Goal: Check status: Check status

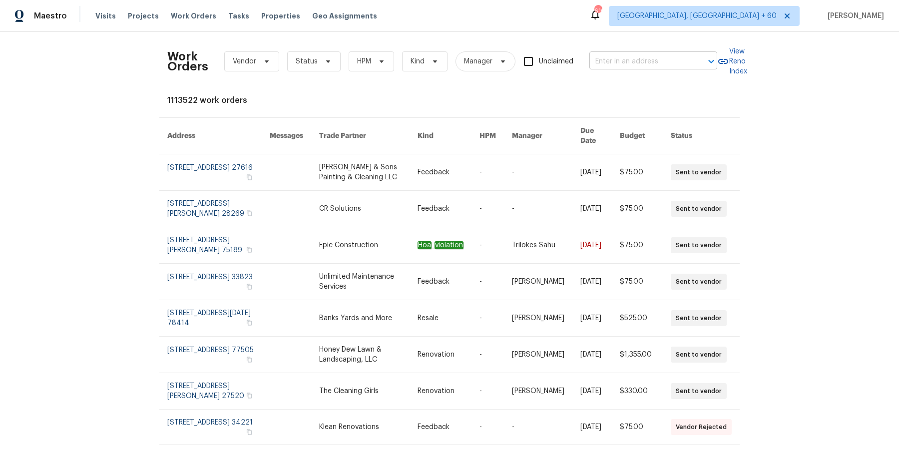
click at [626, 54] on input "text" at bounding box center [639, 61] width 100 height 15
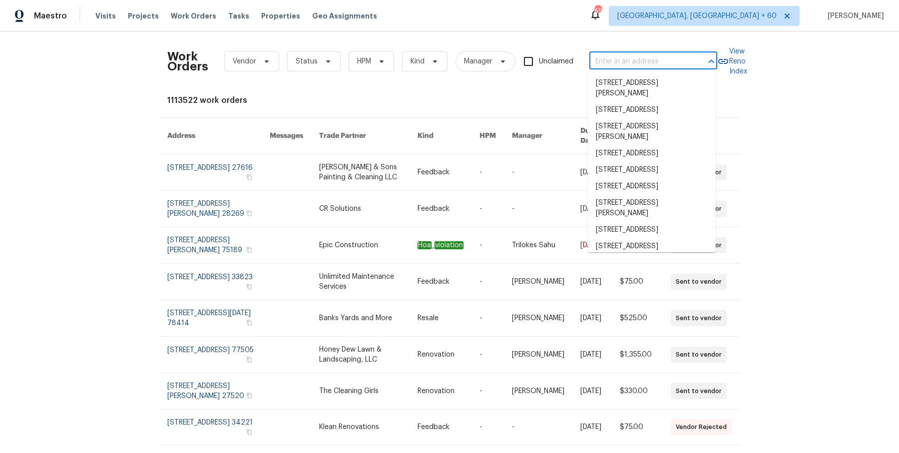
paste input "[STREET_ADDRESS]"
type input "[STREET_ADDRESS]"
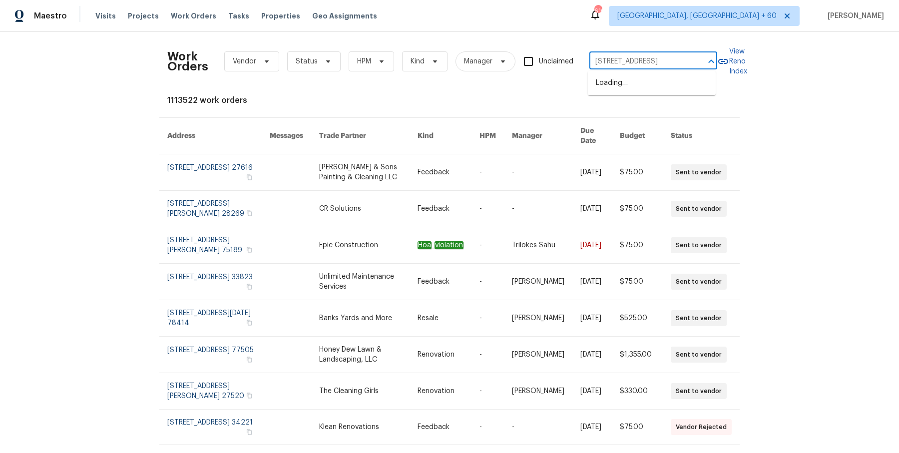
scroll to position [0, 31]
click at [631, 82] on li "[STREET_ADDRESS]" at bounding box center [652, 83] width 128 height 16
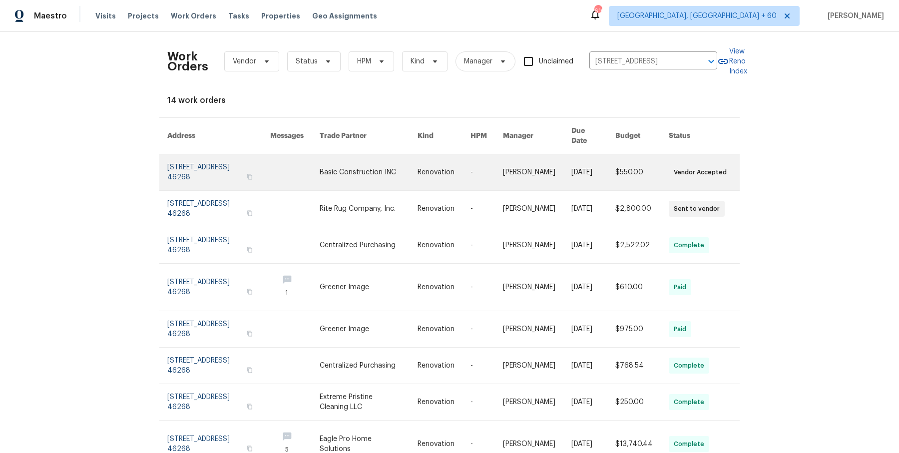
click at [599, 160] on link at bounding box center [593, 172] width 44 height 36
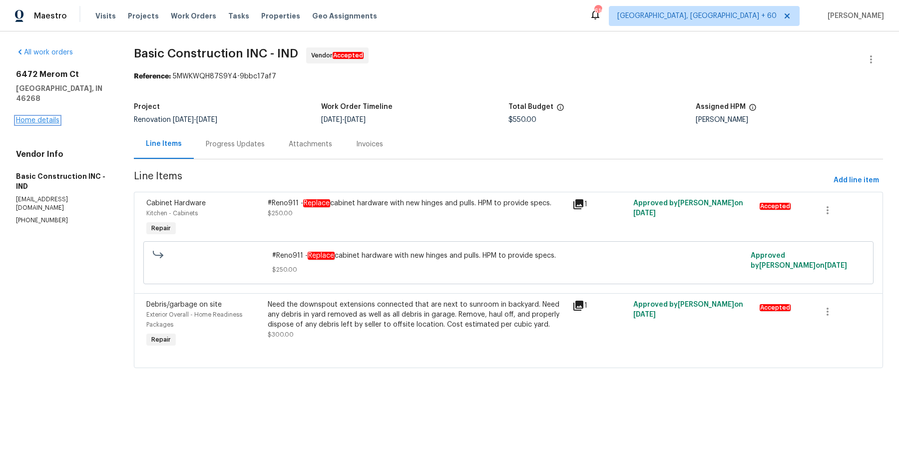
click at [44, 117] on link "Home details" at bounding box center [37, 120] width 43 height 7
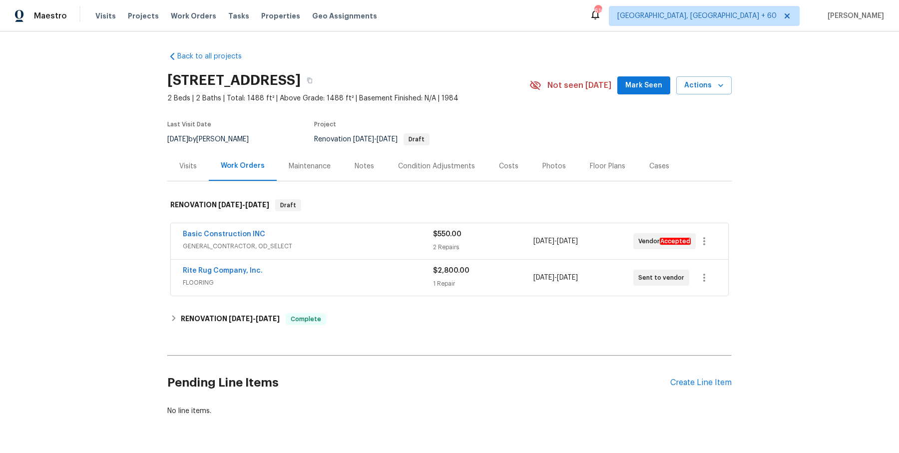
click at [332, 251] on div "Basic Construction INC GENERAL_CONTRACTOR, OD_SELECT" at bounding box center [308, 241] width 250 height 24
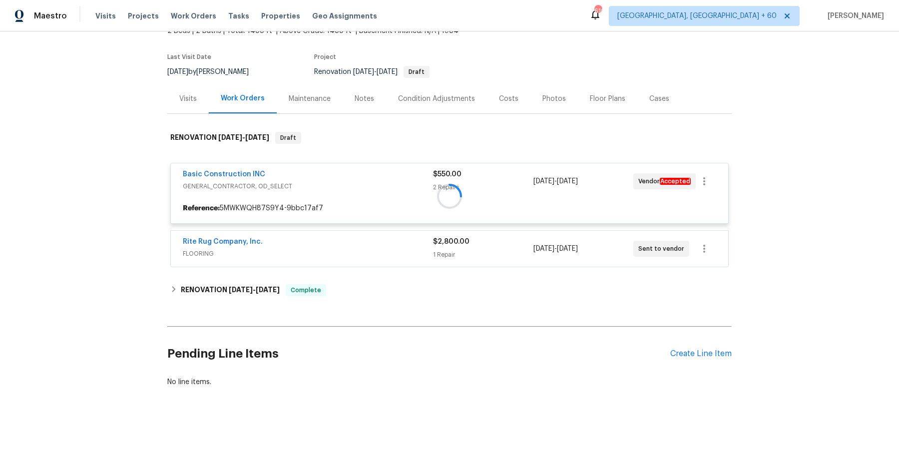
scroll to position [67, 0]
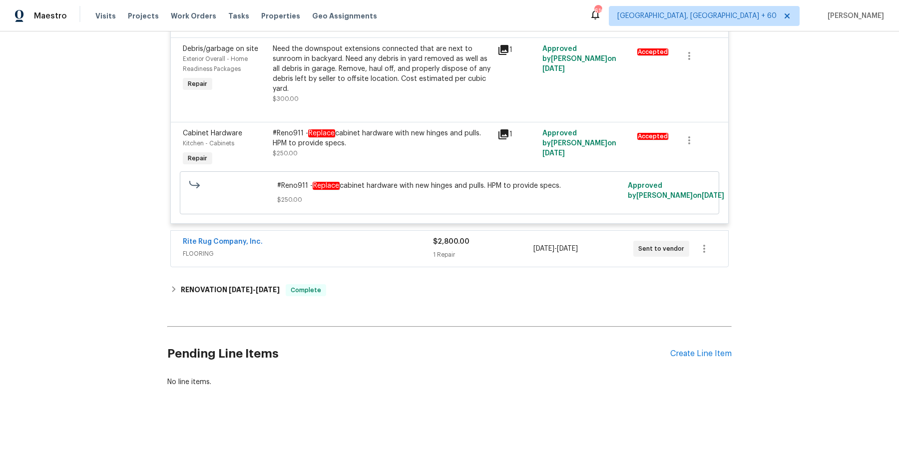
click at [343, 252] on span "FLOORING" at bounding box center [308, 254] width 250 height 10
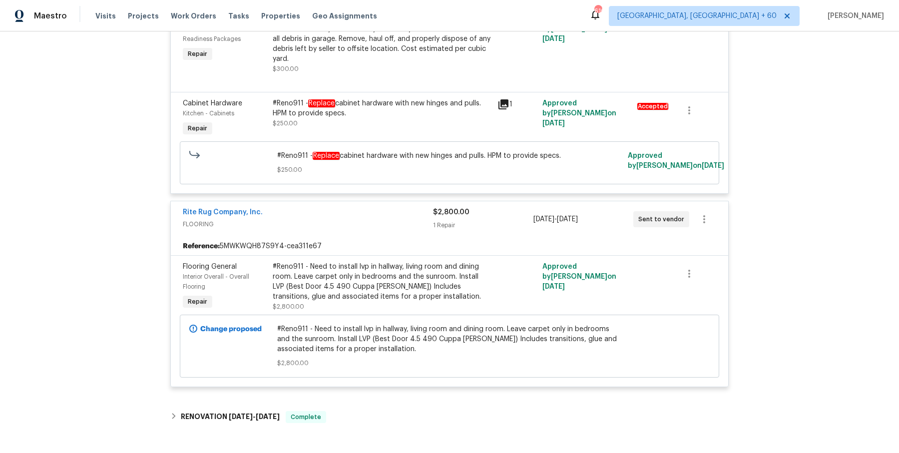
scroll to position [404, 0]
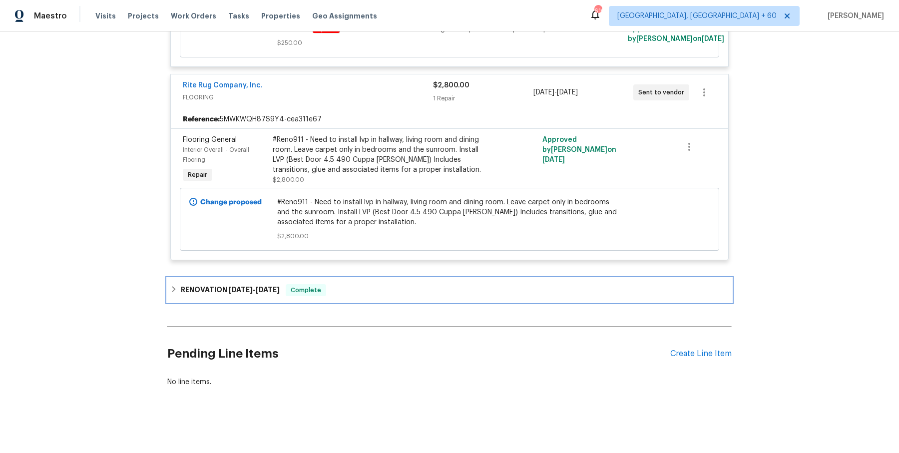
click at [345, 285] on div "RENOVATION [DATE] - [DATE] Complete" at bounding box center [449, 290] width 558 height 12
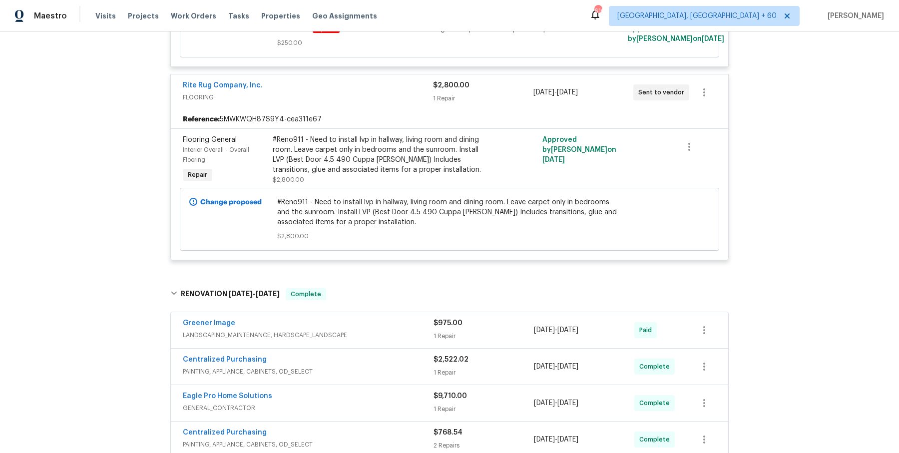
click at [353, 327] on div "Greener Image" at bounding box center [308, 324] width 251 height 12
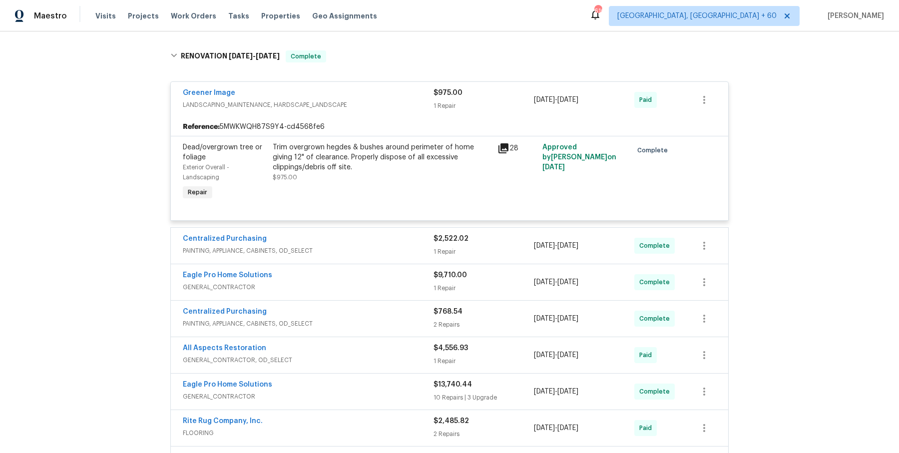
click at [377, 252] on span "PAINTING, APPLIANCE, CABINETS, OD_SELECT" at bounding box center [308, 251] width 251 height 10
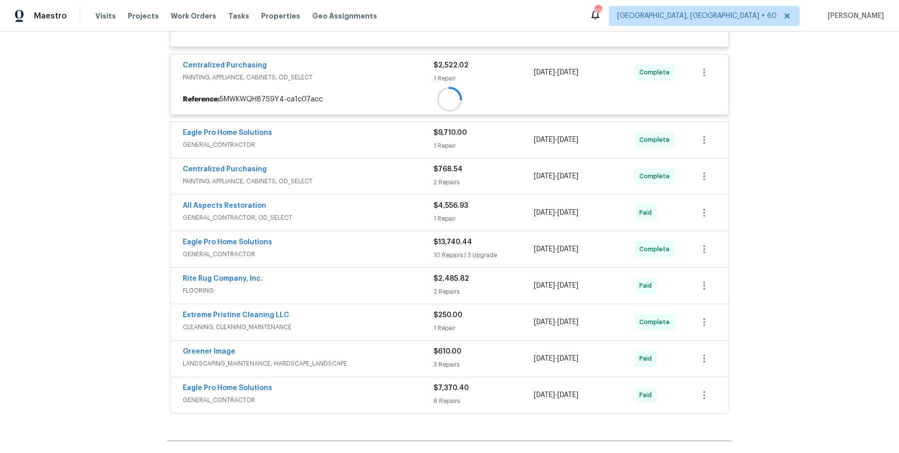
scroll to position [814, 0]
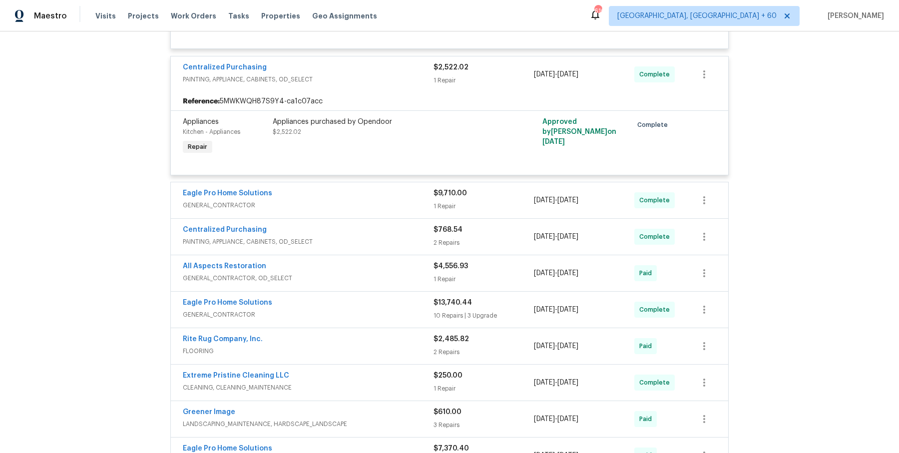
click at [372, 192] on div "Eagle Pro Home Solutions" at bounding box center [308, 194] width 251 height 12
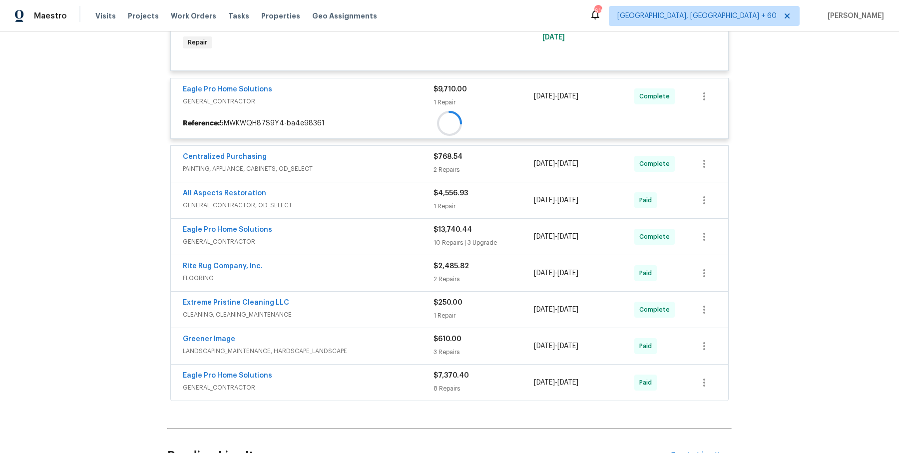
scroll to position [922, 0]
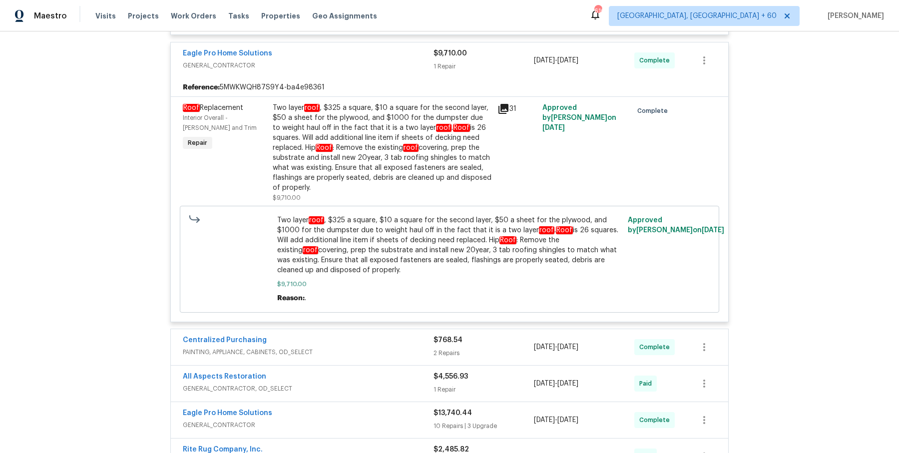
click at [371, 335] on div "Centralized Purchasing" at bounding box center [308, 341] width 251 height 12
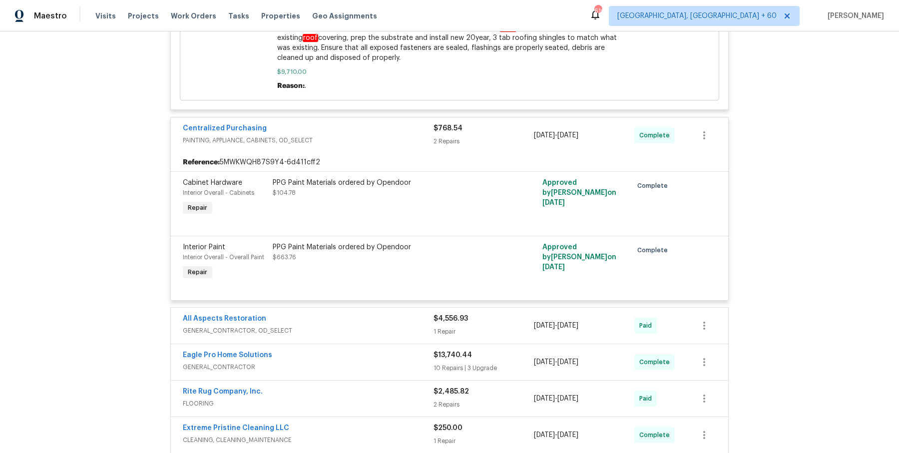
scroll to position [1214, 0]
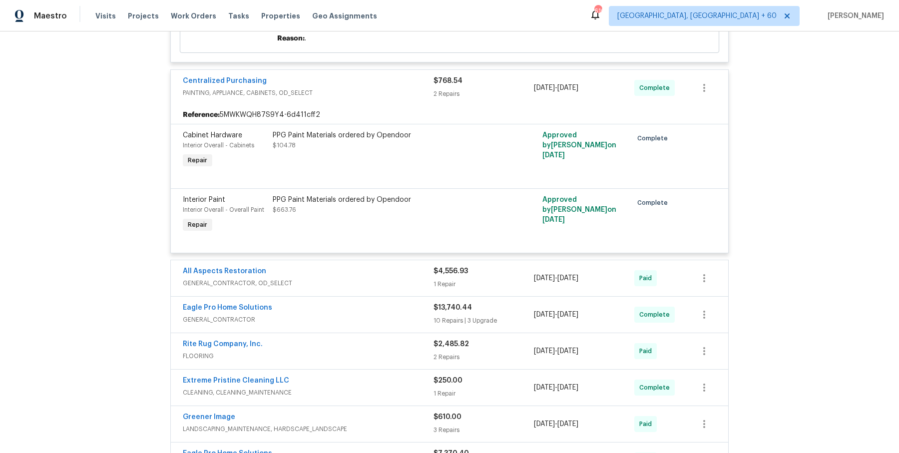
click at [358, 260] on div "All Aspects Restoration GENERAL_CONTRACTOR, OD_SELECT $4,556.93 1 Repair [DATE]…" at bounding box center [449, 278] width 557 height 36
click at [357, 272] on div "All Aspects Restoration" at bounding box center [308, 272] width 251 height 12
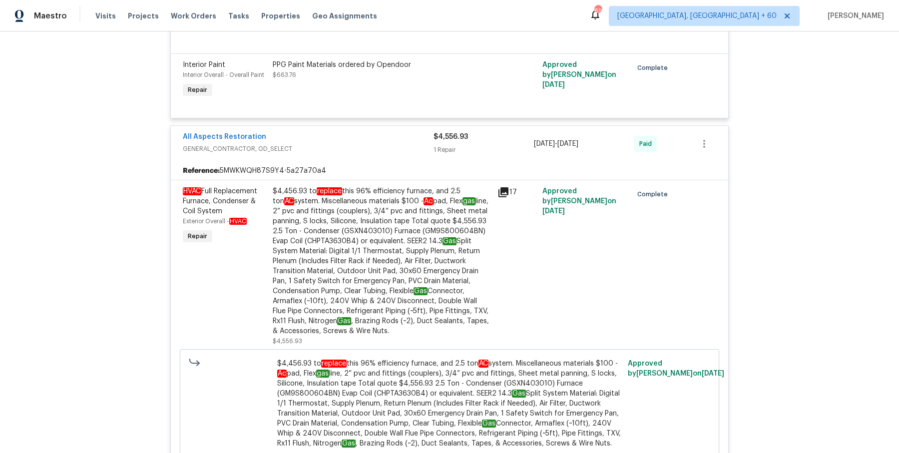
scroll to position [1731, 0]
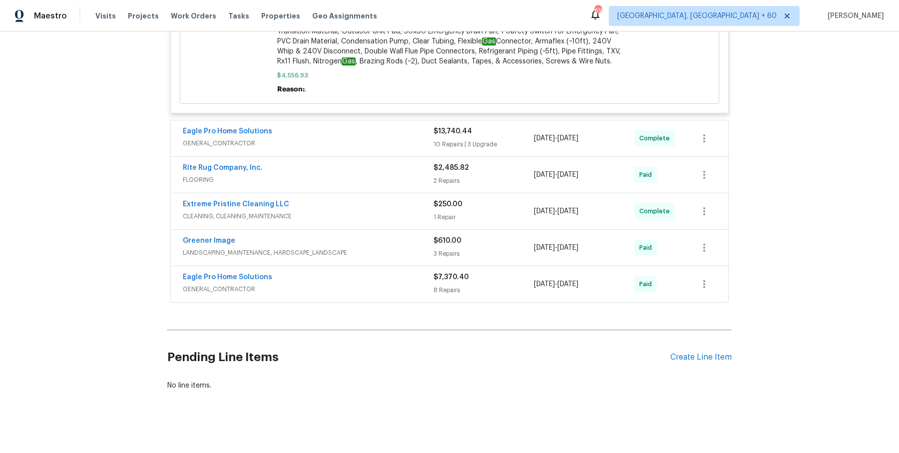
click at [413, 138] on span "GENERAL_CONTRACTOR" at bounding box center [308, 143] width 251 height 10
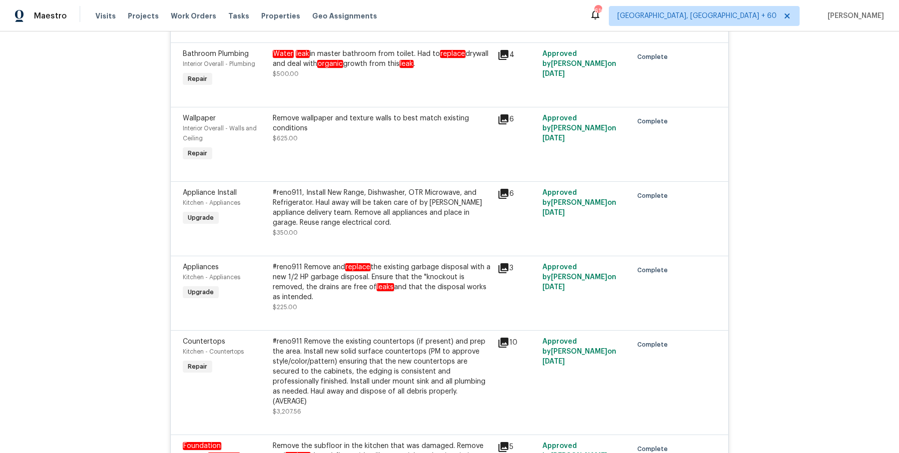
scroll to position [2767, 0]
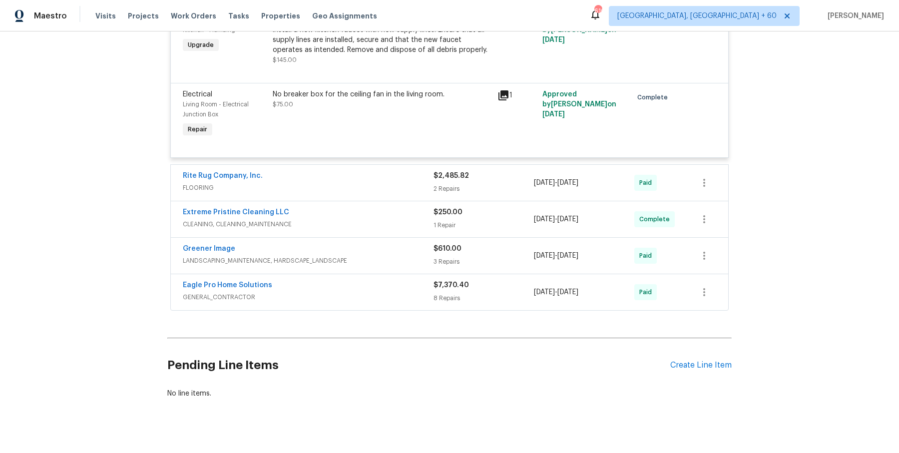
click at [401, 183] on span "FLOORING" at bounding box center [308, 188] width 251 height 10
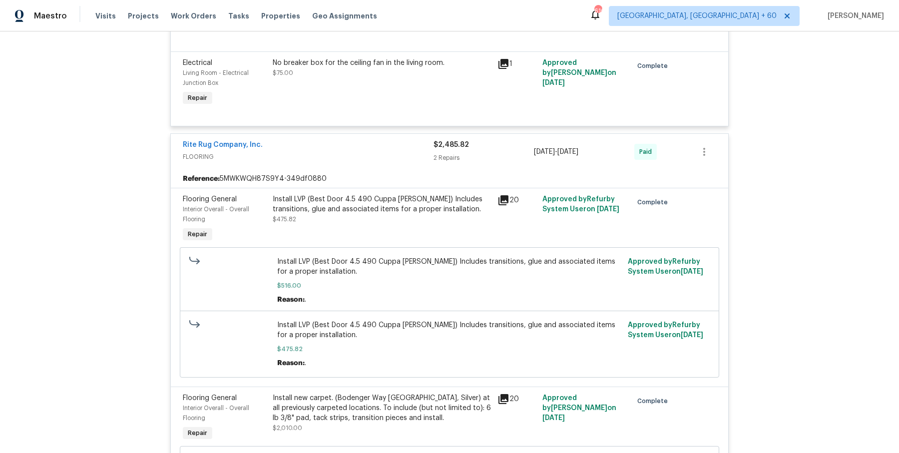
scroll to position [3128, 0]
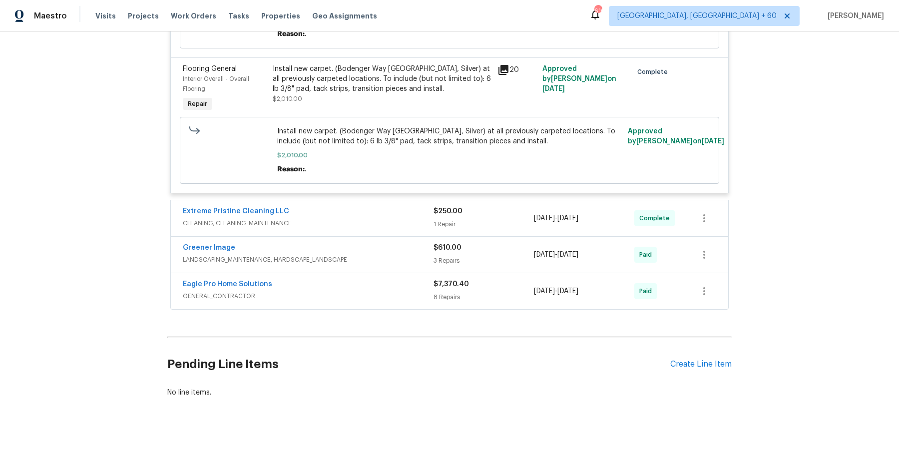
click at [413, 223] on div "Extreme Pristine Cleaning LLC CLEANING, CLEANING_MAINTENANCE $250.00 1 Repair […" at bounding box center [449, 218] width 557 height 36
click at [413, 218] on span "CLEANING, CLEANING_MAINTENANCE" at bounding box center [308, 223] width 251 height 10
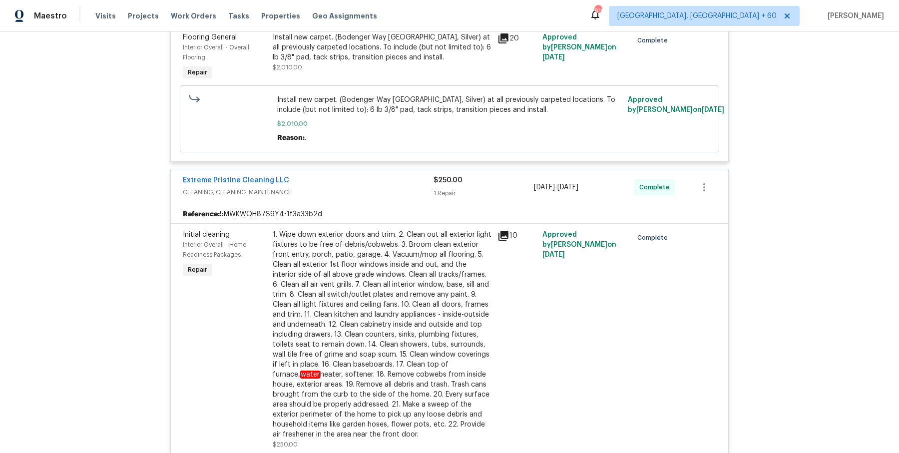
scroll to position [3397, 0]
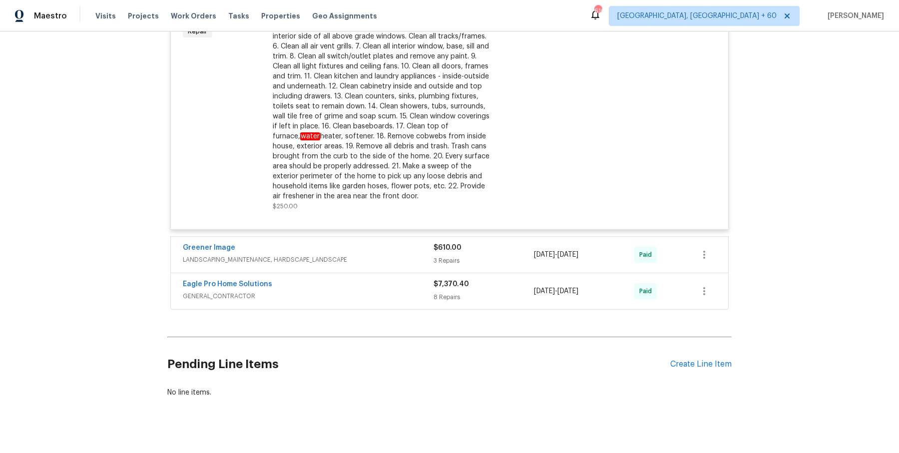
click at [424, 255] on span "LANDSCAPING_MAINTENANCE, HARDSCAPE_LANDSCAPE" at bounding box center [308, 260] width 251 height 10
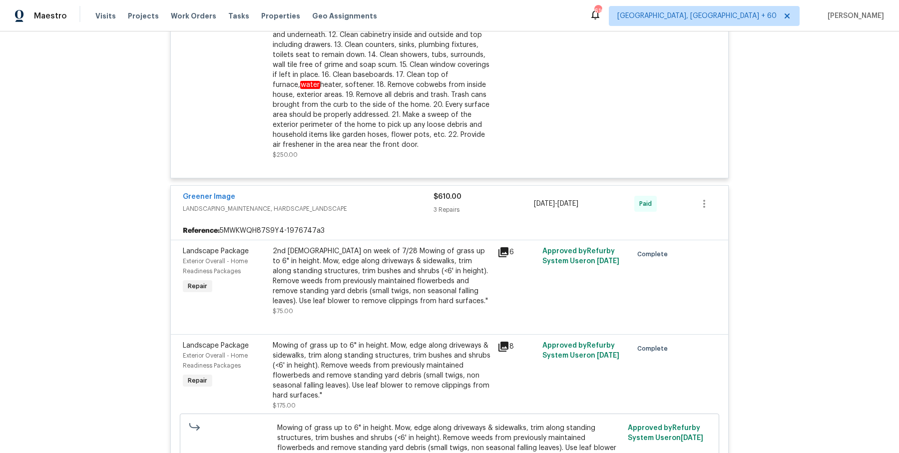
scroll to position [3767, 0]
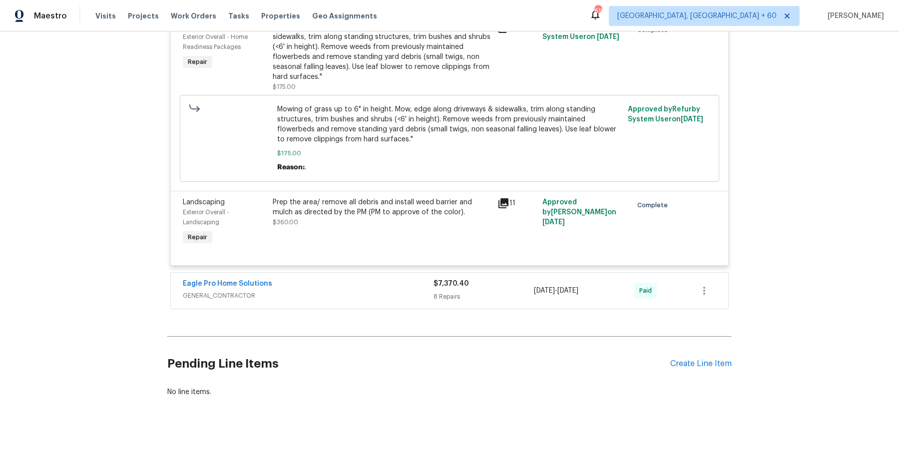
click at [387, 291] on div "Eagle Pro Home Solutions GENERAL_CONTRACTOR $7,370.40 8 Repairs [DATE] - [DATE]…" at bounding box center [449, 291] width 557 height 36
click at [388, 291] on span "GENERAL_CONTRACTOR" at bounding box center [308, 296] width 251 height 10
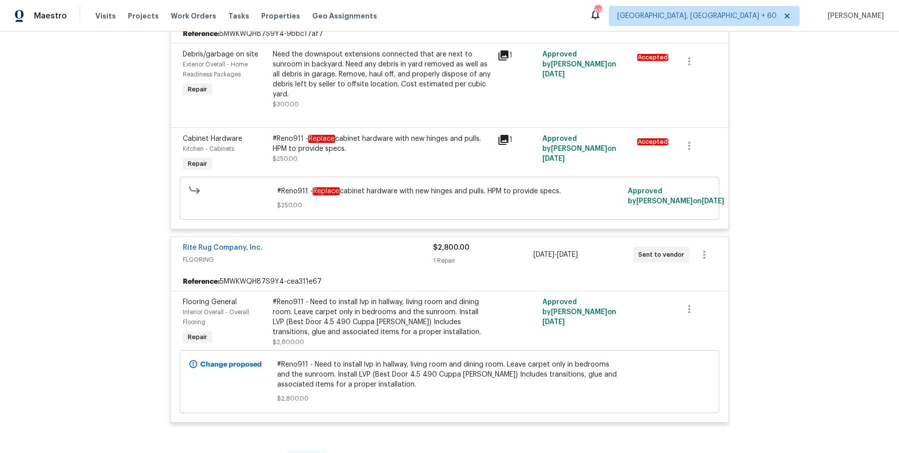
scroll to position [0, 0]
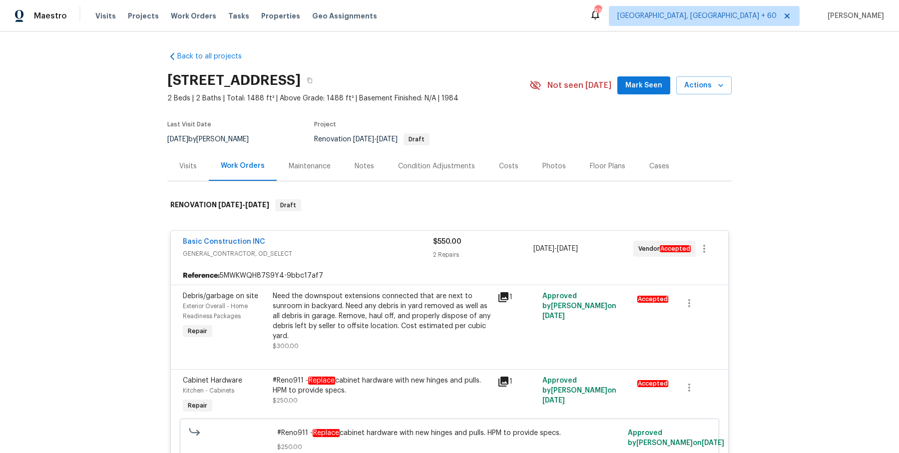
click at [439, 89] on div "[STREET_ADDRESS]" at bounding box center [348, 80] width 362 height 26
click at [319, 83] on button "button" at bounding box center [310, 80] width 18 height 18
click at [319, 73] on button "button" at bounding box center [310, 80] width 18 height 18
click at [319, 83] on button "button" at bounding box center [310, 80] width 18 height 18
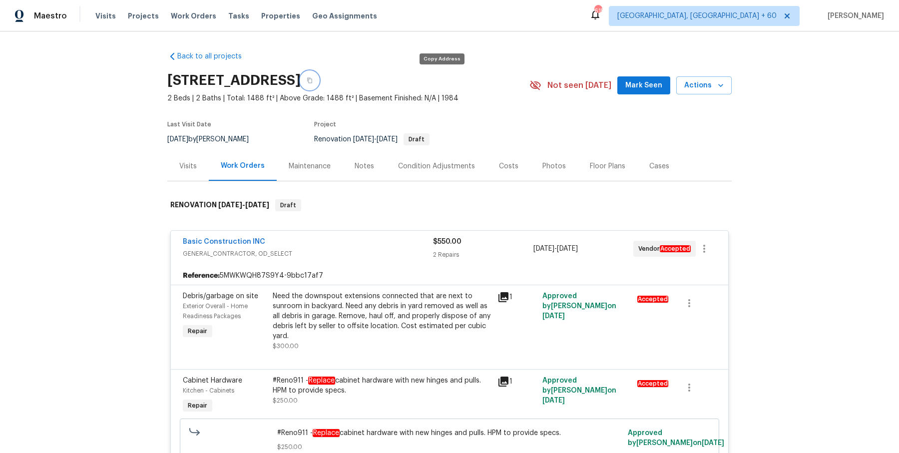
click at [319, 83] on button "button" at bounding box center [310, 80] width 18 height 18
click at [182, 11] on span "Work Orders" at bounding box center [193, 16] width 45 height 10
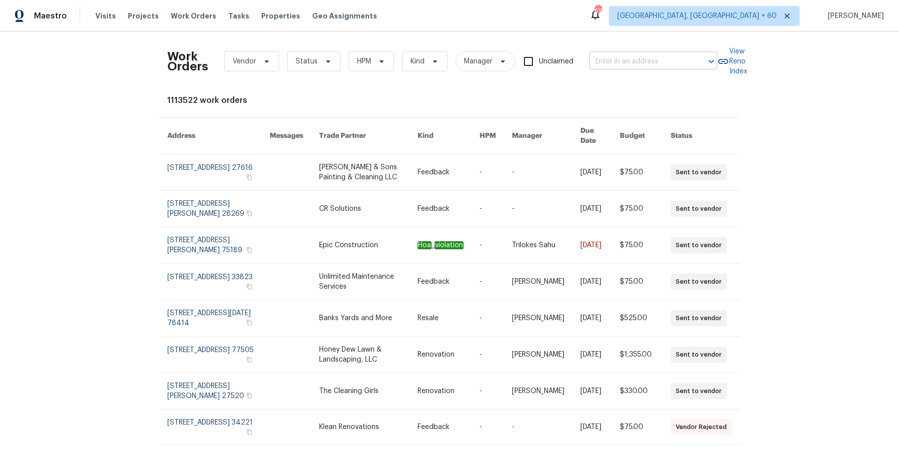
click at [618, 58] on input "text" at bounding box center [639, 61] width 100 height 15
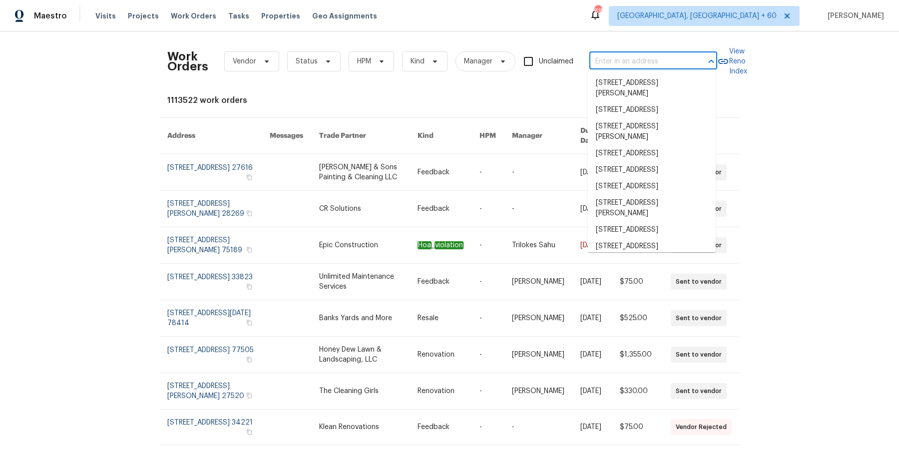
paste input "[STREET_ADDRESS][PERSON_NAME]"
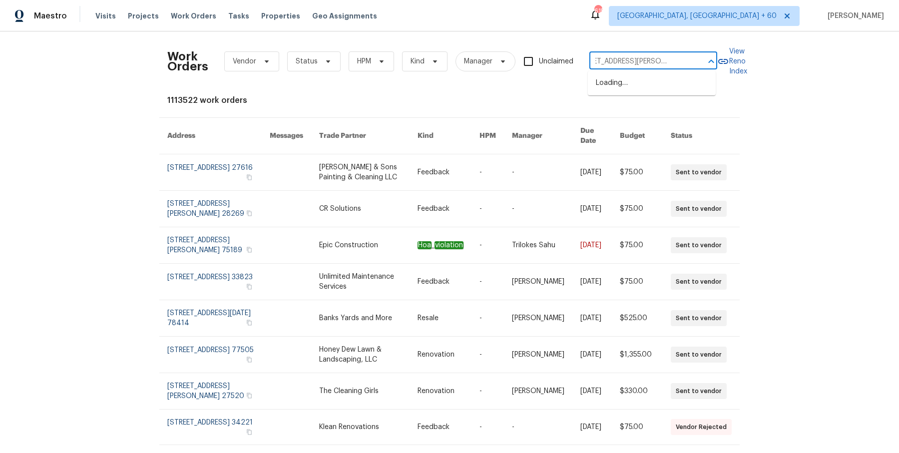
scroll to position [0, 58]
drag, startPoint x: 627, startPoint y: 61, endPoint x: 775, endPoint y: 60, distance: 147.9
click at [775, 60] on div "Work Orders Vendor Status HPM Kind Manager Unclaimed [STREET_ADDRESS][PERSON_NA…" at bounding box center [449, 242] width 899 height 422
type input "[STREET_ADDRESS]"
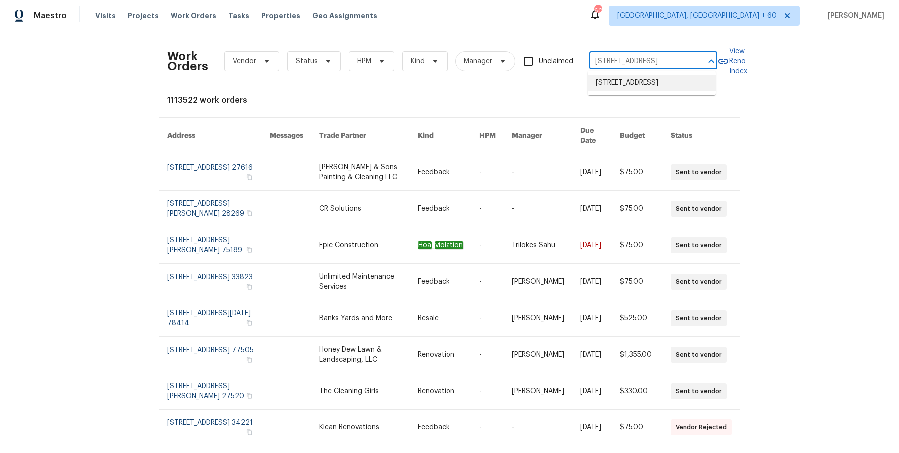
click at [679, 78] on li "[STREET_ADDRESS]" at bounding box center [652, 83] width 128 height 16
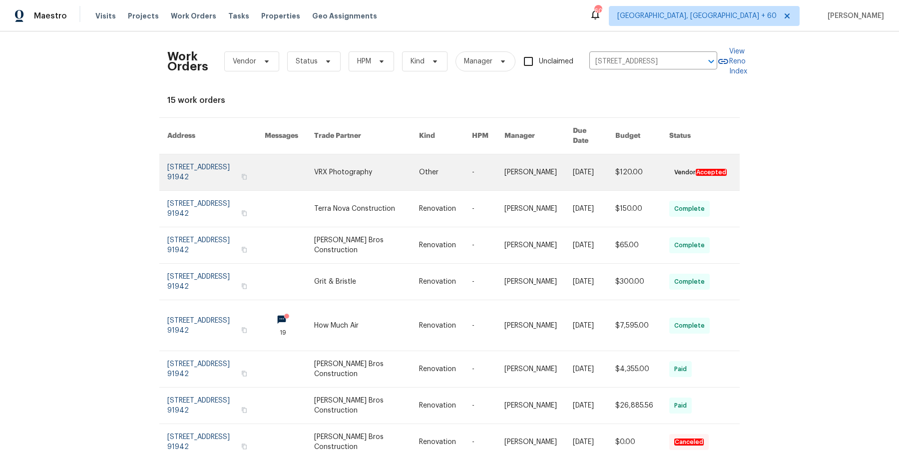
click at [464, 170] on link at bounding box center [445, 172] width 53 height 36
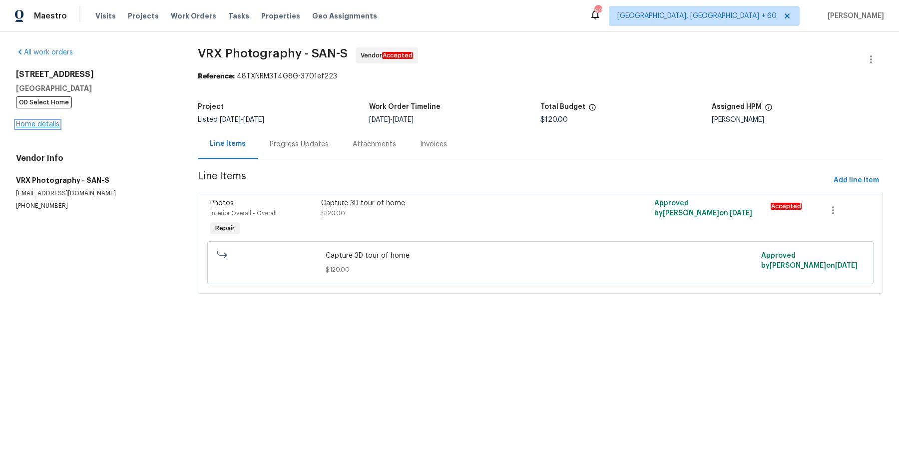
click at [45, 123] on link "Home details" at bounding box center [37, 124] width 43 height 7
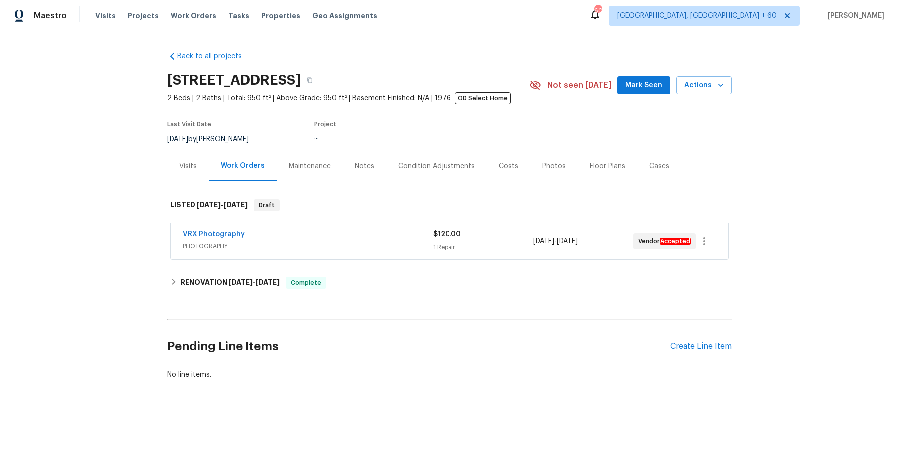
click at [328, 237] on div "VRX Photography" at bounding box center [308, 235] width 250 height 12
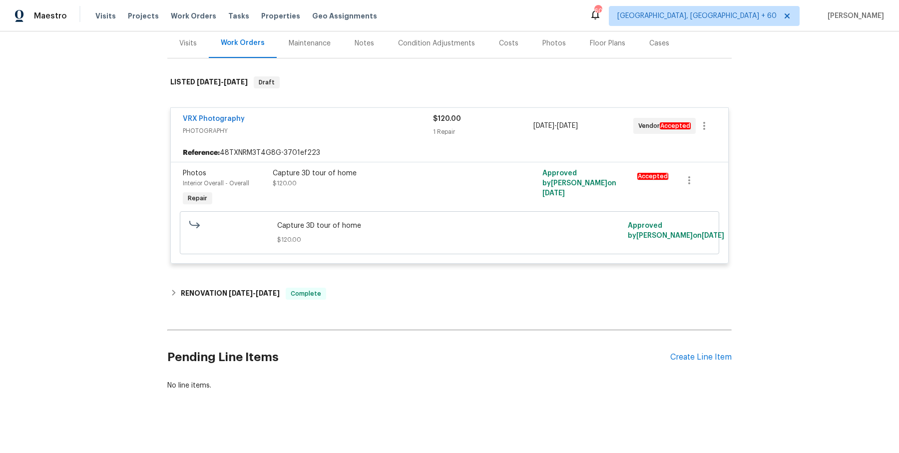
scroll to position [127, 0]
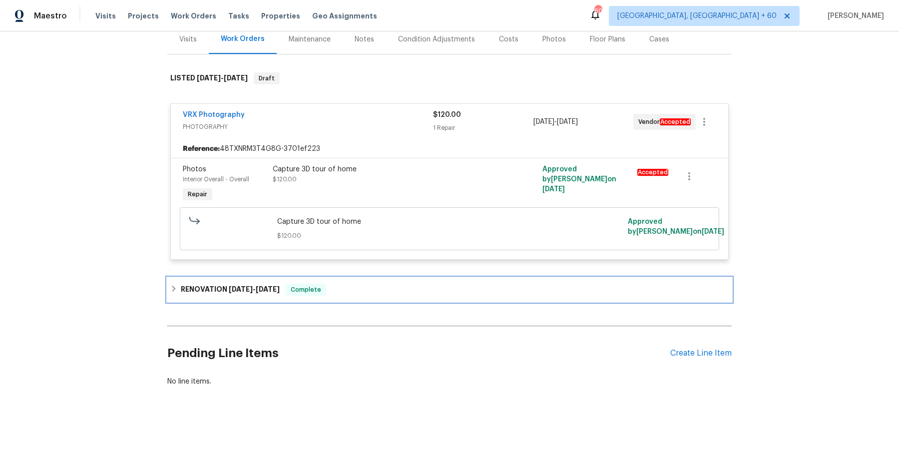
click at [264, 300] on div "RENOVATION [DATE] - [DATE] Complete" at bounding box center [449, 290] width 564 height 24
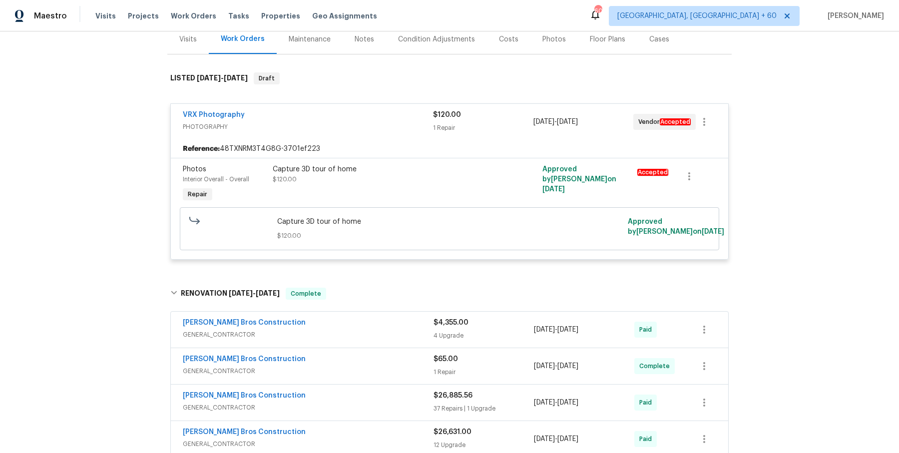
click at [306, 314] on div "[PERSON_NAME] Bros Construction GENERAL_CONTRACTOR $4,355.00 4 Upgrade [DATE] -…" at bounding box center [449, 330] width 557 height 36
click at [305, 319] on div "[PERSON_NAME] Bros Construction" at bounding box center [308, 324] width 251 height 12
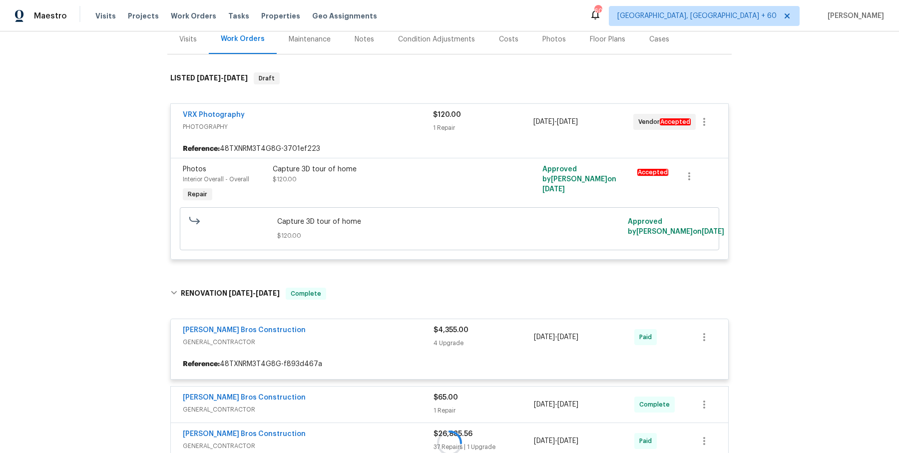
click at [304, 337] on div at bounding box center [449, 443] width 564 height 331
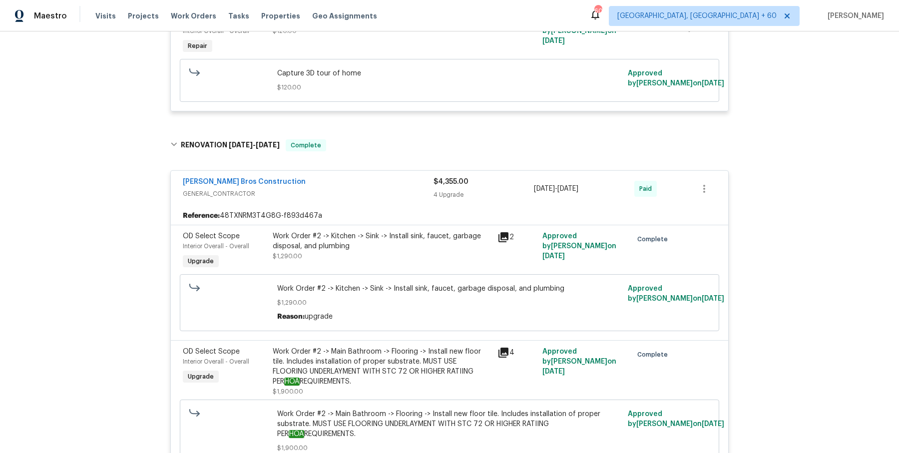
scroll to position [937, 0]
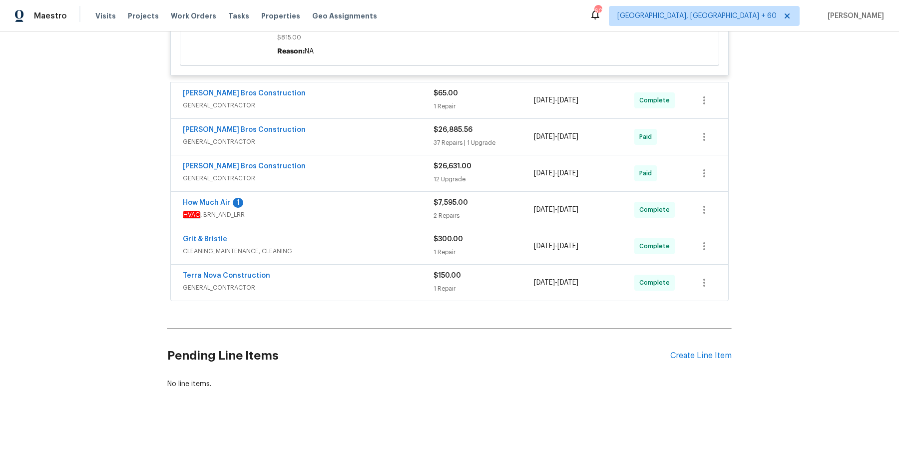
click at [417, 100] on span "GENERAL_CONTRACTOR" at bounding box center [308, 105] width 251 height 10
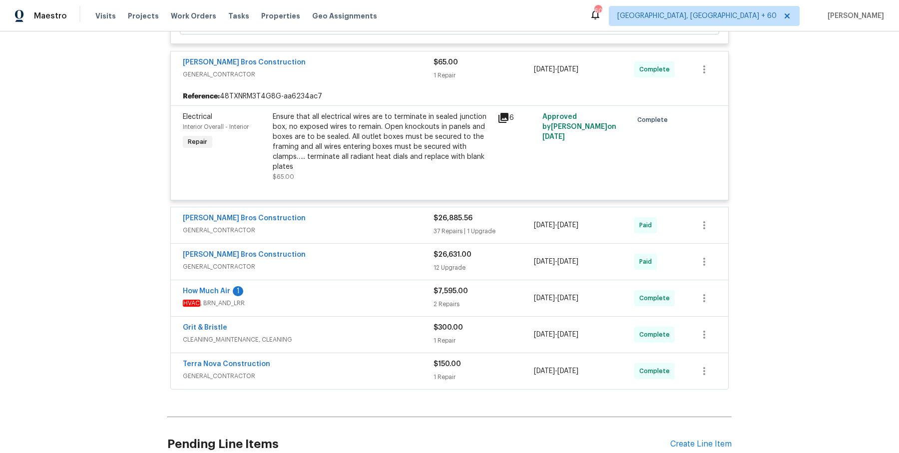
scroll to position [969, 0]
click at [374, 216] on div "[PERSON_NAME] Bros Construction" at bounding box center [308, 219] width 251 height 12
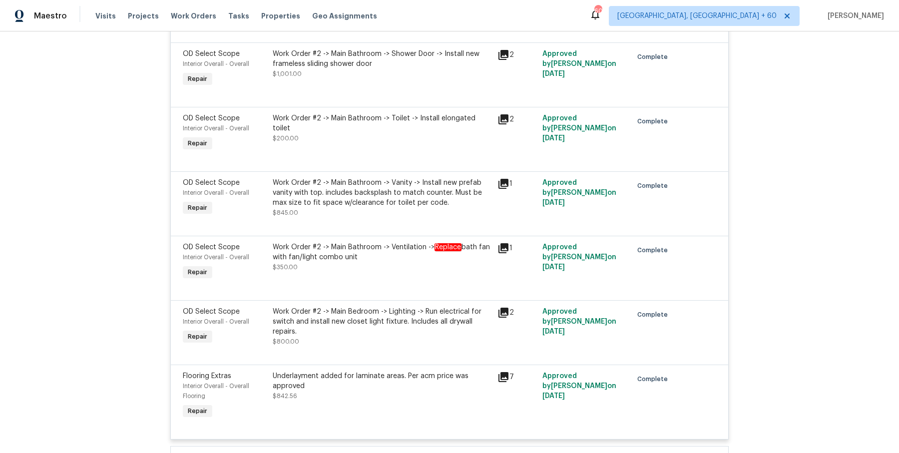
scroll to position [3575, 0]
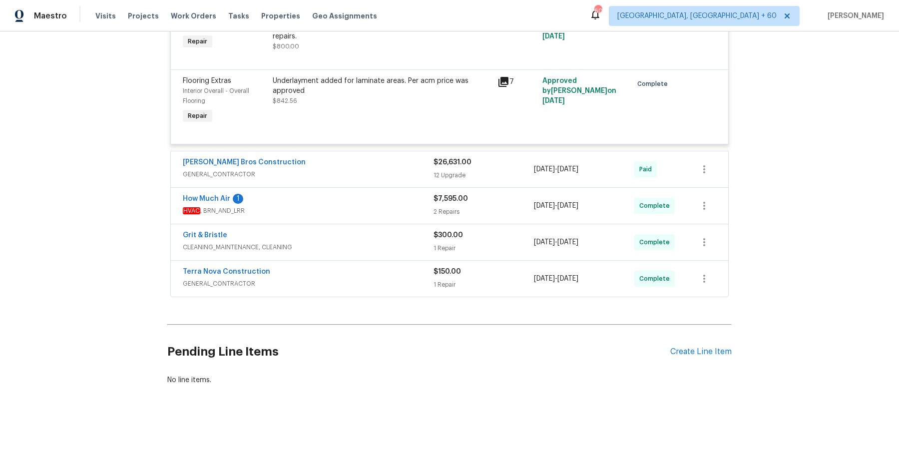
click at [419, 184] on div "[PERSON_NAME] Bros Construction GENERAL_CONTRACTOR $26,631.00 12 Upgrade [DATE]…" at bounding box center [449, 169] width 557 height 36
click at [419, 179] on span "GENERAL_CONTRACTOR" at bounding box center [308, 174] width 251 height 10
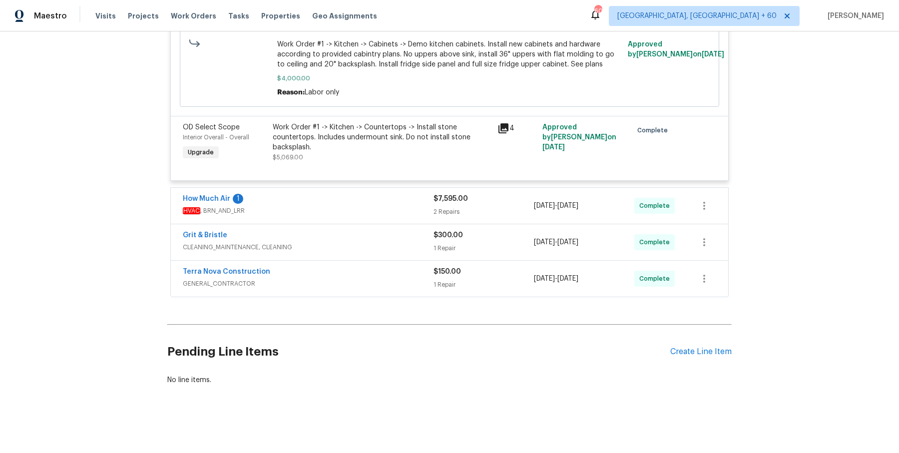
click at [405, 207] on span "HVAC , BRN_AND_LRR" at bounding box center [308, 211] width 251 height 10
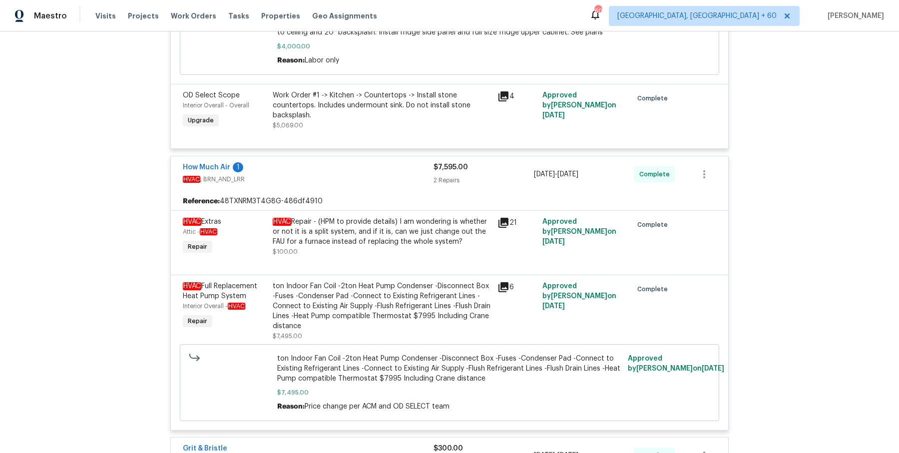
scroll to position [4761, 0]
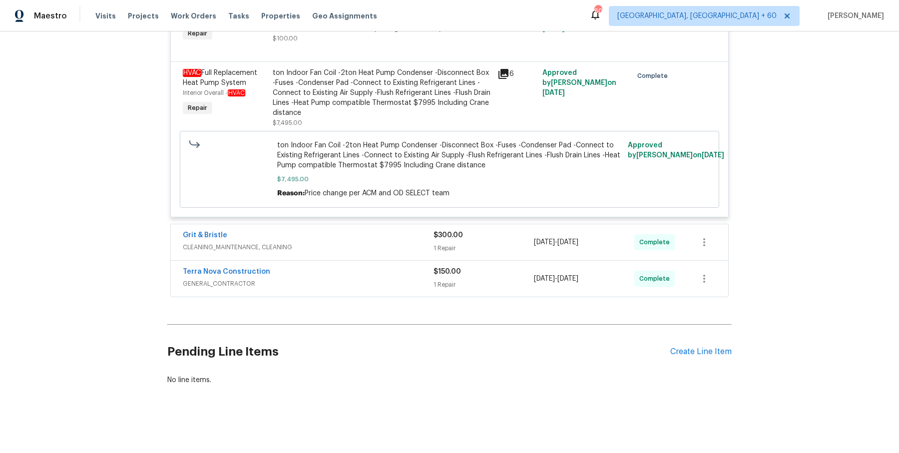
click at [394, 251] on span "CLEANING_MAINTENANCE, CLEANING" at bounding box center [308, 247] width 251 height 10
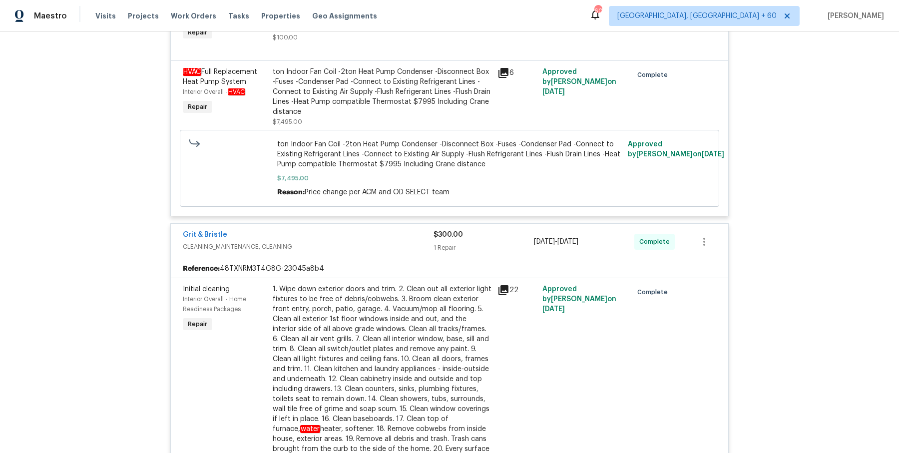
scroll to position [5031, 0]
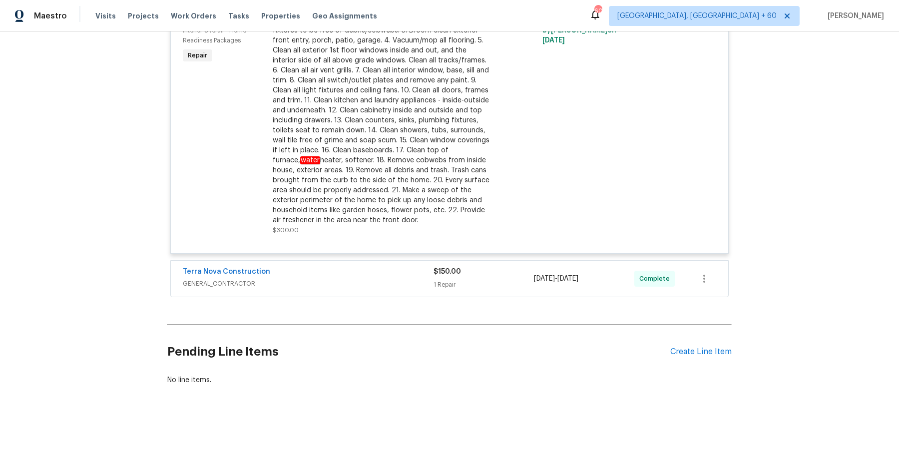
click at [400, 290] on div "Terra Nova Construction GENERAL_CONTRACTOR" at bounding box center [308, 279] width 251 height 24
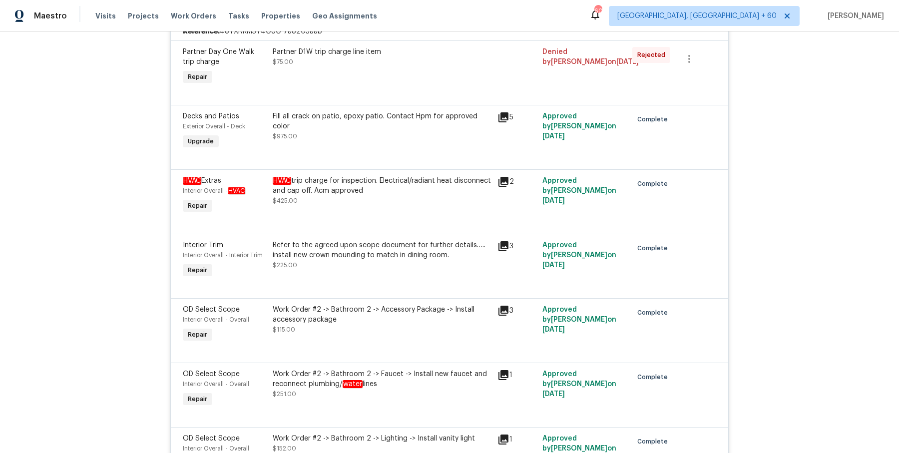
scroll to position [0, 0]
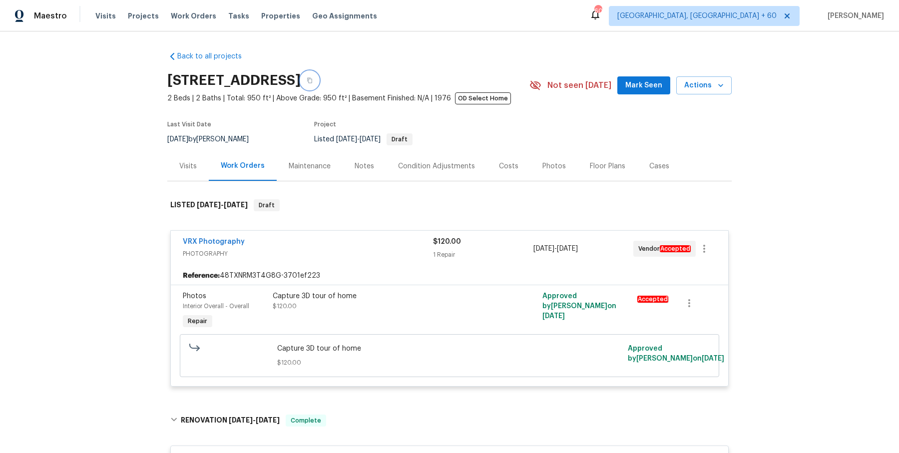
click at [319, 83] on button "button" at bounding box center [310, 80] width 18 height 18
click at [319, 77] on button "button" at bounding box center [310, 80] width 18 height 18
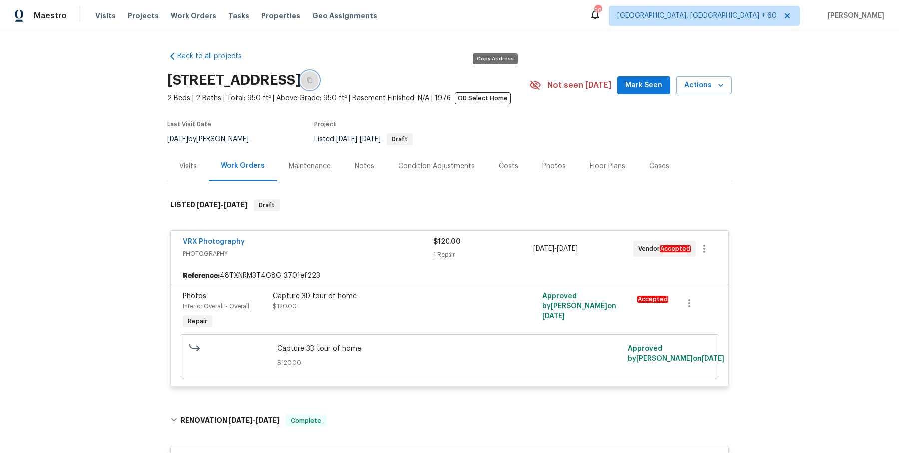
click at [319, 77] on button "button" at bounding box center [310, 80] width 18 height 18
click at [319, 82] on button "button" at bounding box center [310, 80] width 18 height 18
click at [319, 76] on button "button" at bounding box center [310, 80] width 18 height 18
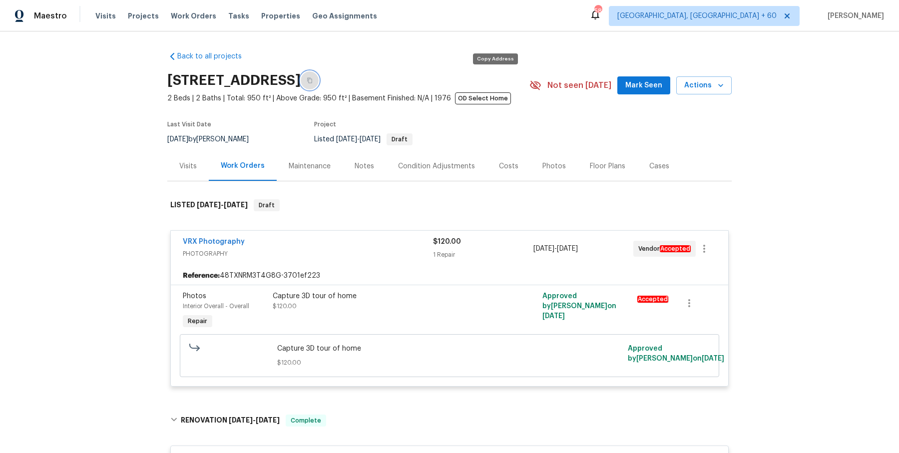
click at [319, 76] on button "button" at bounding box center [310, 80] width 18 height 18
click at [313, 79] on icon "button" at bounding box center [310, 80] width 6 height 6
click at [187, 14] on span "Work Orders" at bounding box center [193, 16] width 45 height 10
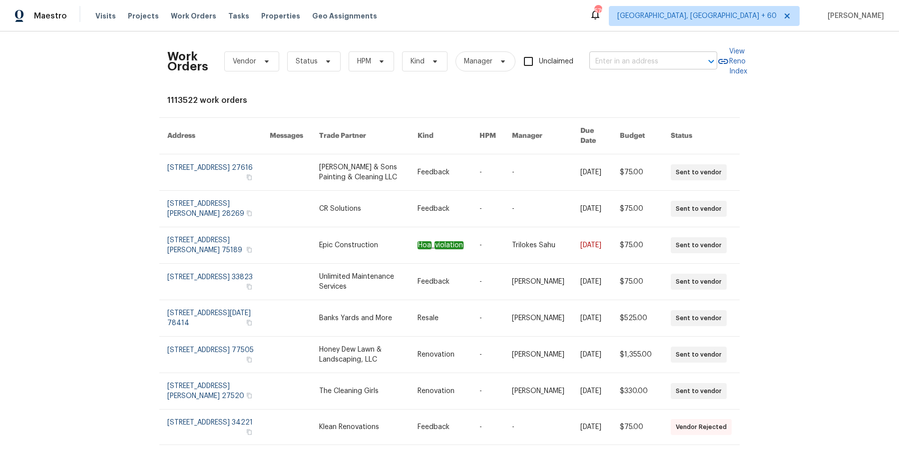
click at [611, 61] on input "text" at bounding box center [639, 61] width 100 height 15
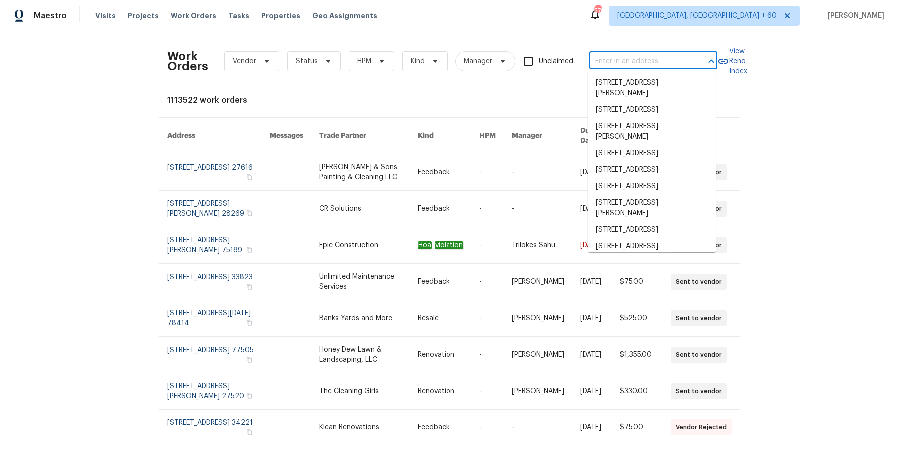
paste input "[STREET_ADDRESS]"
type input "[STREET_ADDRESS]"
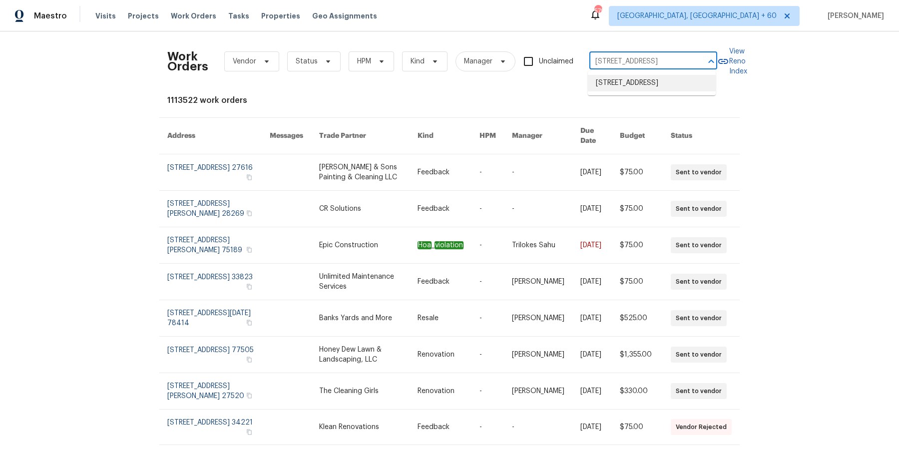
click at [620, 91] on li "[STREET_ADDRESS]" at bounding box center [652, 83] width 128 height 16
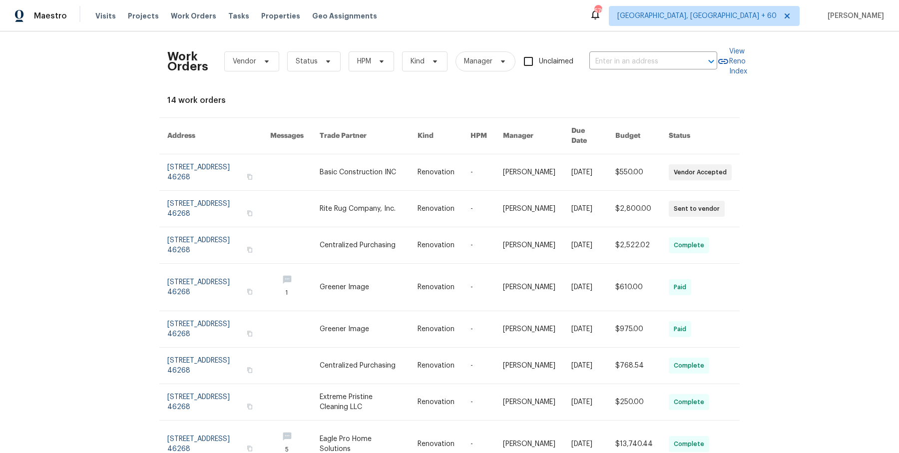
type input "[STREET_ADDRESS]"
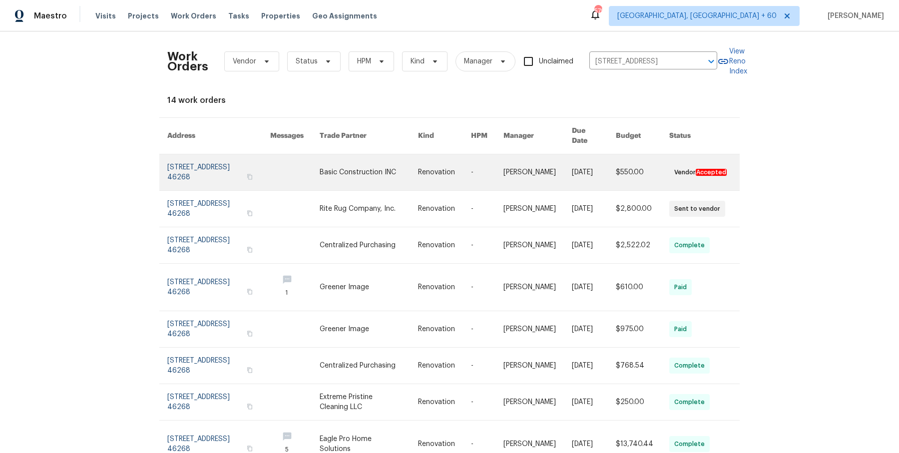
click at [518, 175] on link at bounding box center [538, 172] width 68 height 36
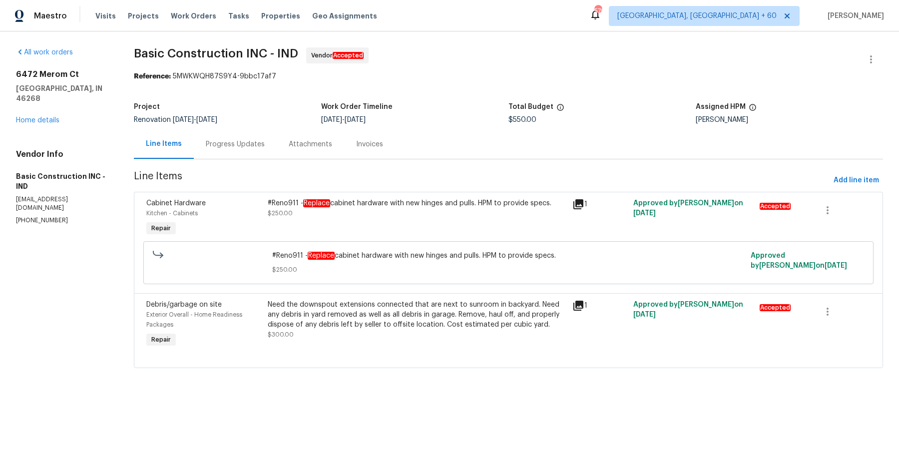
click at [35, 102] on div "[STREET_ADDRESS] Home details" at bounding box center [63, 97] width 94 height 56
click at [35, 117] on link "Home details" at bounding box center [37, 120] width 43 height 7
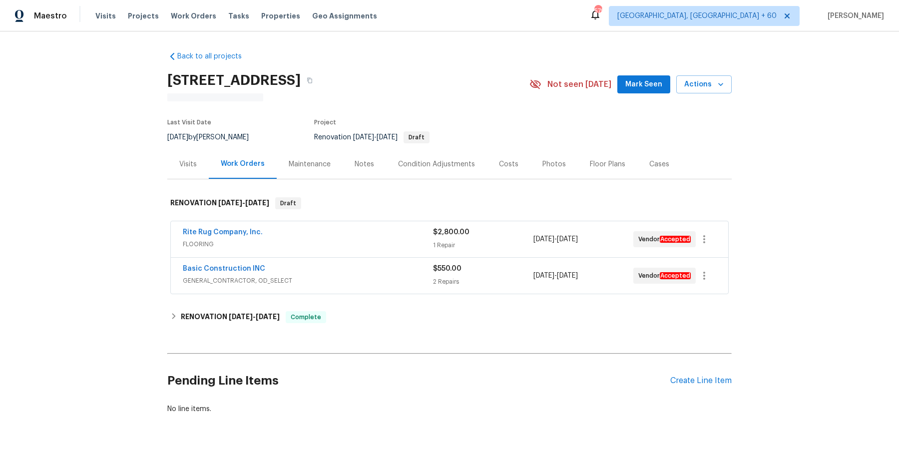
click at [322, 225] on div "Rite Rug Company, Inc. FLOORING $2,800.00 1 Repair [DATE] - [DATE] Vendor Accep…" at bounding box center [449, 239] width 557 height 36
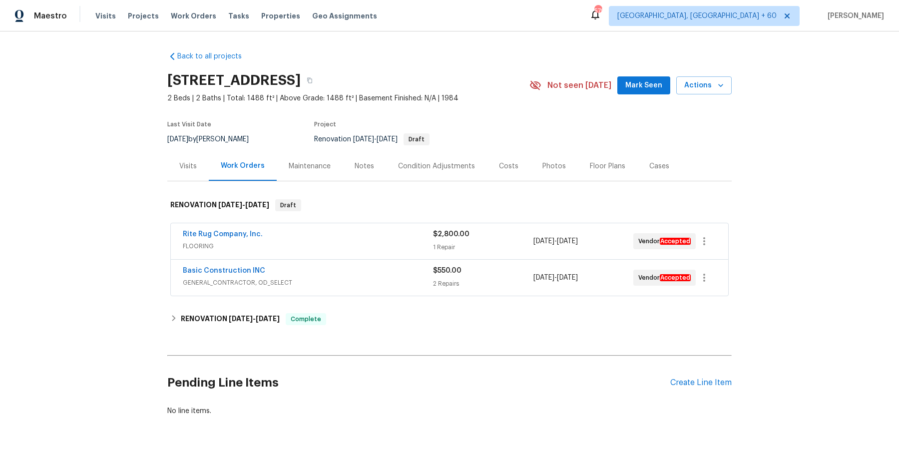
click at [321, 242] on span "FLOORING" at bounding box center [308, 246] width 250 height 10
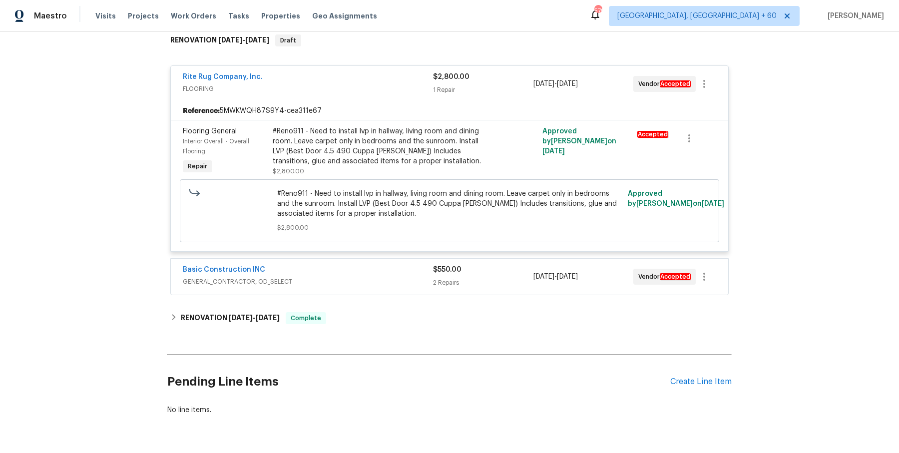
click at [318, 266] on div "Basic Construction INC" at bounding box center [308, 271] width 250 height 12
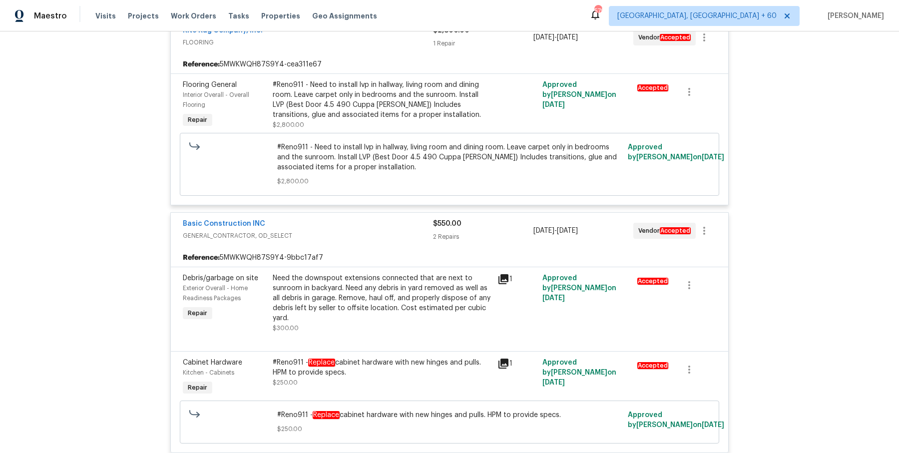
scroll to position [404, 0]
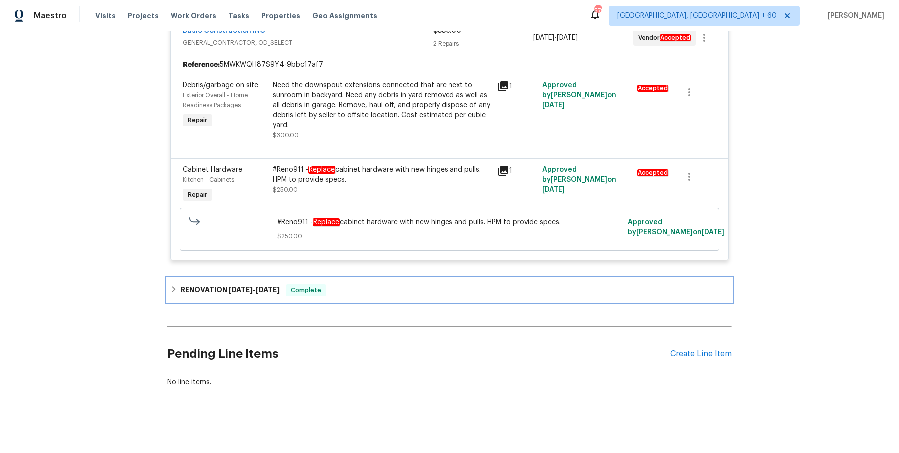
click at [315, 281] on div "RENOVATION [DATE] - [DATE] Complete" at bounding box center [449, 290] width 564 height 24
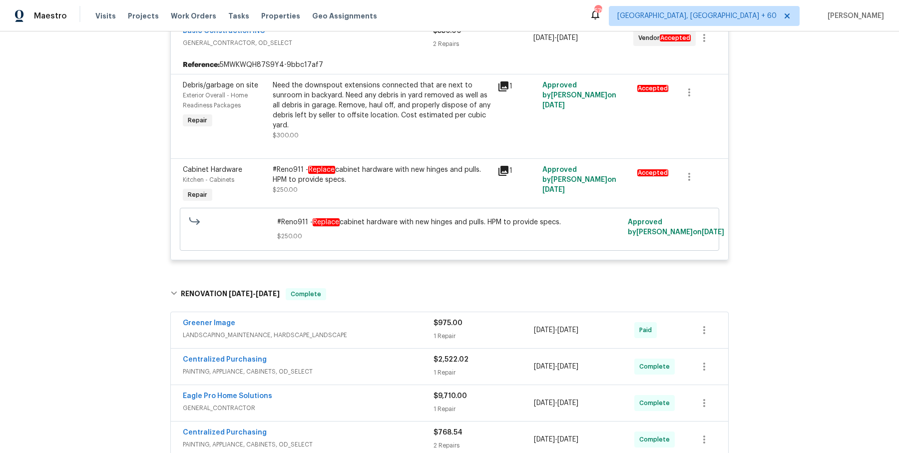
click at [349, 335] on span "LANDSCAPING_MAINTENANCE, HARDSCAPE_LANDSCAPE" at bounding box center [308, 335] width 251 height 10
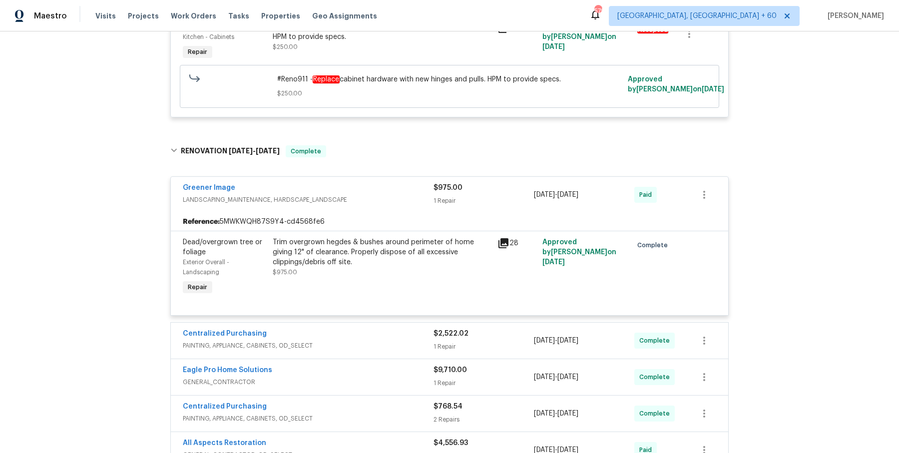
click at [349, 335] on div "Centralized Purchasing" at bounding box center [308, 335] width 251 height 12
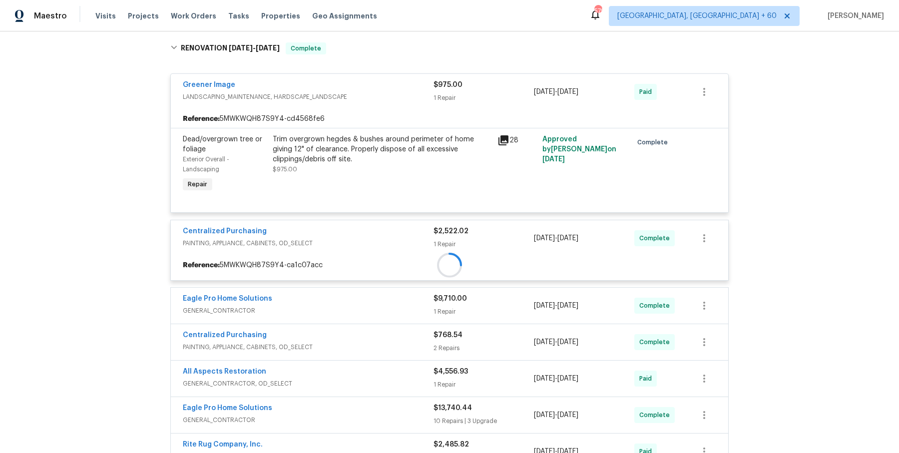
scroll to position [661, 0]
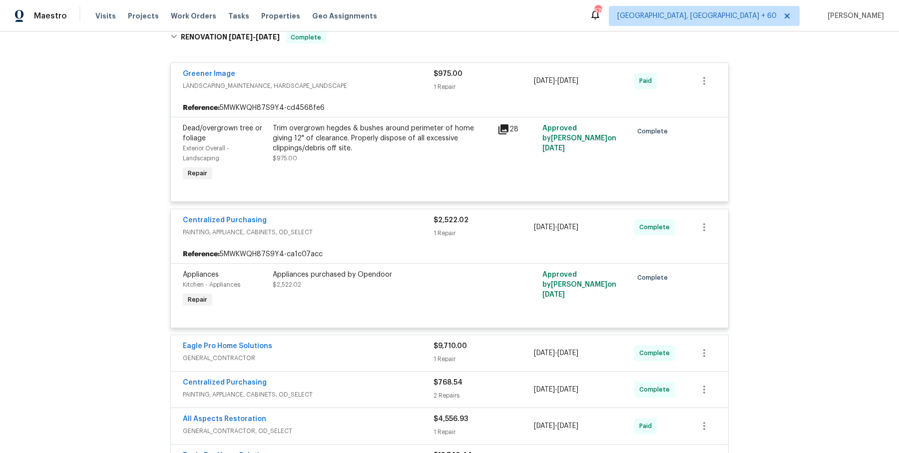
click at [349, 335] on div "Eagle Pro Home Solutions GENERAL_CONTRACTOR $9,710.00 1 Repair [DATE] - [DATE] …" at bounding box center [449, 353] width 557 height 36
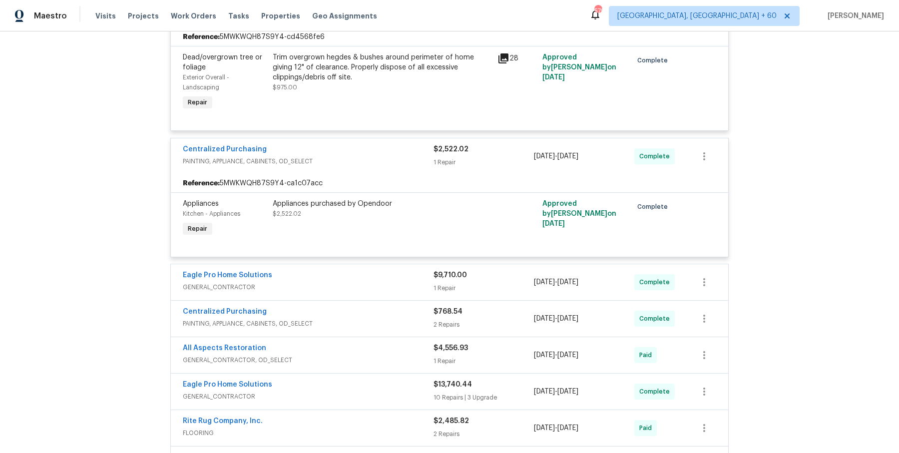
click at [359, 280] on div "Eagle Pro Home Solutions GENERAL_CONTRACTOR" at bounding box center [308, 281] width 251 height 22
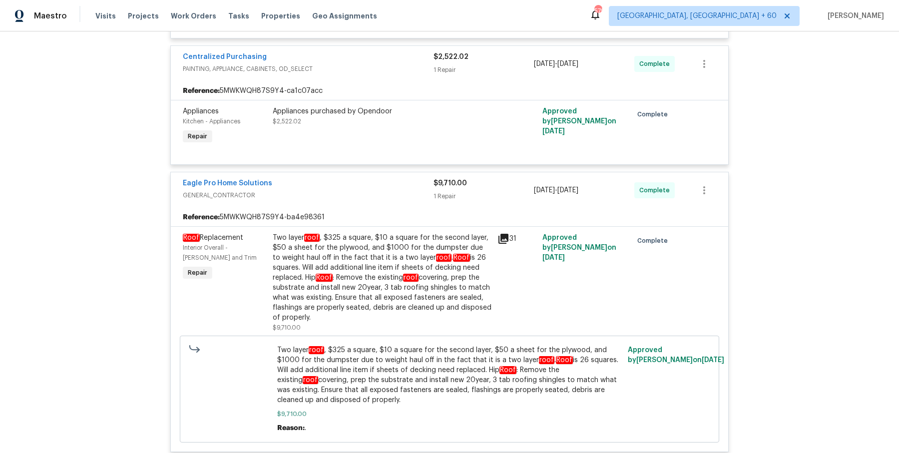
scroll to position [1236, 0]
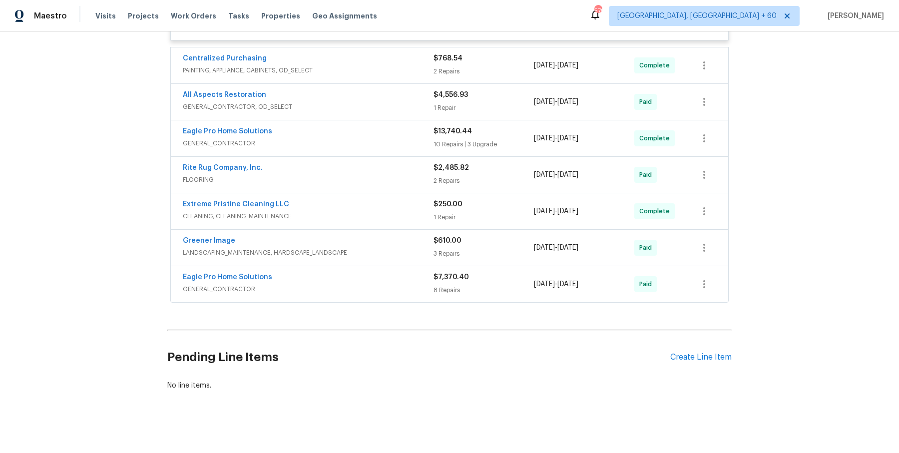
click at [378, 72] on span "PAINTING, APPLIANCE, CABINETS, OD_SELECT" at bounding box center [308, 70] width 251 height 10
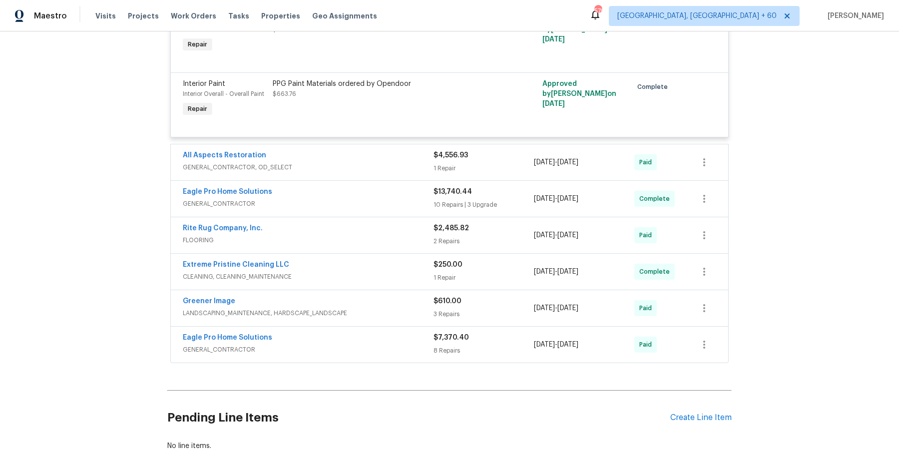
scroll to position [1390, 0]
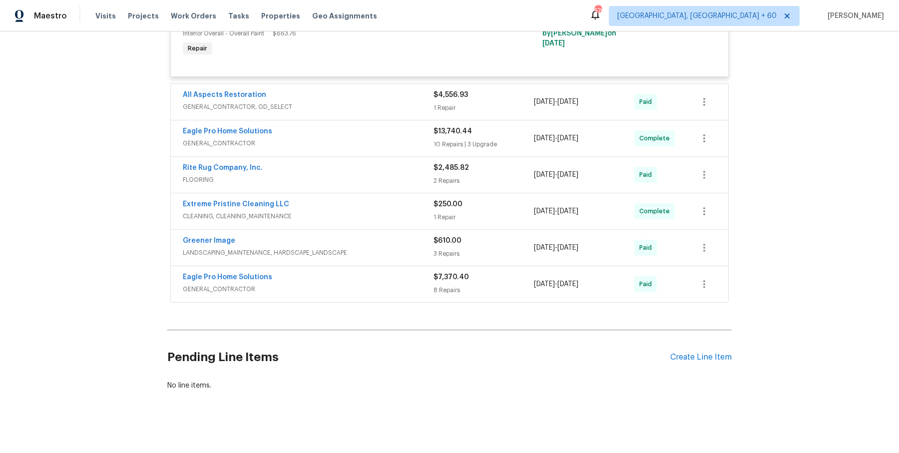
click at [422, 93] on div "All Aspects Restoration" at bounding box center [308, 96] width 251 height 12
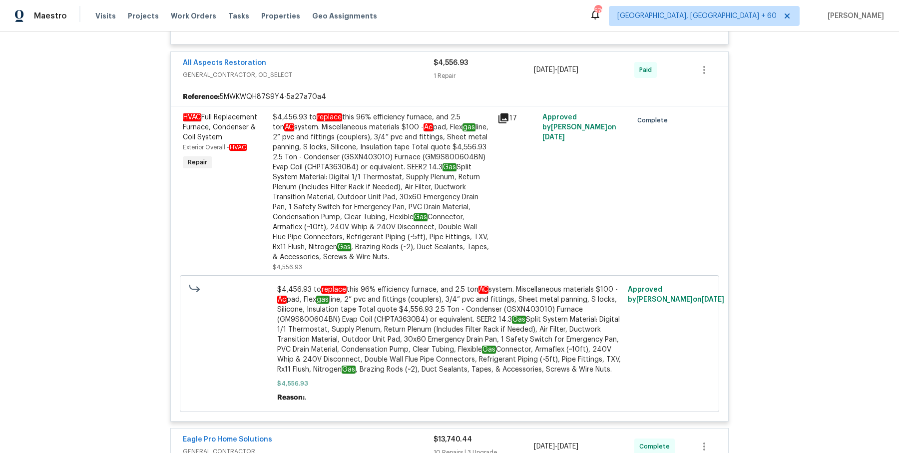
scroll to position [1637, 0]
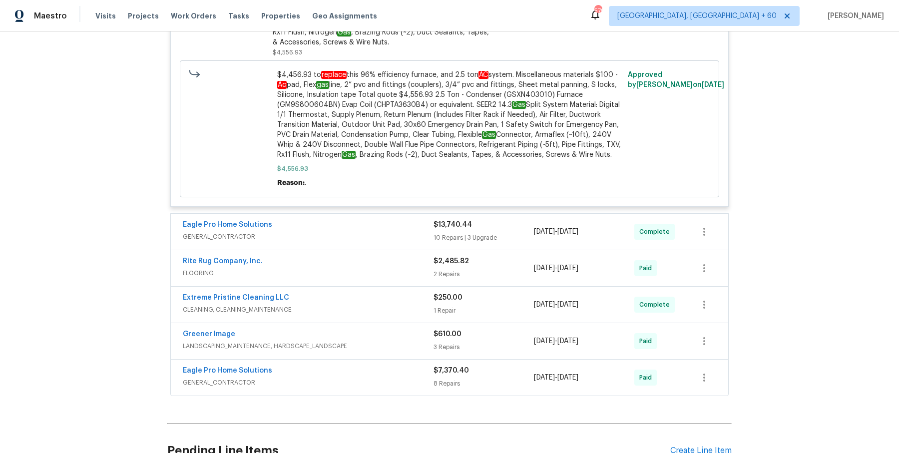
click at [402, 220] on div "Eagle Pro Home Solutions" at bounding box center [308, 226] width 251 height 12
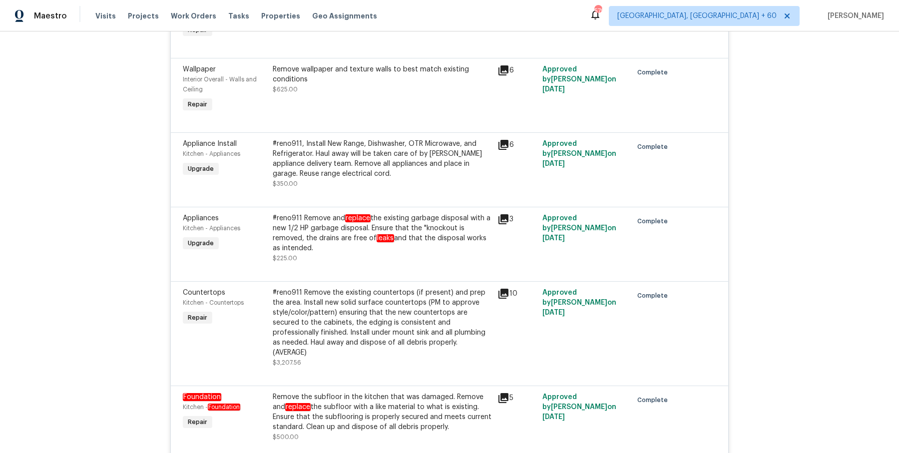
scroll to position [2767, 0]
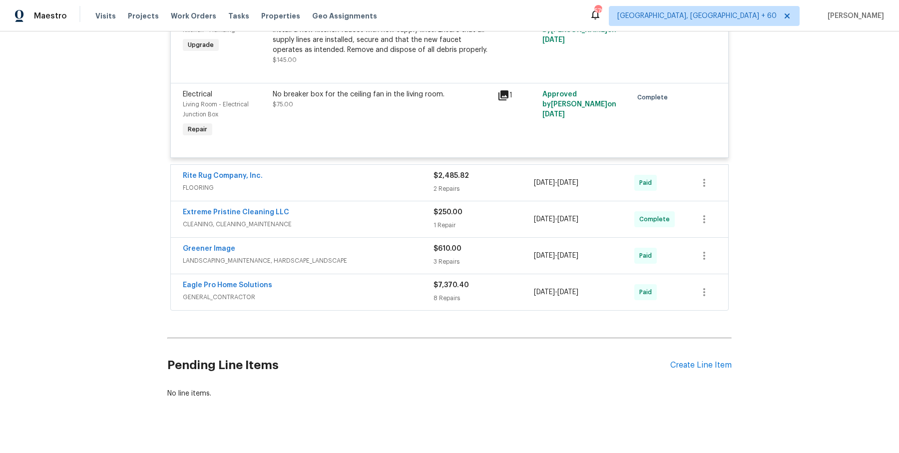
click at [408, 183] on span "FLOORING" at bounding box center [308, 188] width 251 height 10
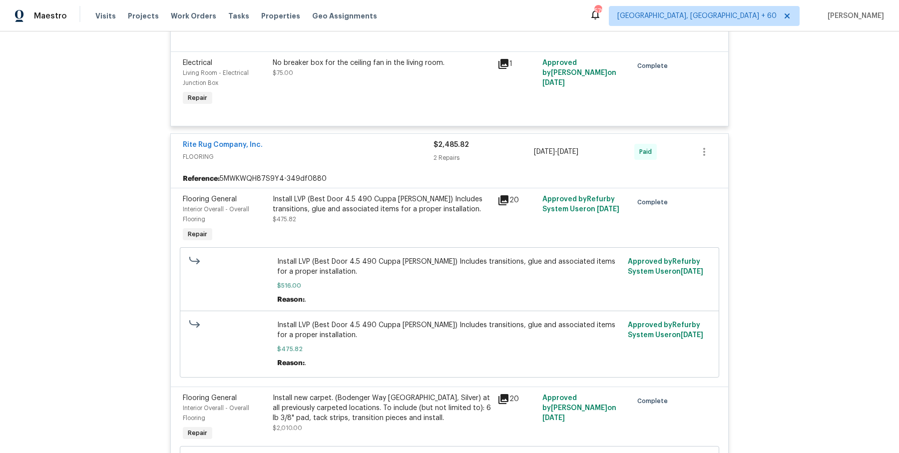
scroll to position [3128, 0]
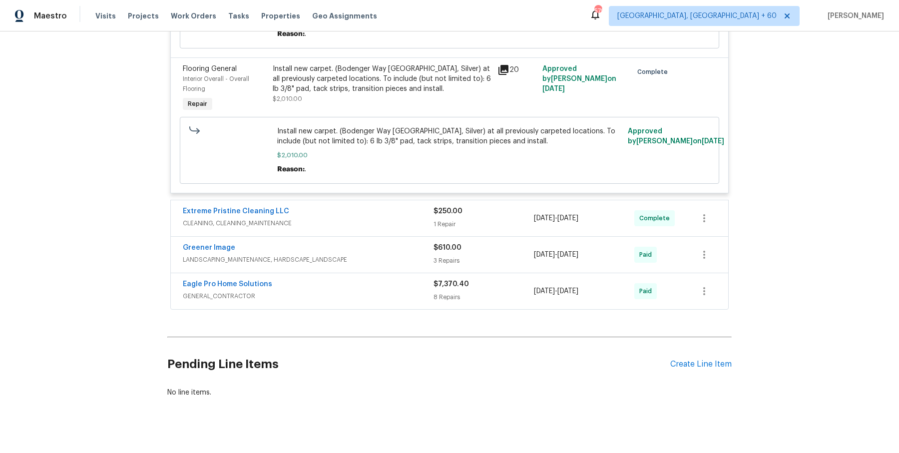
click at [400, 218] on span "CLEANING, CLEANING_MAINTENANCE" at bounding box center [308, 223] width 251 height 10
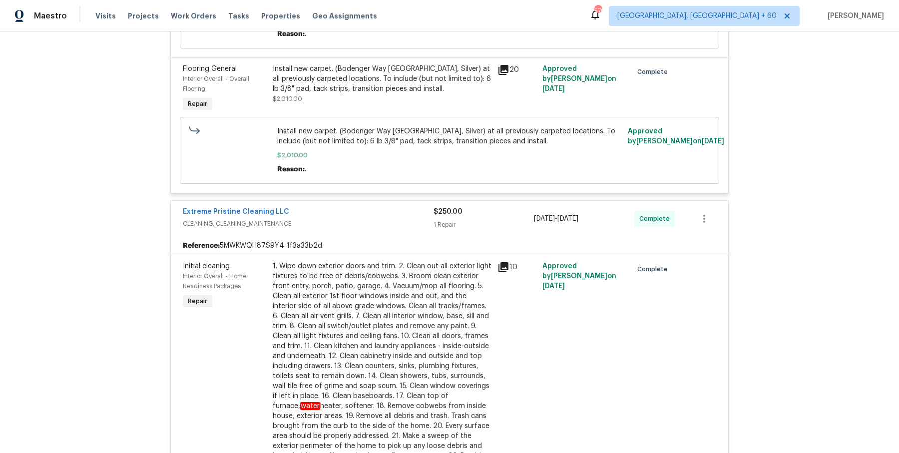
scroll to position [3397, 0]
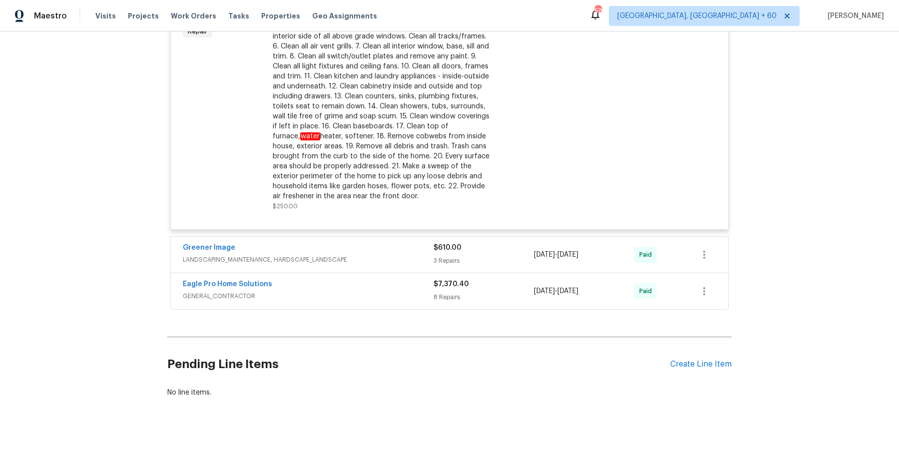
click at [393, 243] on div "Greener Image" at bounding box center [308, 249] width 251 height 12
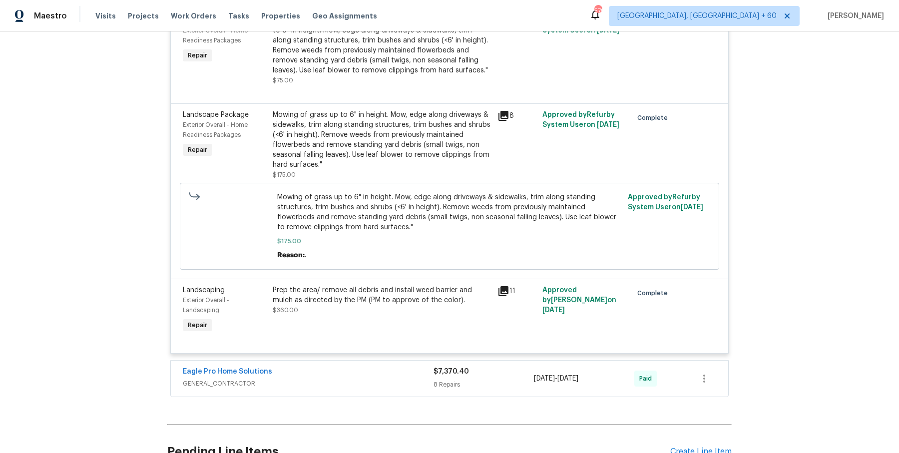
scroll to position [3767, 0]
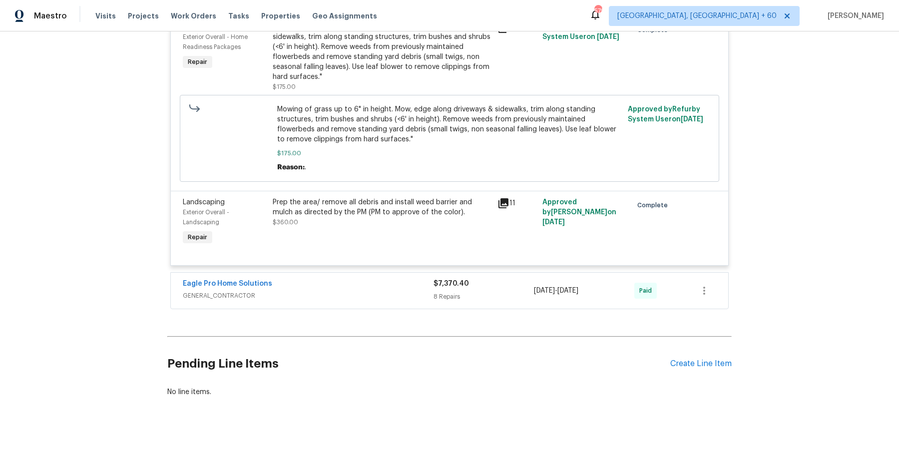
click at [391, 291] on span "GENERAL_CONTRACTOR" at bounding box center [308, 296] width 251 height 10
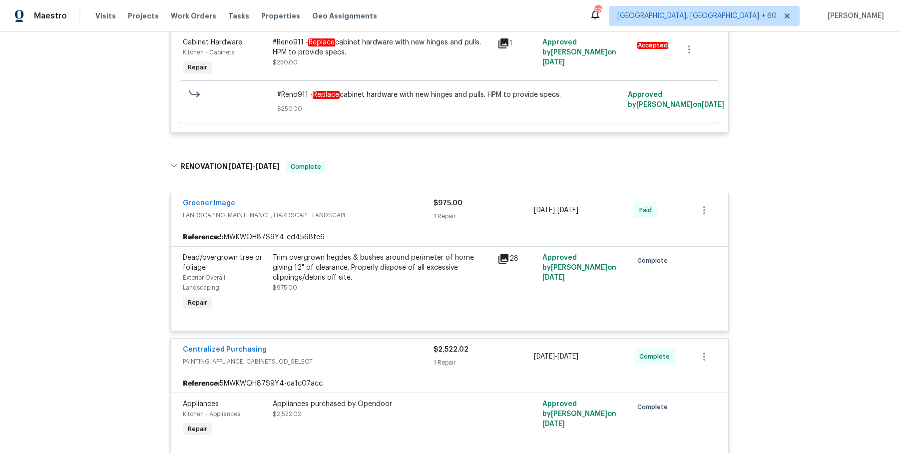
scroll to position [0, 0]
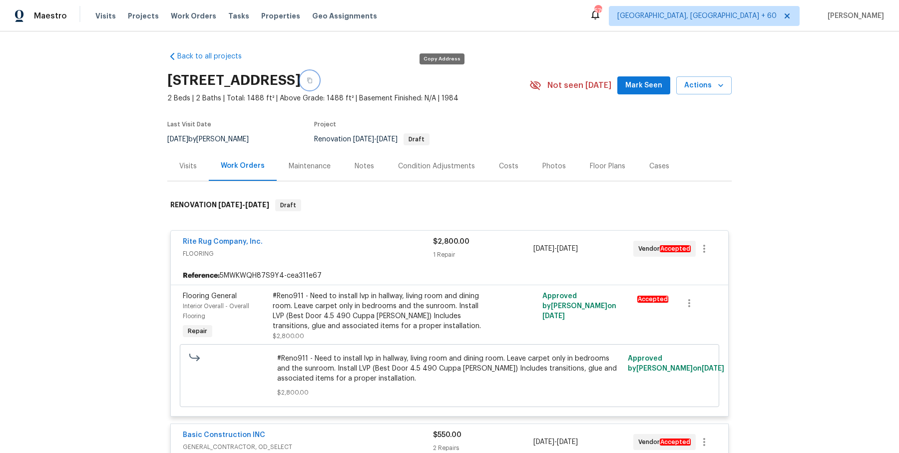
click at [319, 79] on button "button" at bounding box center [310, 80] width 18 height 18
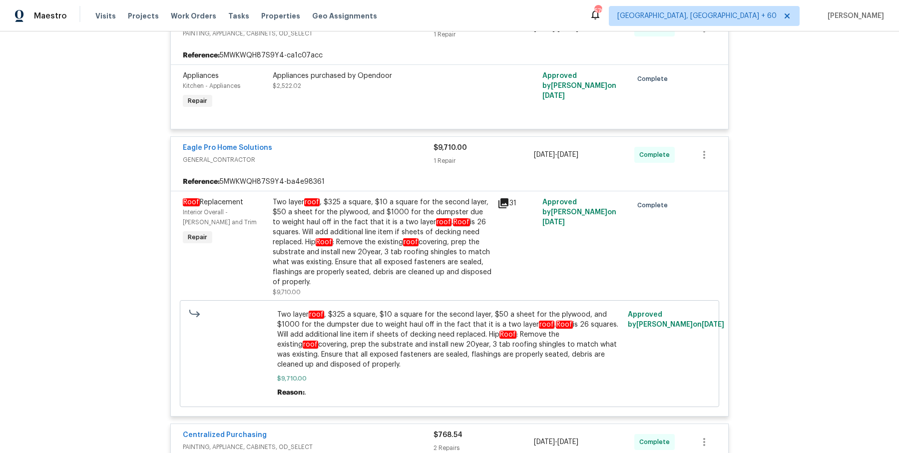
scroll to position [881, 0]
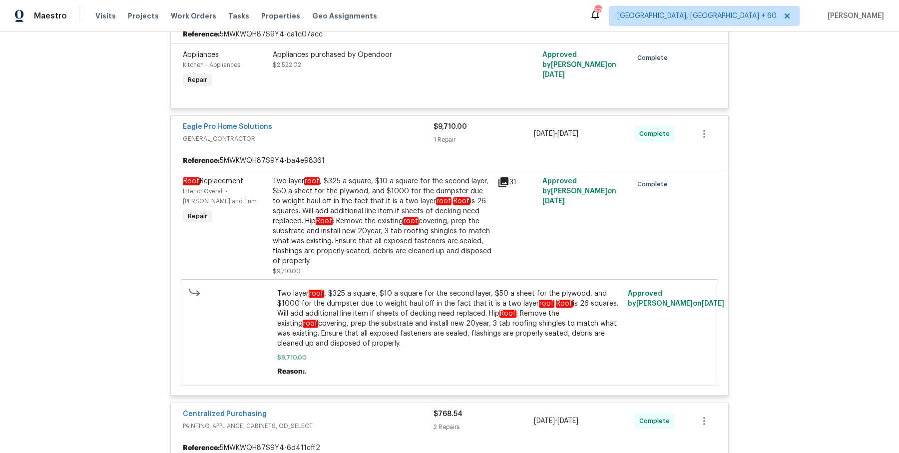
click at [359, 218] on div "Two layer roof , $325 a square, $10 a square for the second layer, $50 a sheet …" at bounding box center [382, 221] width 219 height 90
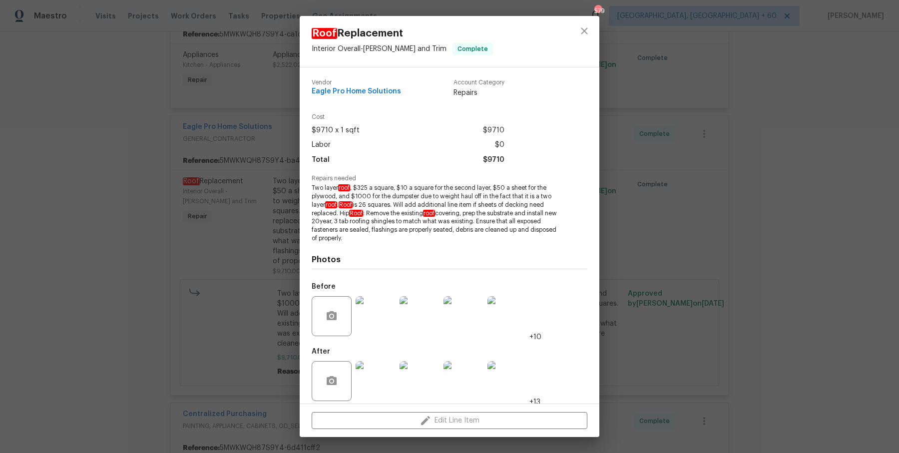
click at [631, 222] on div "Roof Replacement Interior Overall - [PERSON_NAME] and Trim Complete Vendor Eagl…" at bounding box center [449, 226] width 899 height 453
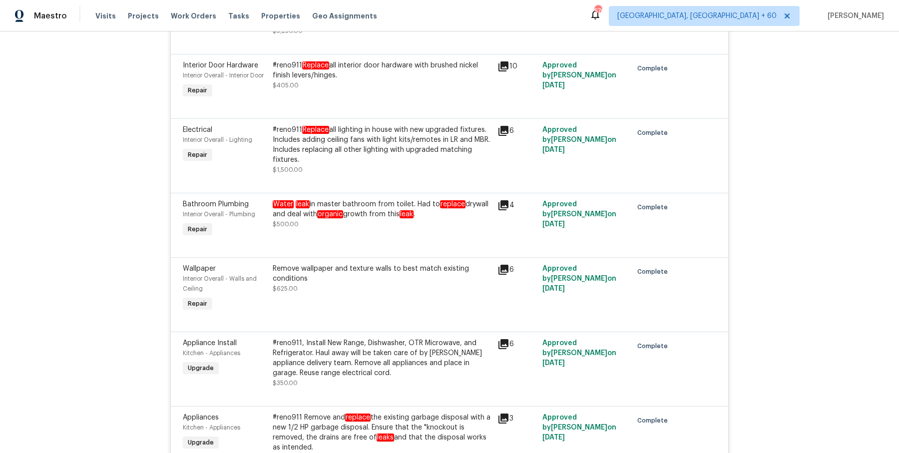
scroll to position [2123, 0]
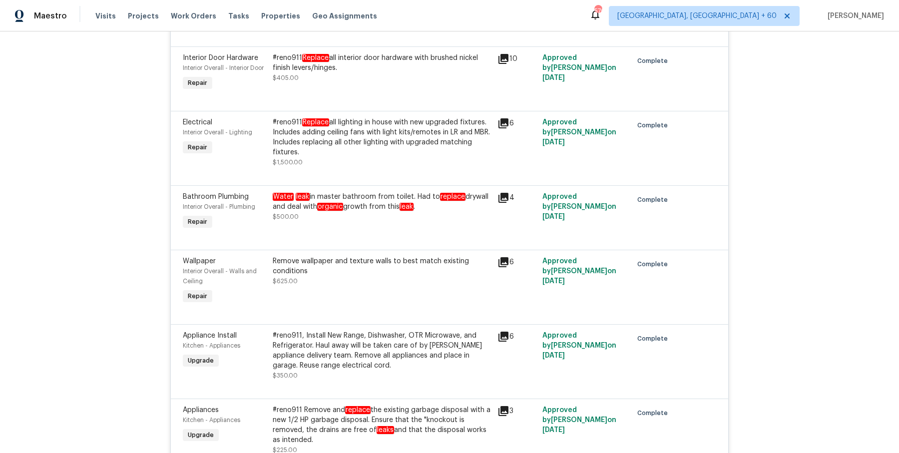
click at [410, 195] on div "Water leak in master bathroom from toilet. Had to replace drywall and deal with…" at bounding box center [382, 202] width 219 height 20
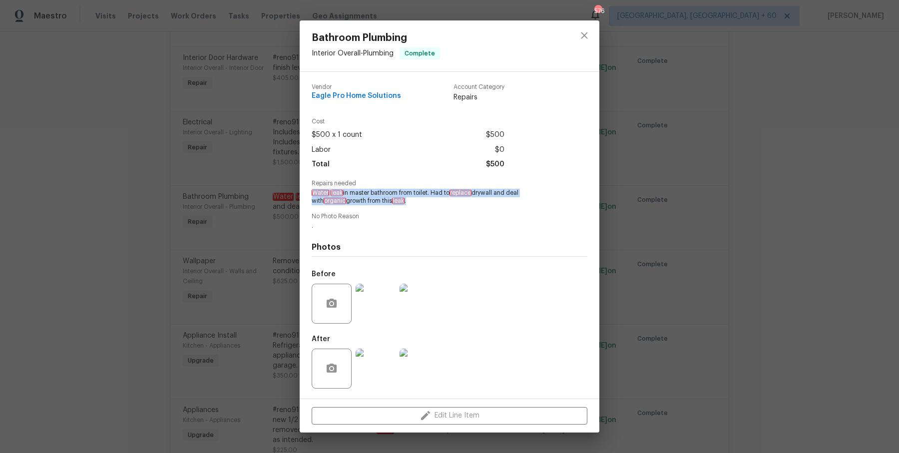
drag, startPoint x: 312, startPoint y: 196, endPoint x: 402, endPoint y: 200, distance: 90.5
click at [402, 200] on span "Water leak in master bathroom from toilet. Had to replace drywall and deal with…" at bounding box center [436, 197] width 248 height 17
copy span "Water leak in master bathroom from toilet. Had to replace drywall and deal with…"
click at [689, 190] on div "Bathroom Plumbing Interior Overall - Plumbing Complete Vendor Eagle Pro Home So…" at bounding box center [449, 226] width 899 height 453
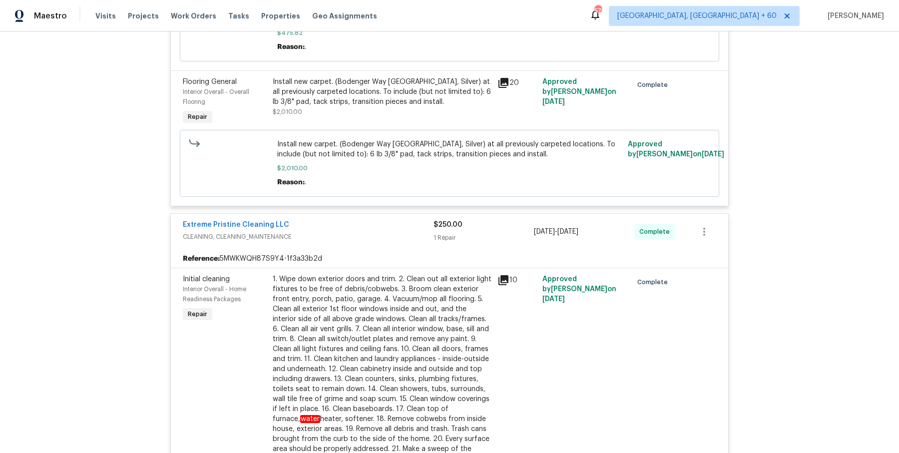
scroll to position [2081, 0]
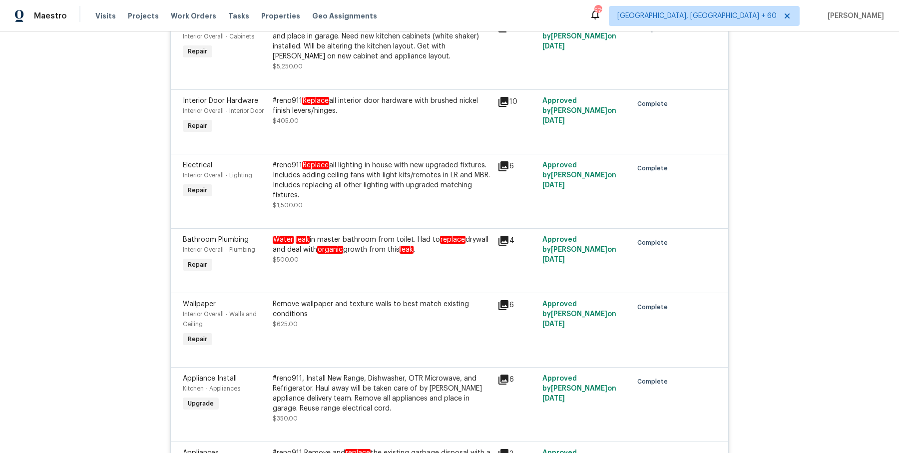
click at [380, 241] on div "Water leak in master bathroom from toilet. Had to replace drywall and deal with…" at bounding box center [382, 245] width 219 height 20
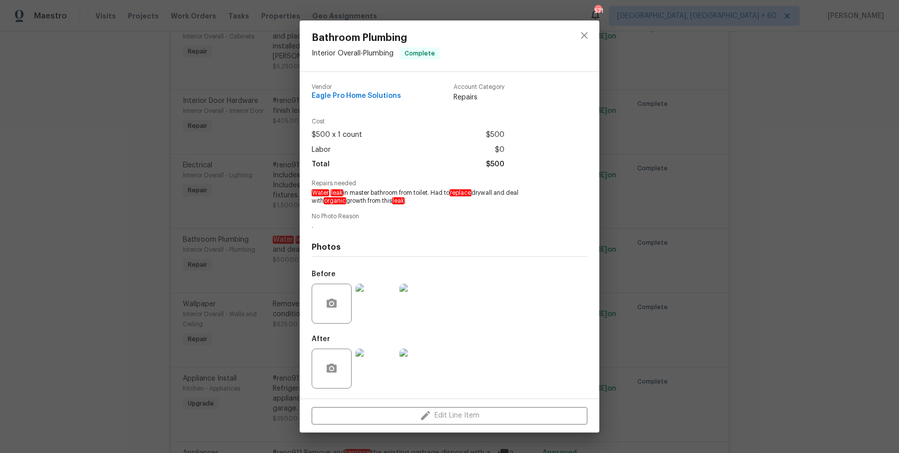
click at [381, 315] on img at bounding box center [376, 304] width 40 height 40
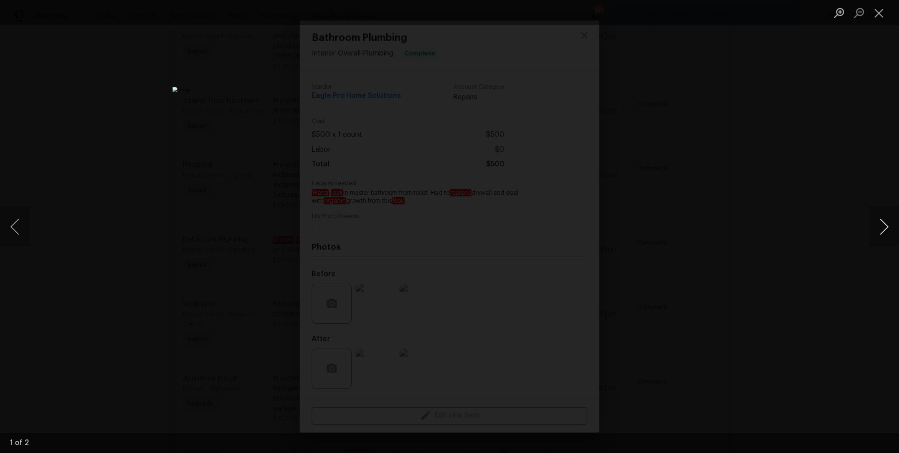
click at [885, 228] on button "Next image" at bounding box center [884, 227] width 30 height 40
click at [798, 209] on div "Lightbox" at bounding box center [449, 226] width 899 height 453
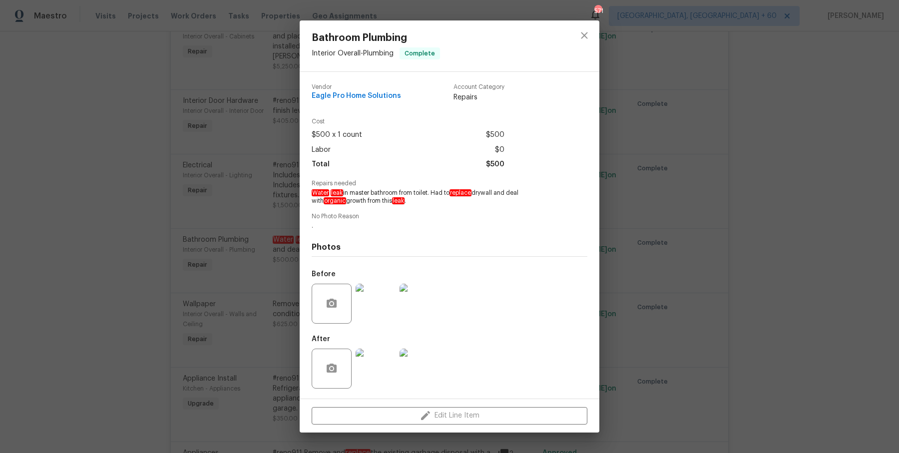
click at [798, 209] on div "Bathroom Plumbing Interior Overall - Plumbing Complete Vendor Eagle Pro Home So…" at bounding box center [449, 226] width 899 height 453
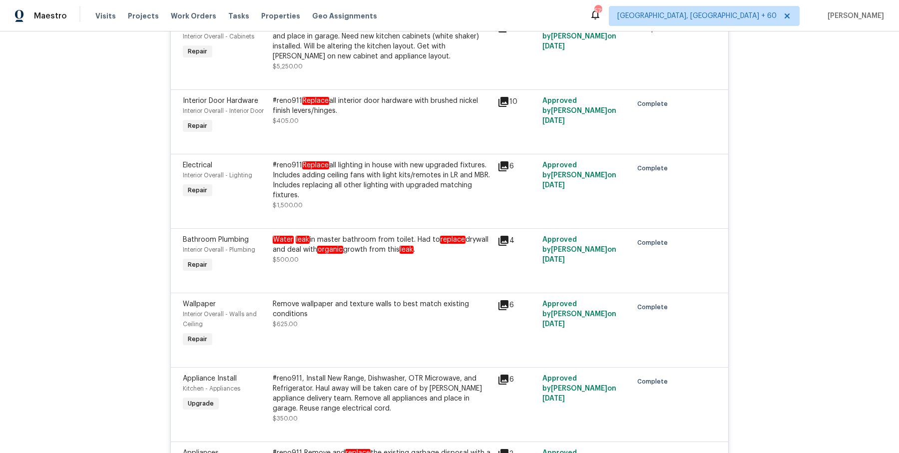
scroll to position [2095, 0]
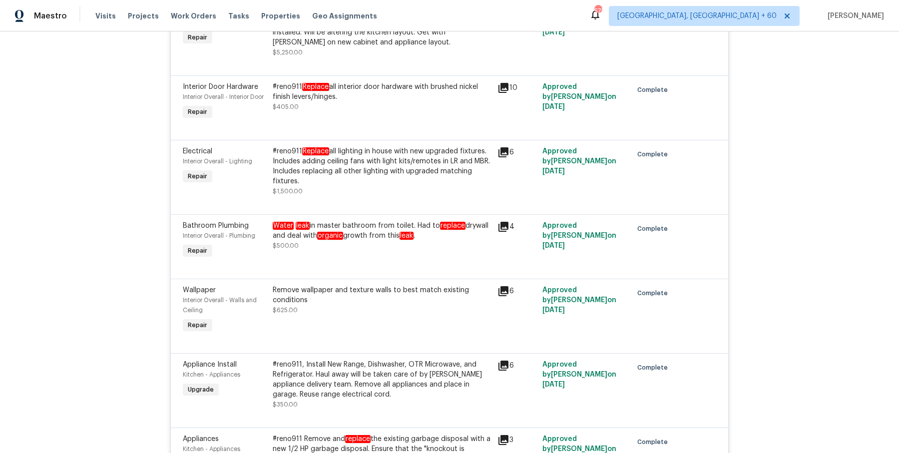
click at [448, 261] on div at bounding box center [449, 267] width 533 height 12
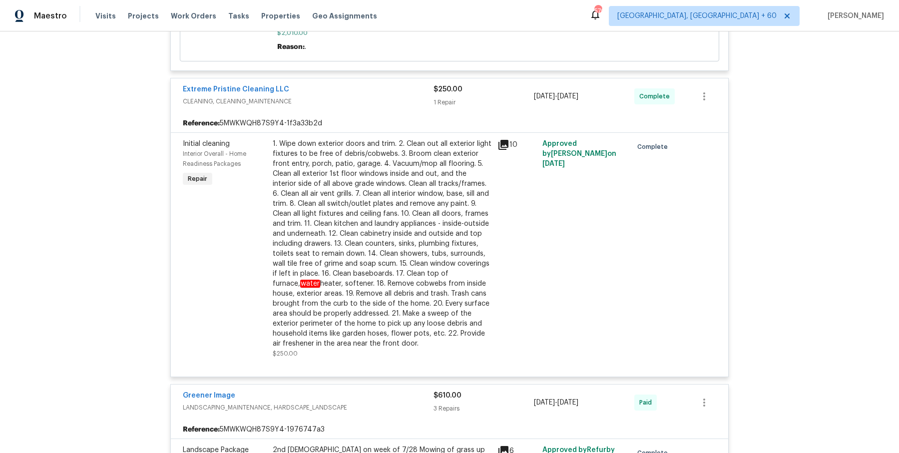
scroll to position [3873, 0]
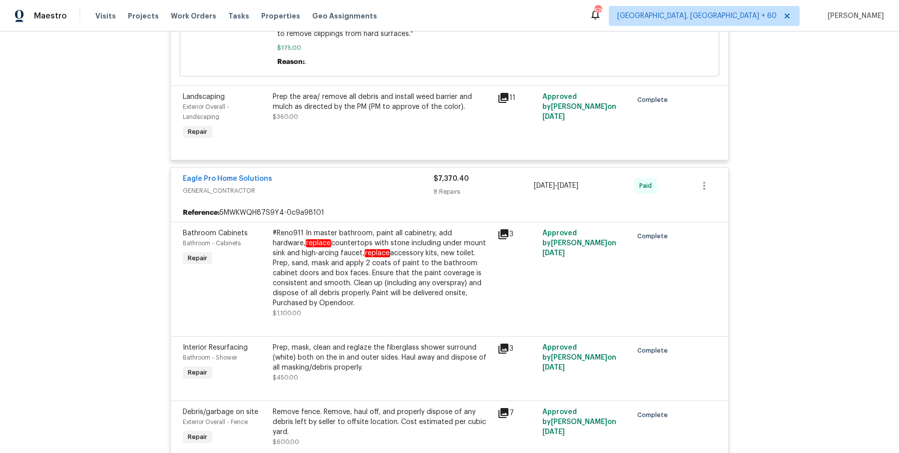
click at [402, 260] on div "#Reno911 In master bathroom, paint all cabinetry, add hardware, replace counter…" at bounding box center [382, 268] width 219 height 80
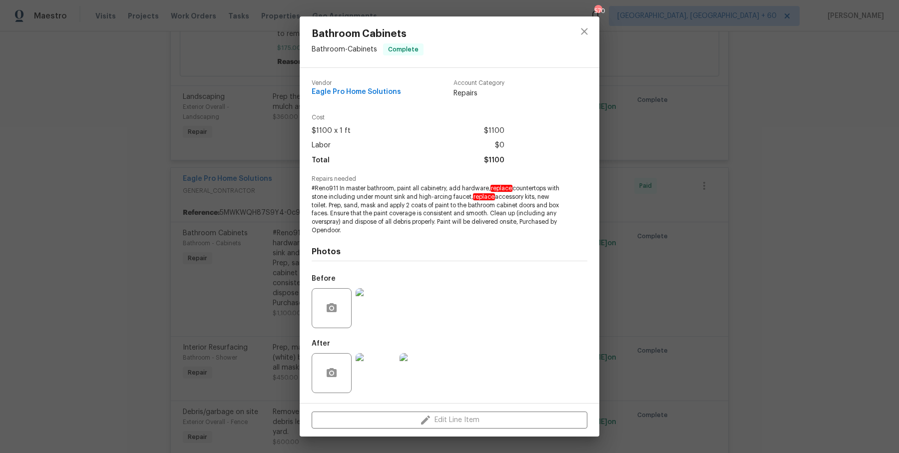
click at [673, 269] on div "Bathroom Cabinets Bathroom - Cabinets Complete Vendor Eagle Pro Home Solutions …" at bounding box center [449, 226] width 899 height 453
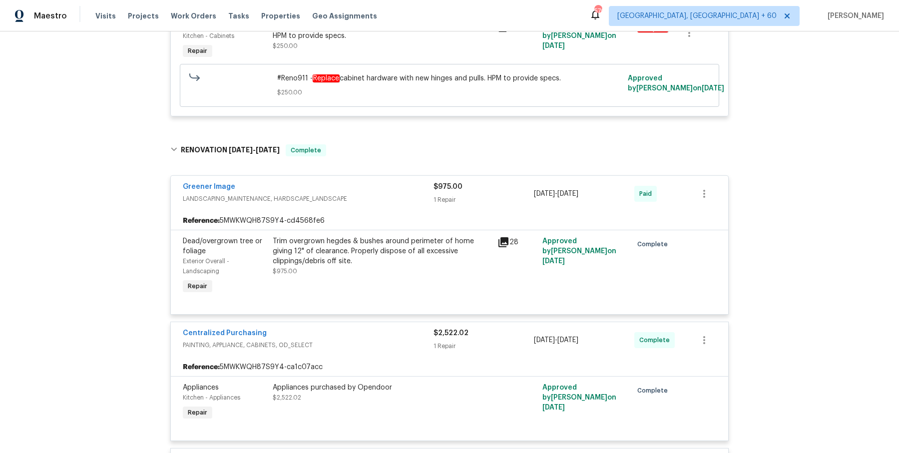
scroll to position [0, 0]
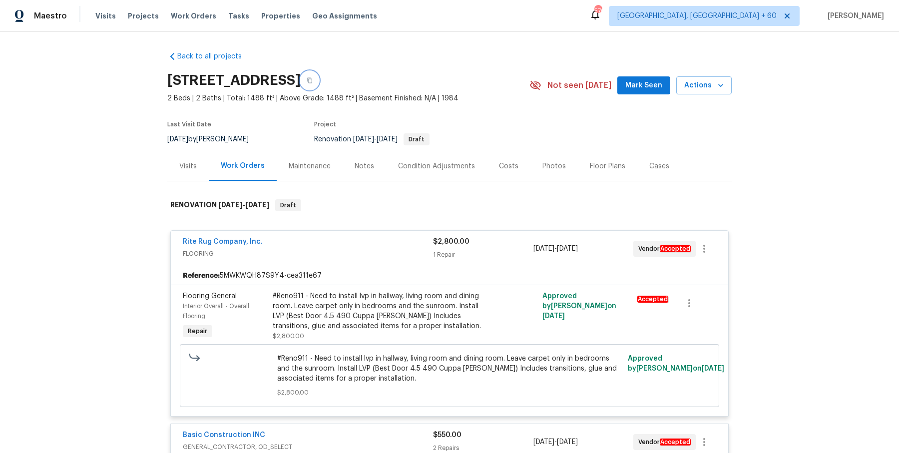
click at [319, 83] on button "button" at bounding box center [310, 80] width 18 height 18
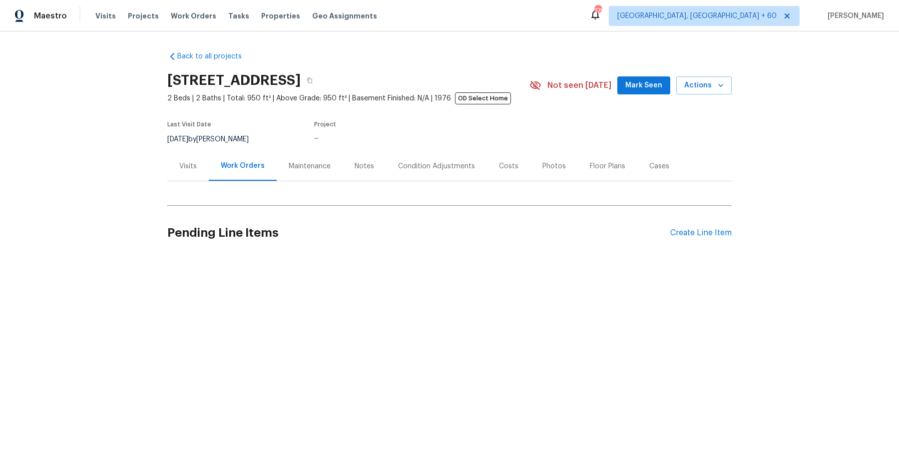
click at [198, 179] on div "Visits" at bounding box center [187, 165] width 41 height 29
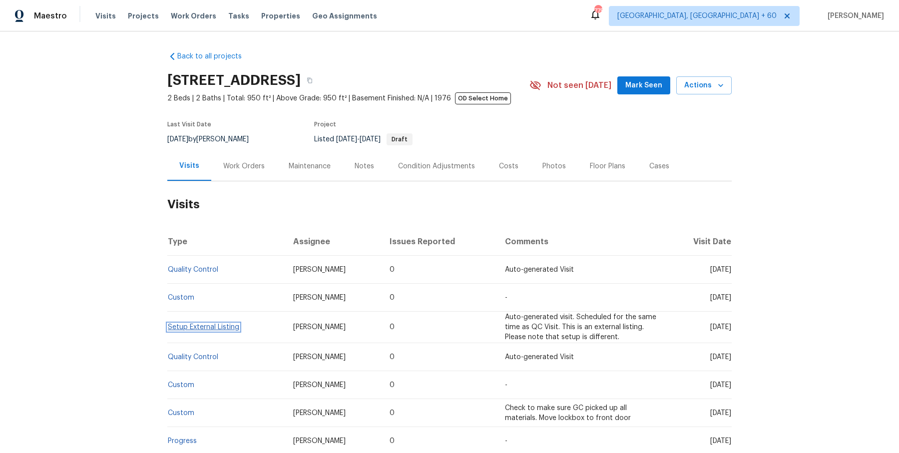
click at [187, 324] on link "Setup External Listing" at bounding box center [203, 327] width 71 height 7
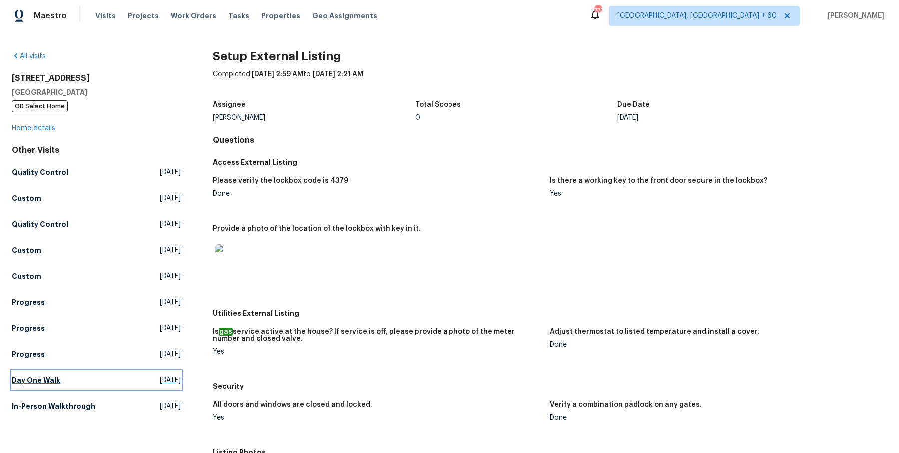
click at [44, 378] on h5 "Day One Walk" at bounding box center [36, 380] width 48 height 10
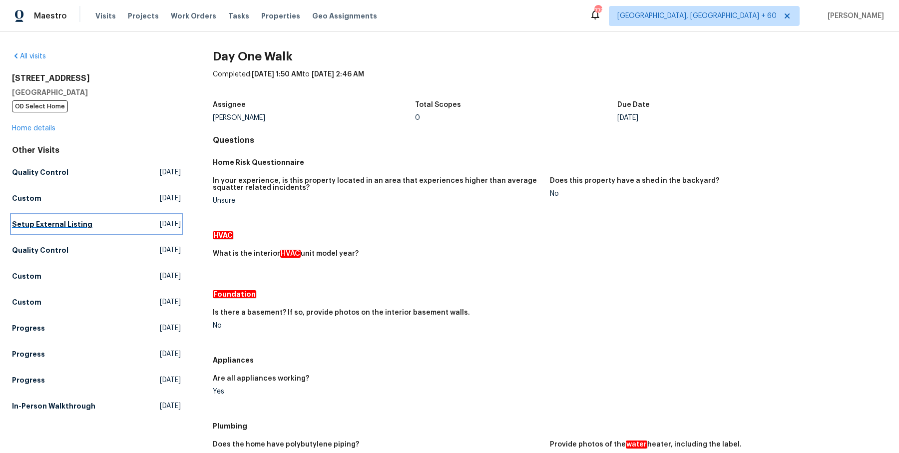
click at [29, 227] on h5 "Setup External Listing" at bounding box center [52, 224] width 80 height 10
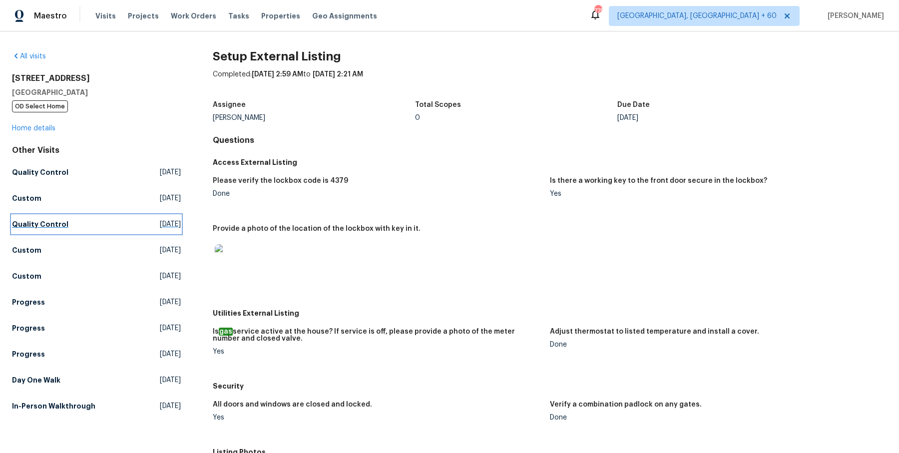
click at [63, 221] on h5 "Quality Control" at bounding box center [40, 224] width 56 height 10
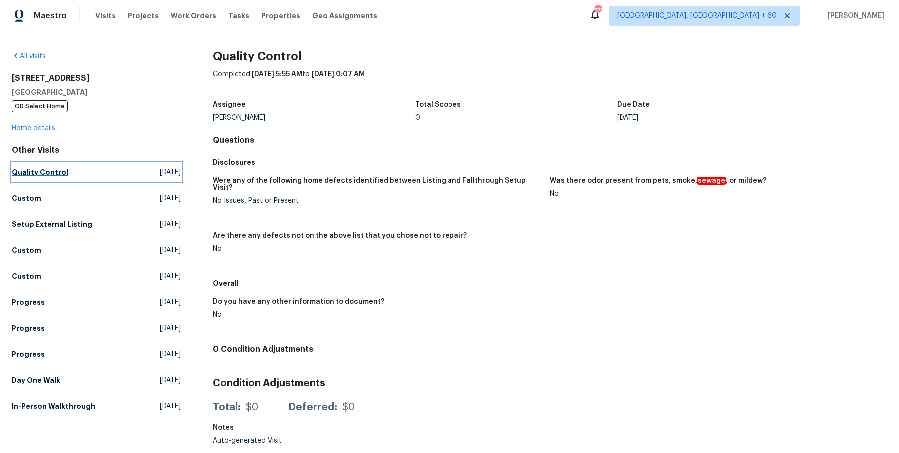
click at [61, 170] on h5 "Quality Control" at bounding box center [40, 172] width 56 height 10
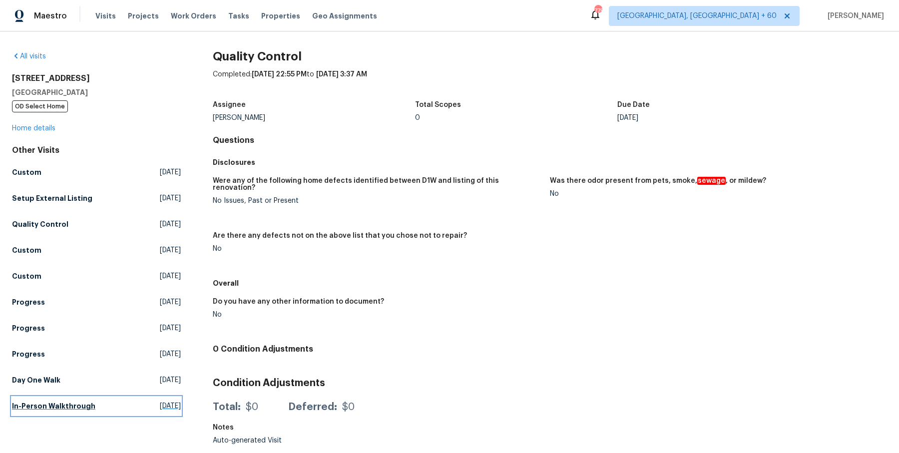
click at [84, 407] on h5 "In-Person Walkthrough" at bounding box center [53, 406] width 83 height 10
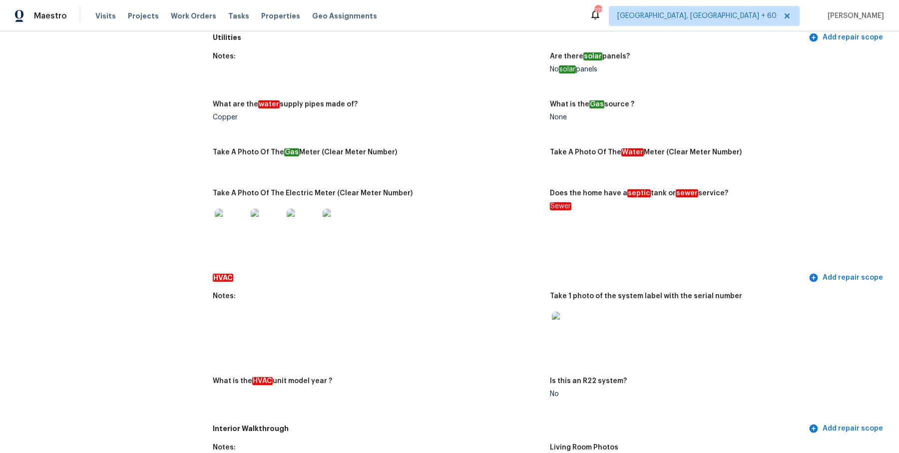
scroll to position [27, 0]
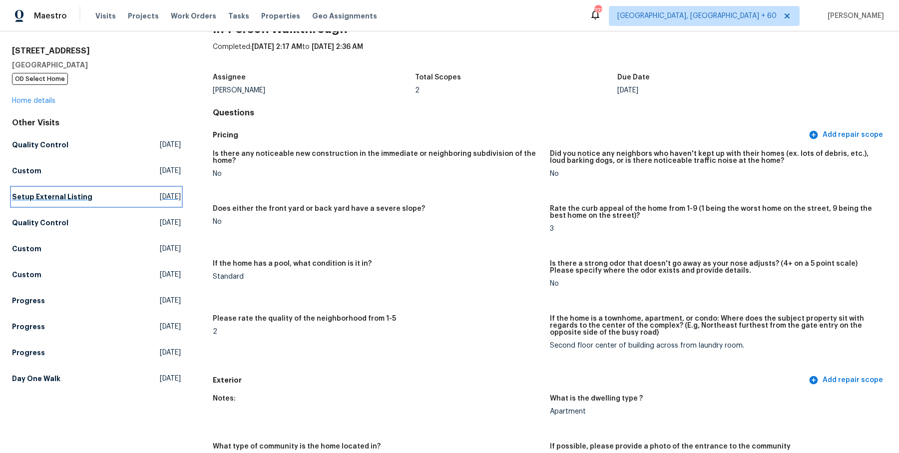
click at [49, 201] on h5 "Setup External Listing" at bounding box center [52, 197] width 80 height 10
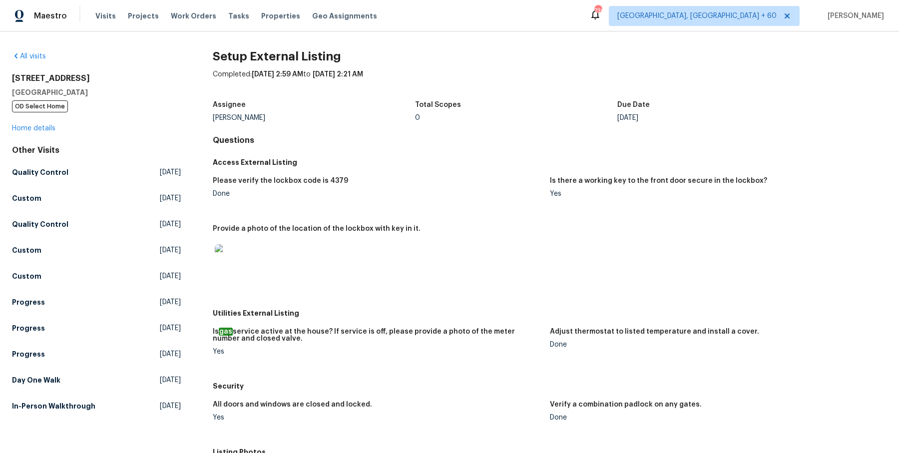
scroll to position [181, 0]
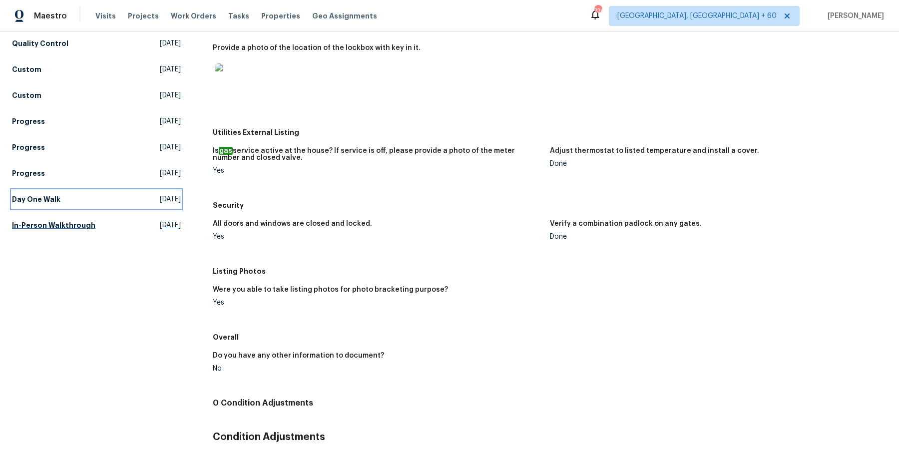
click at [35, 200] on h5 "Day One Walk" at bounding box center [36, 199] width 48 height 10
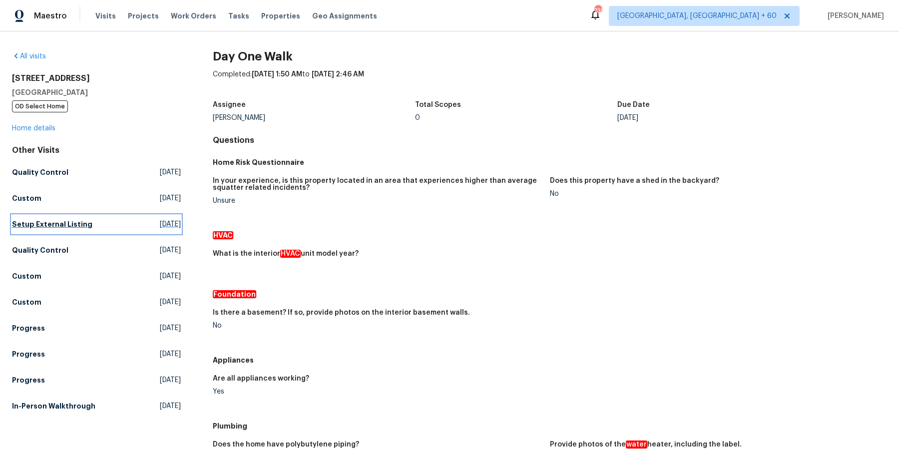
click at [51, 222] on h5 "Setup External Listing" at bounding box center [52, 224] width 80 height 10
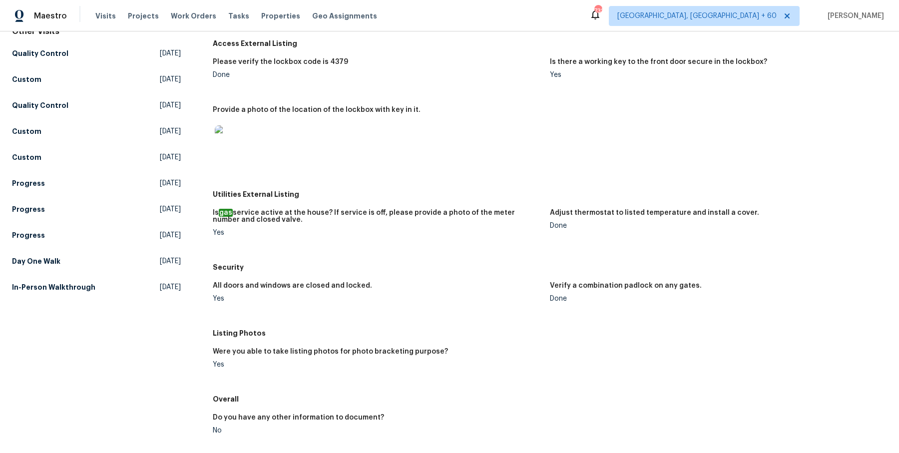
scroll to position [149, 0]
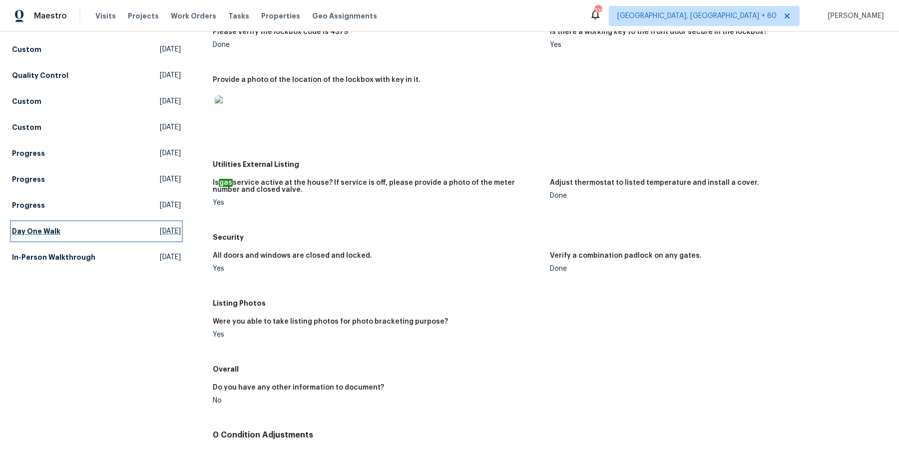
click at [52, 232] on h5 "Day One Walk" at bounding box center [36, 231] width 48 height 10
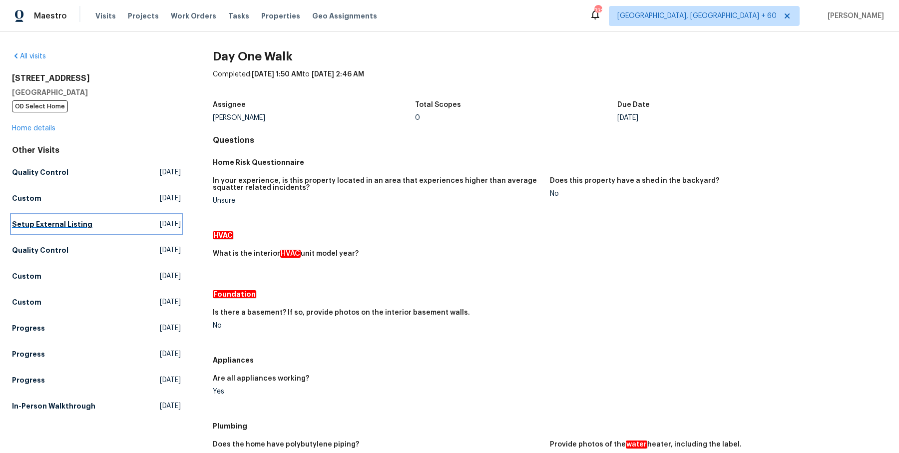
click at [54, 224] on h5 "Setup External Listing" at bounding box center [52, 224] width 80 height 10
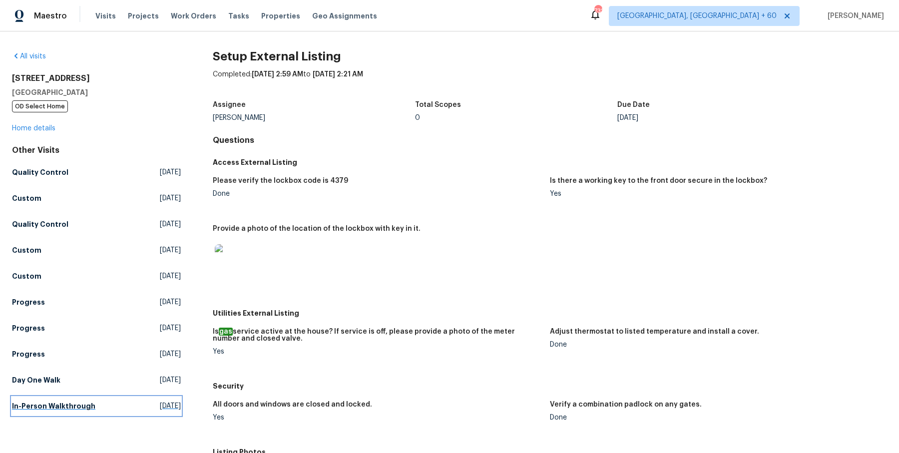
click at [66, 403] on h5 "In-Person Walkthrough" at bounding box center [53, 406] width 83 height 10
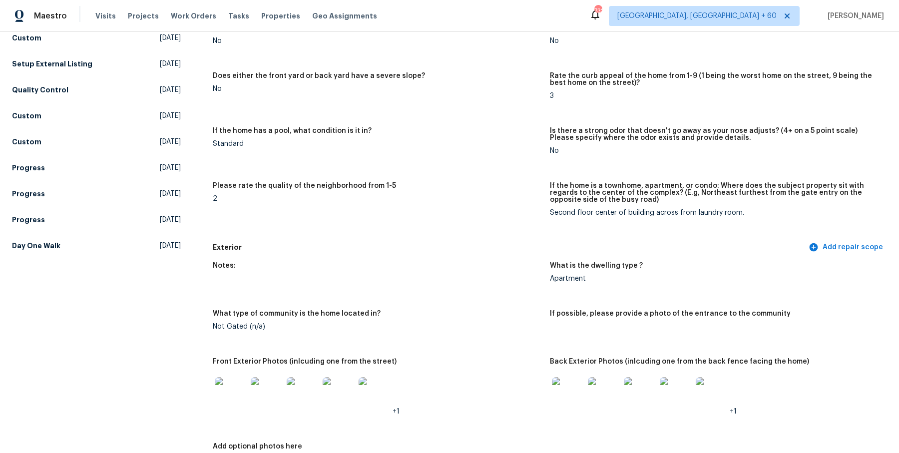
scroll to position [213, 0]
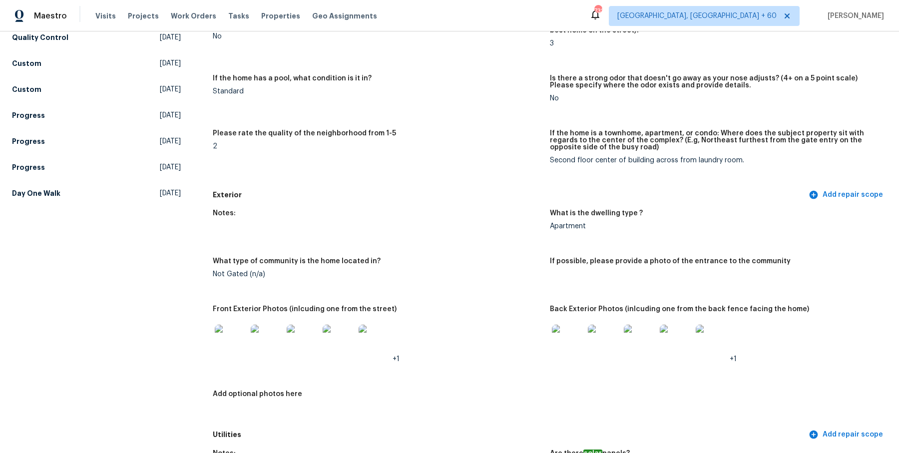
click at [578, 346] on img at bounding box center [568, 341] width 32 height 32
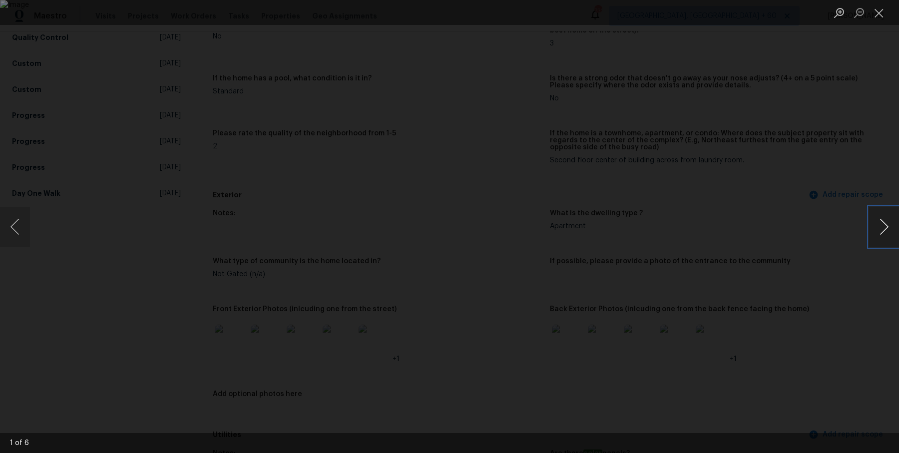
click at [882, 226] on button "Next image" at bounding box center [884, 227] width 30 height 40
click at [880, 210] on button "Next image" at bounding box center [884, 227] width 30 height 40
click at [879, 211] on button "Next image" at bounding box center [884, 227] width 30 height 40
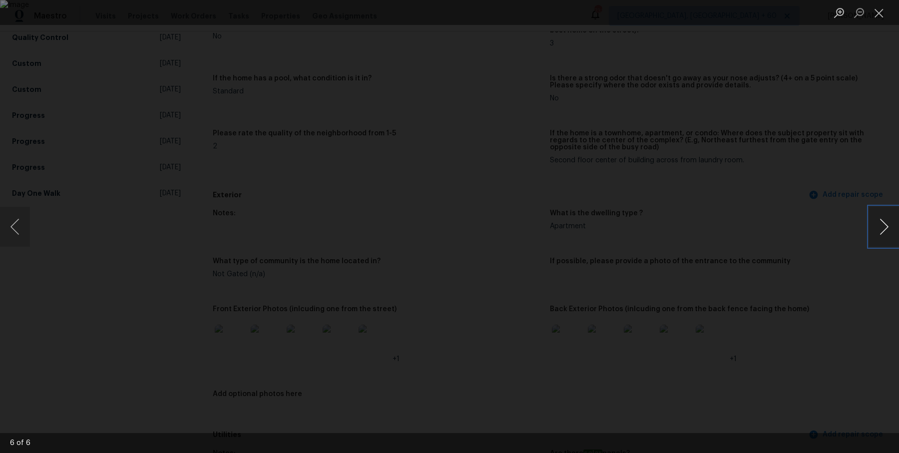
click at [879, 211] on button "Next image" at bounding box center [884, 227] width 30 height 40
click at [884, 220] on button "Next image" at bounding box center [884, 227] width 30 height 40
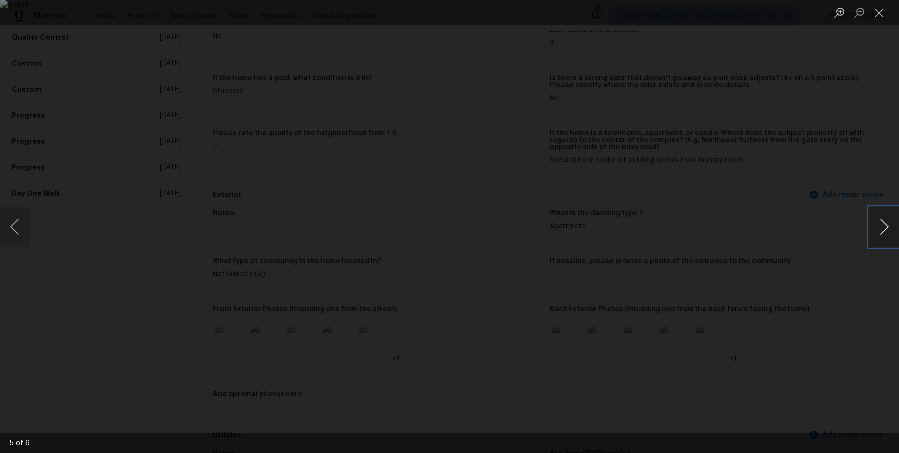
click at [884, 220] on button "Next image" at bounding box center [884, 227] width 30 height 40
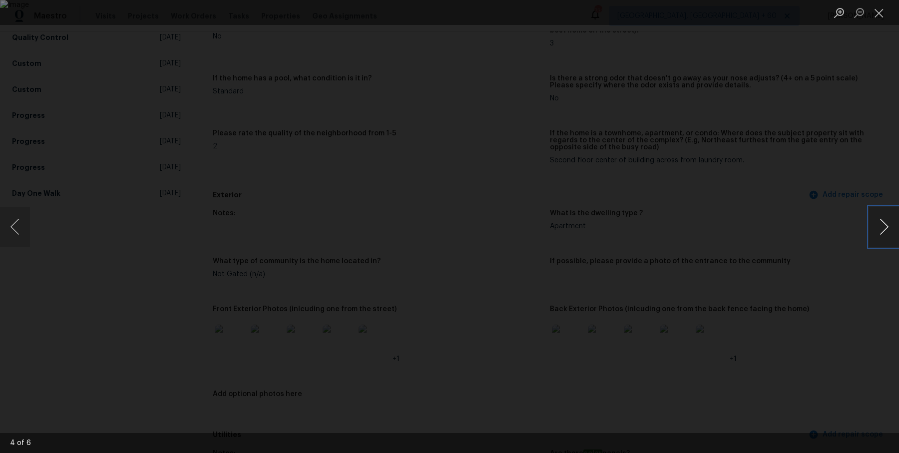
click at [884, 220] on button "Next image" at bounding box center [884, 227] width 30 height 40
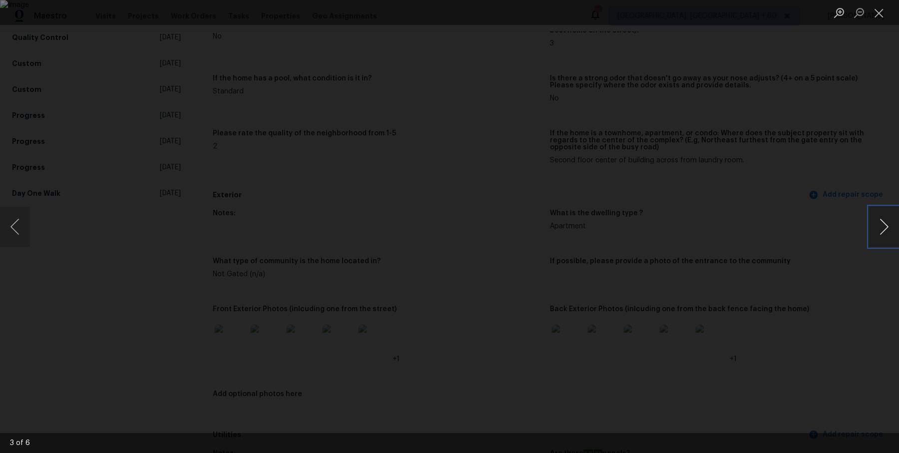
click at [884, 220] on button "Next image" at bounding box center [884, 227] width 30 height 40
click at [885, 220] on button "Next image" at bounding box center [884, 227] width 30 height 40
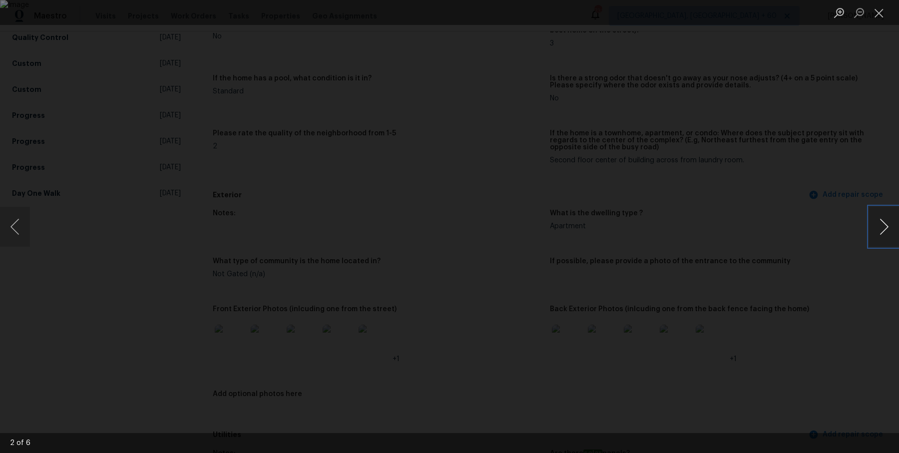
click at [885, 219] on button "Next image" at bounding box center [884, 227] width 30 height 40
click at [878, 11] on button "Close lightbox" at bounding box center [879, 12] width 20 height 17
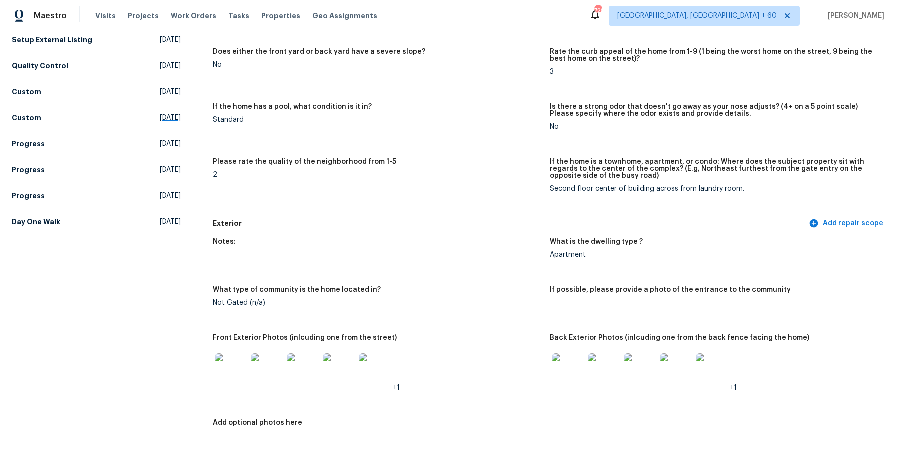
scroll to position [152, 0]
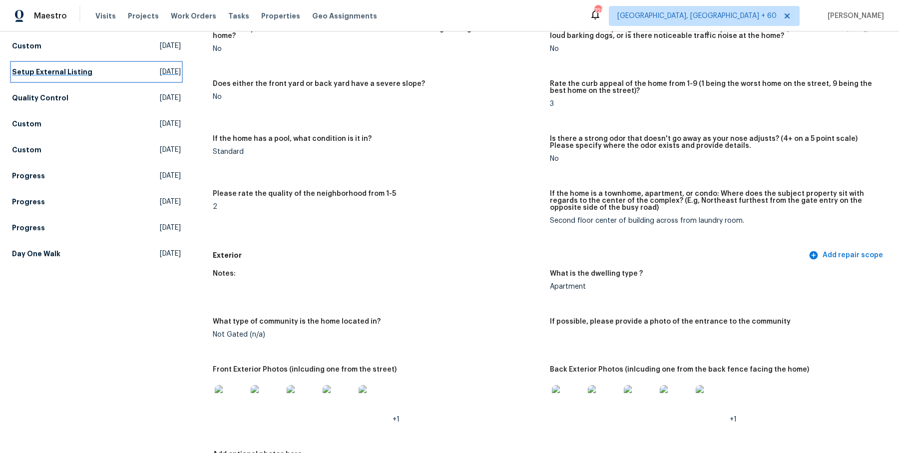
click at [49, 74] on h5 "Setup External Listing" at bounding box center [52, 72] width 80 height 10
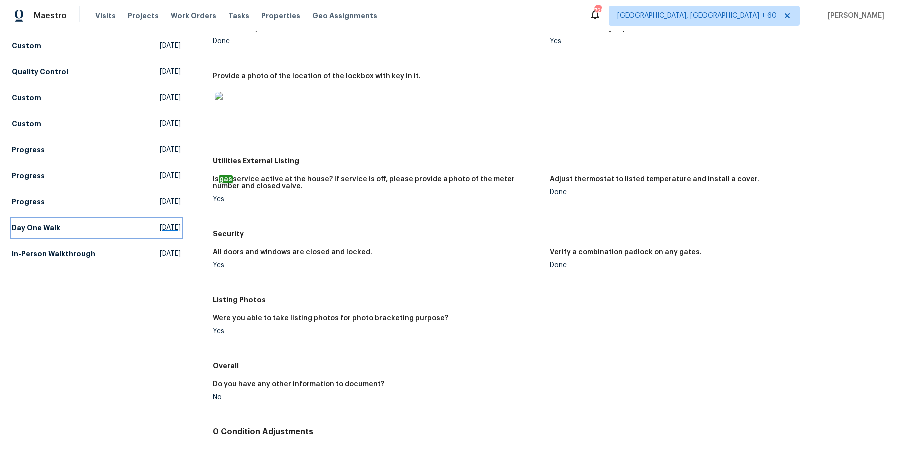
click at [16, 226] on h5 "Day One Walk" at bounding box center [36, 228] width 48 height 10
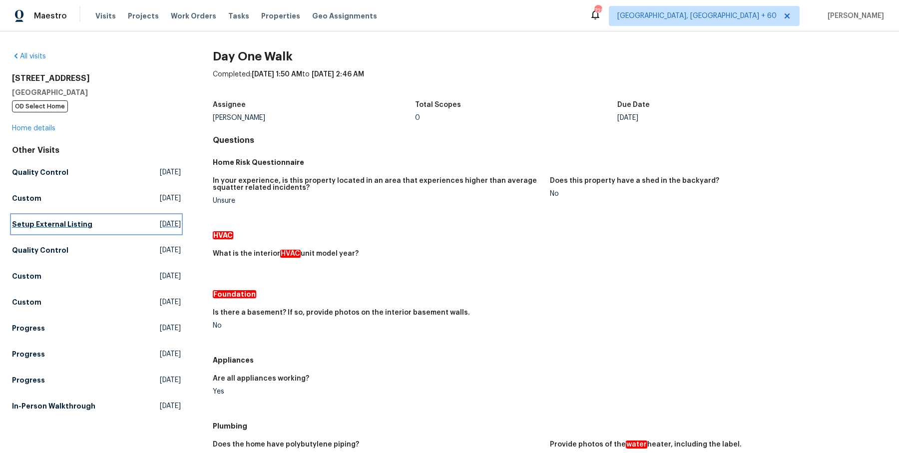
click at [53, 228] on h5 "Setup External Listing" at bounding box center [52, 224] width 80 height 10
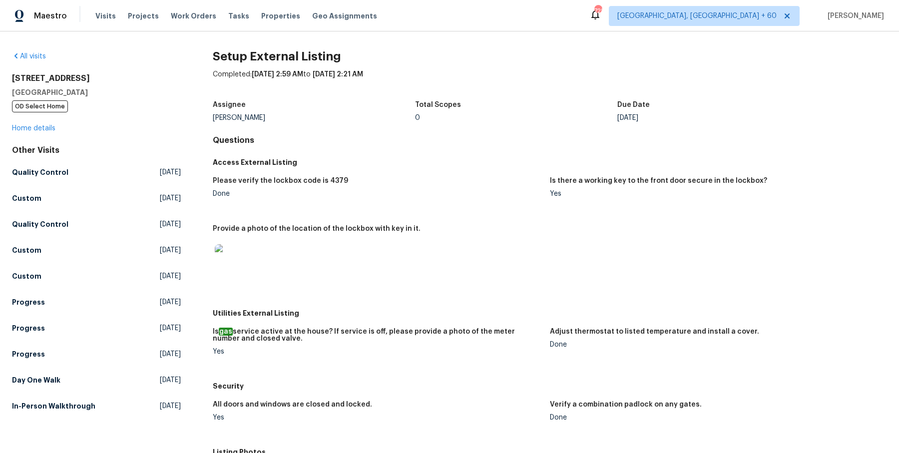
click at [61, 370] on div "Other Visits Quality Control Sat, Aug 16 2025 Custom Thu, Aug 14 2025 Quality C…" at bounding box center [96, 280] width 169 height 270
click at [53, 381] on h5 "Day One Walk" at bounding box center [36, 380] width 48 height 10
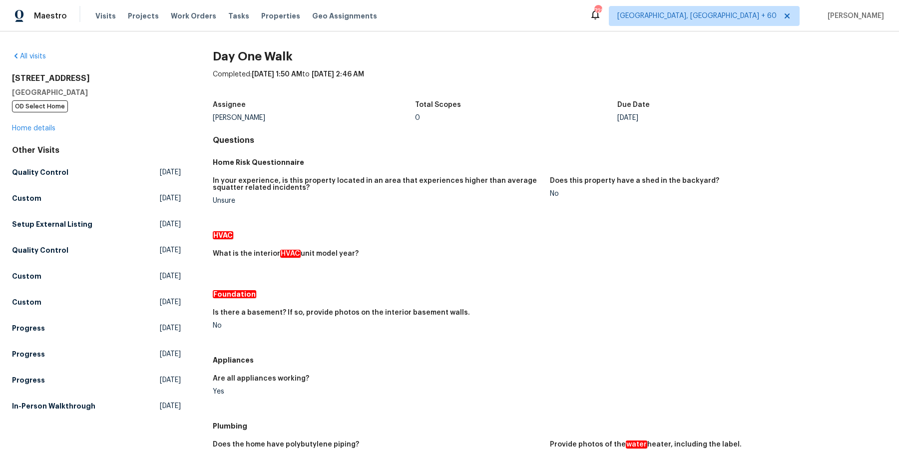
scroll to position [11, 0]
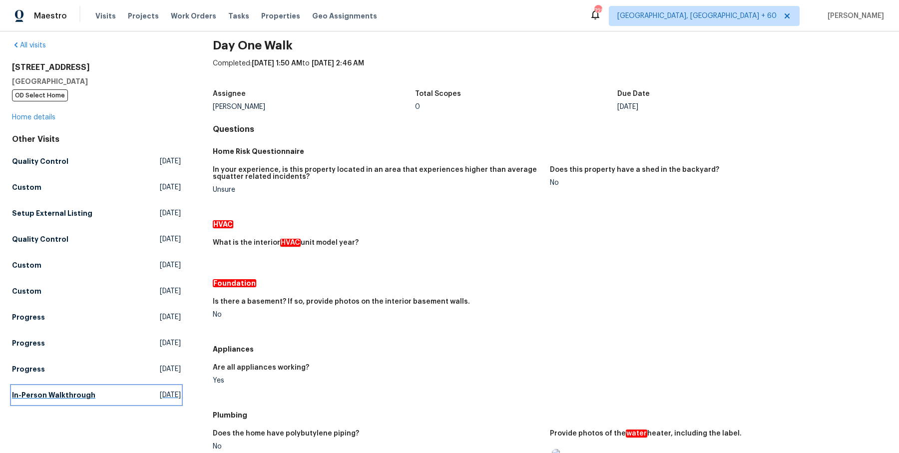
click at [52, 394] on h5 "In-Person Walkthrough" at bounding box center [53, 395] width 83 height 10
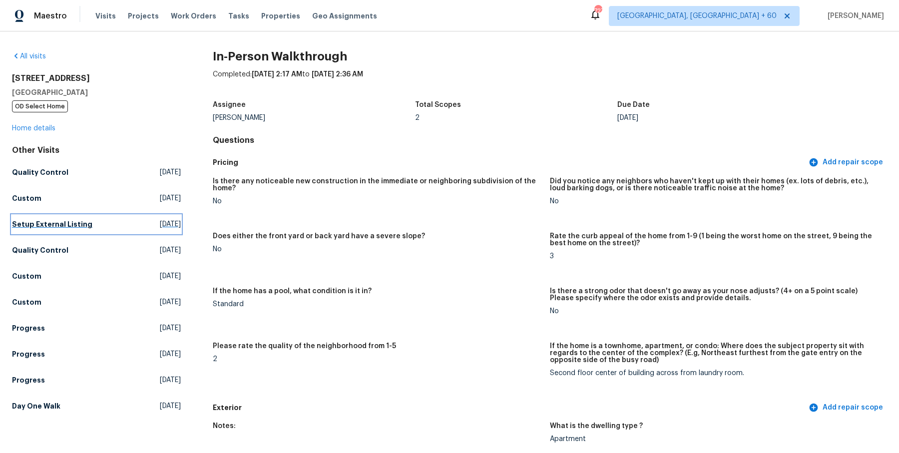
click at [35, 226] on h5 "Setup External Listing" at bounding box center [52, 224] width 80 height 10
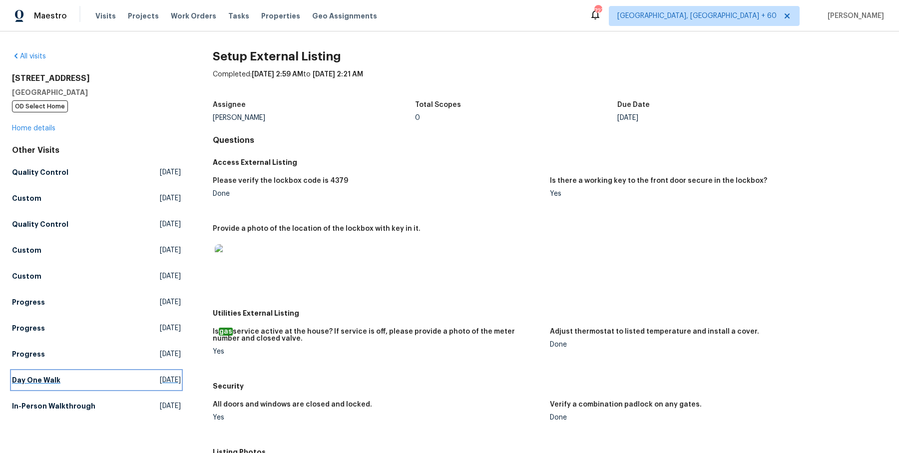
click at [39, 380] on h5 "Day One Walk" at bounding box center [36, 380] width 48 height 10
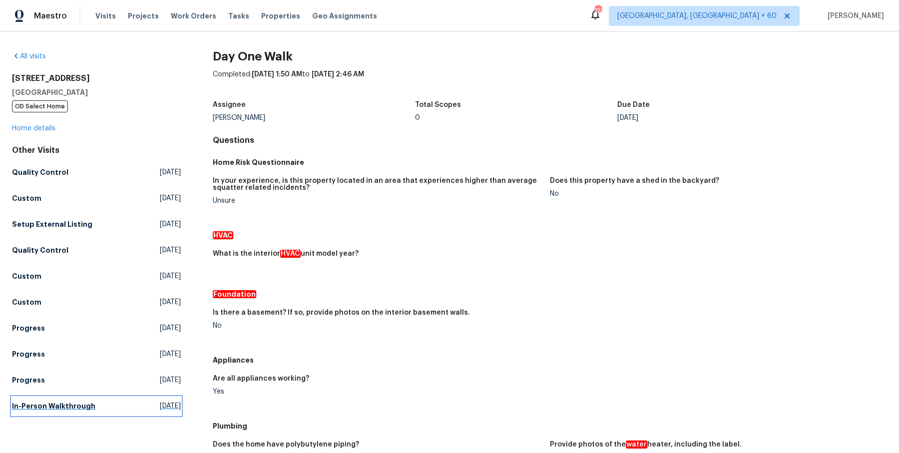
click at [63, 405] on h5 "In-Person Walkthrough" at bounding box center [53, 406] width 83 height 10
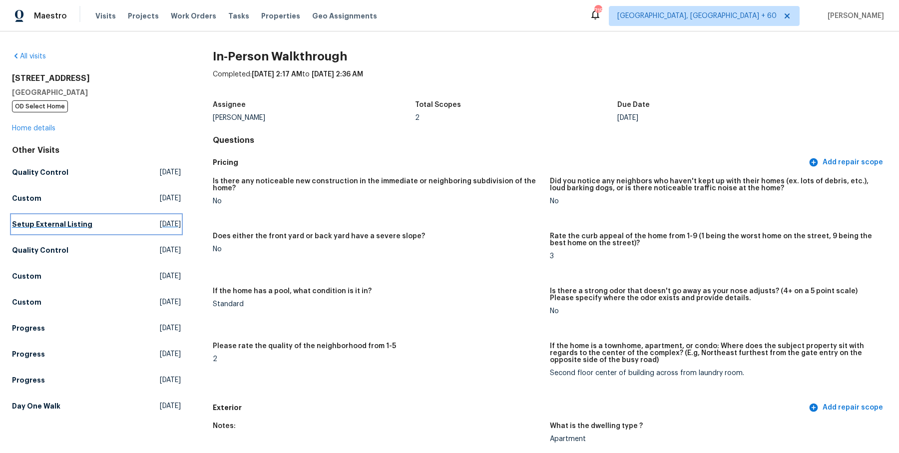
click at [68, 231] on link "Setup External Listing Thu, Aug 14 2025" at bounding box center [96, 224] width 169 height 18
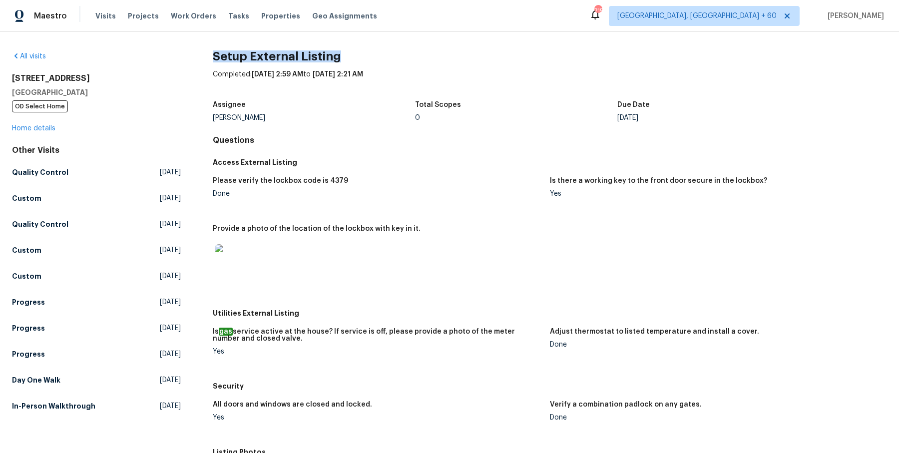
drag, startPoint x: 207, startPoint y: 55, endPoint x: 345, endPoint y: 54, distance: 137.9
click at [345, 54] on div "All visits 5708 Baltimore Dr Unit 390 La Mesa, CA 91942 OD Select Home Home det…" at bounding box center [449, 374] width 875 height 647
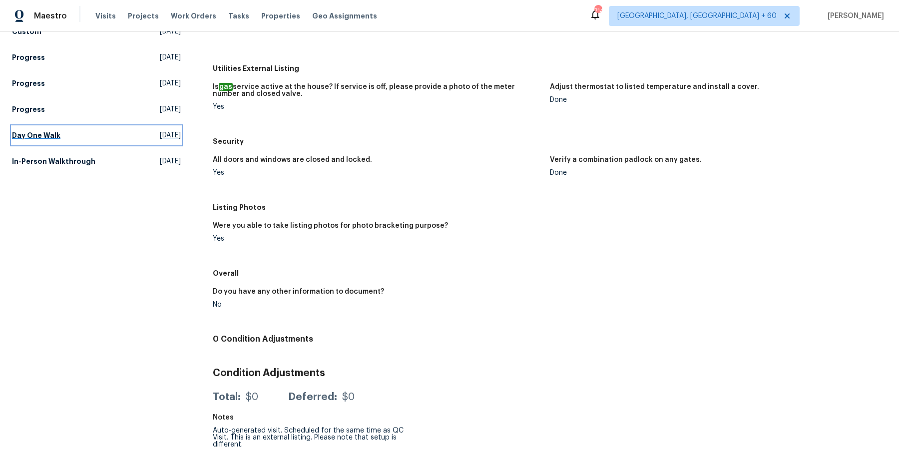
click at [64, 133] on link "Day One Walk Wed, Jan 29 2025" at bounding box center [96, 135] width 169 height 18
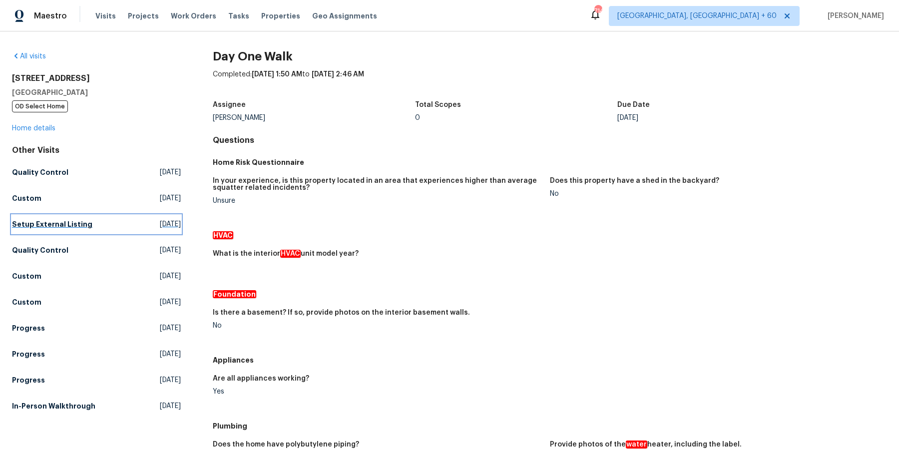
click at [72, 230] on link "Setup External Listing Thu, Aug 14 2025" at bounding box center [96, 224] width 169 height 18
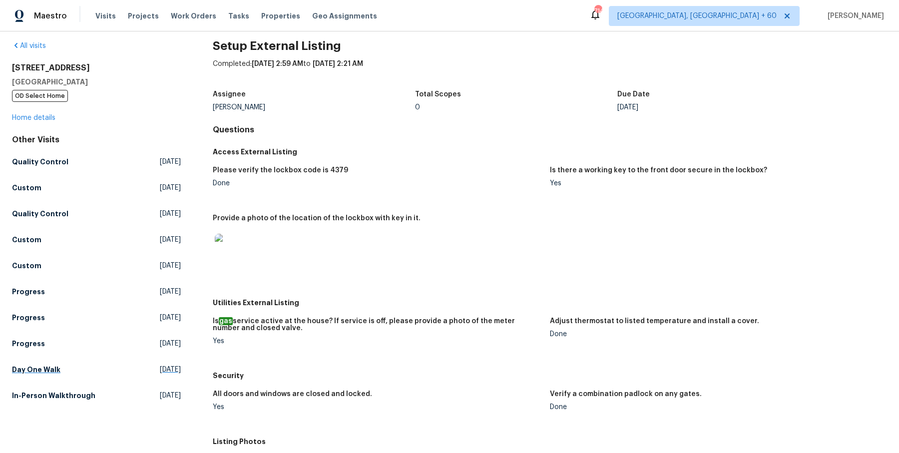
scroll to position [13, 0]
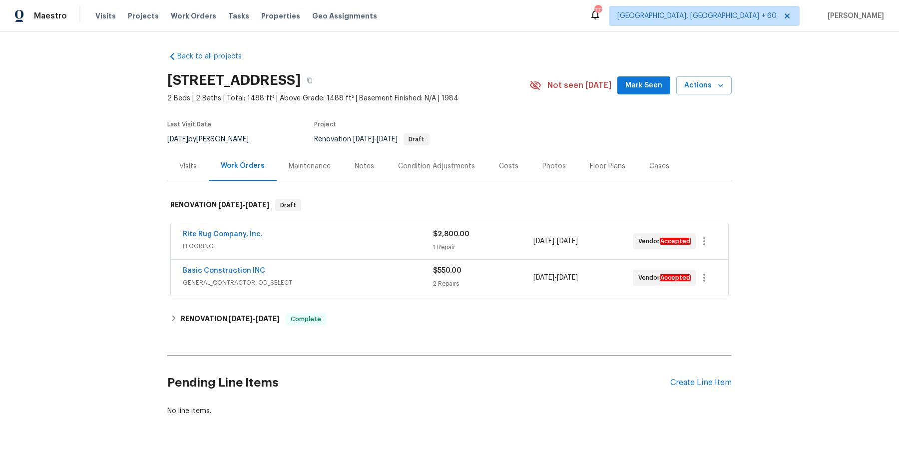
click at [202, 168] on div "Visits" at bounding box center [187, 165] width 41 height 29
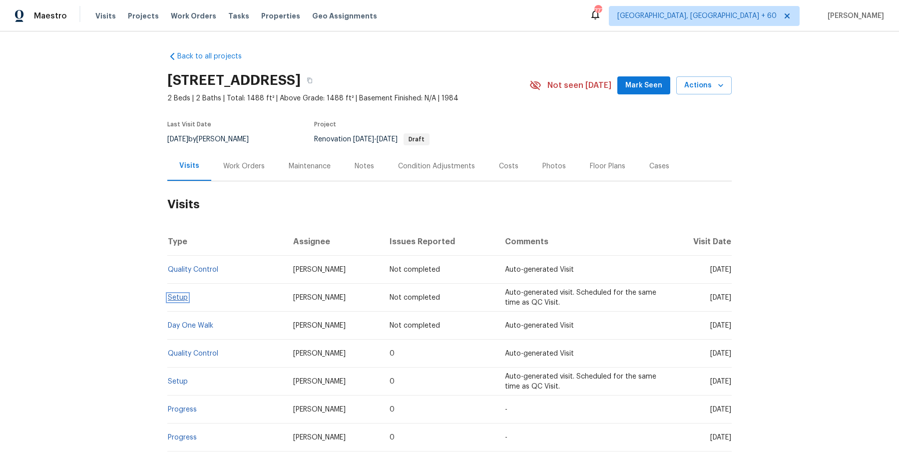
click at [182, 299] on link "Setup" at bounding box center [178, 297] width 20 height 7
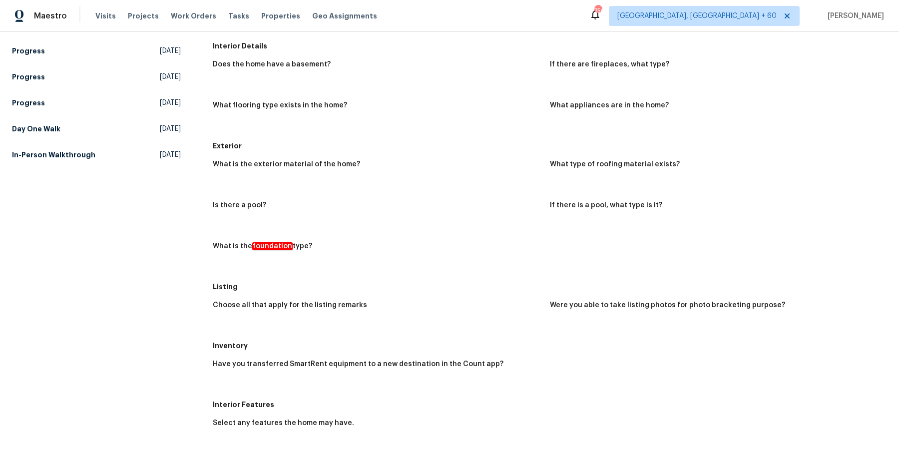
scroll to position [227, 0]
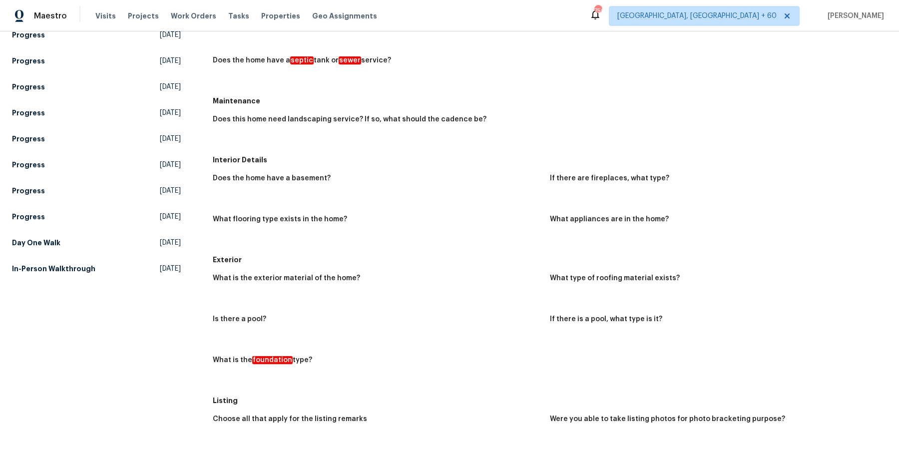
click at [31, 252] on div "Other Visits Quality Control Scheduled Day One Walk Scheduled Quality Control M…" at bounding box center [96, 91] width 169 height 374
click at [36, 245] on h5 "Day One Walk" at bounding box center [36, 243] width 48 height 10
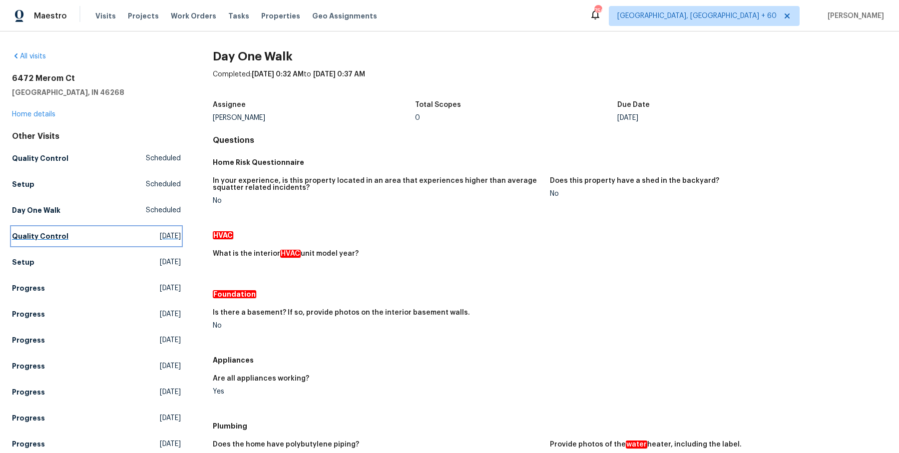
click at [58, 236] on h5 "Quality Control" at bounding box center [40, 236] width 56 height 10
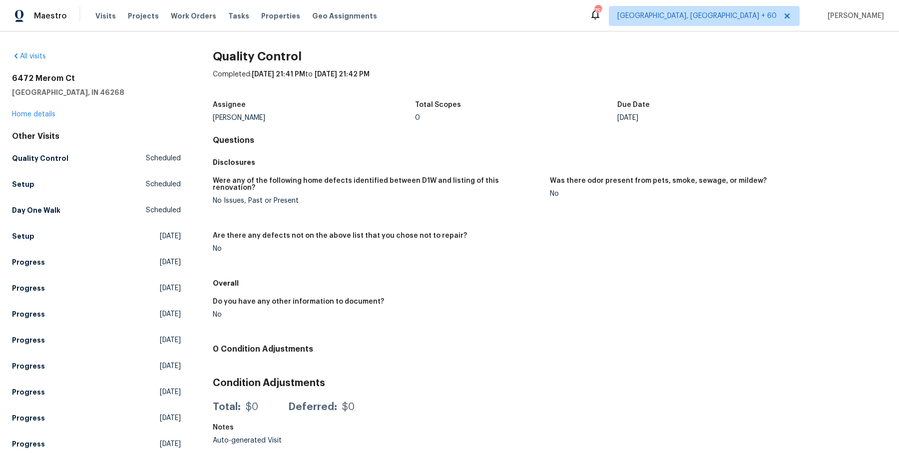
scroll to position [59, 0]
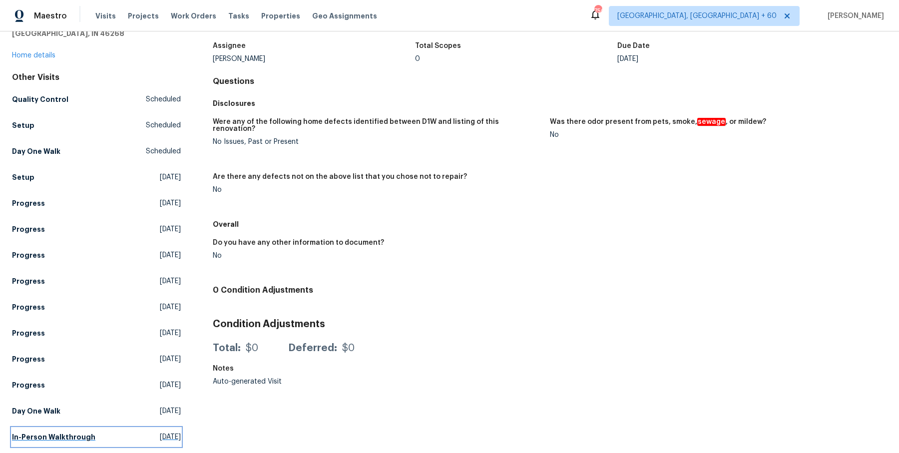
click at [36, 433] on h5 "In-Person Walkthrough" at bounding box center [53, 437] width 83 height 10
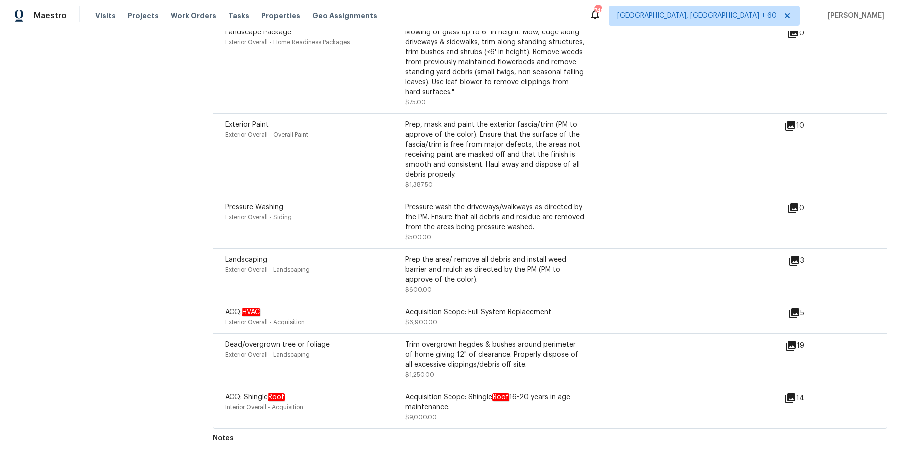
scroll to position [1851, 0]
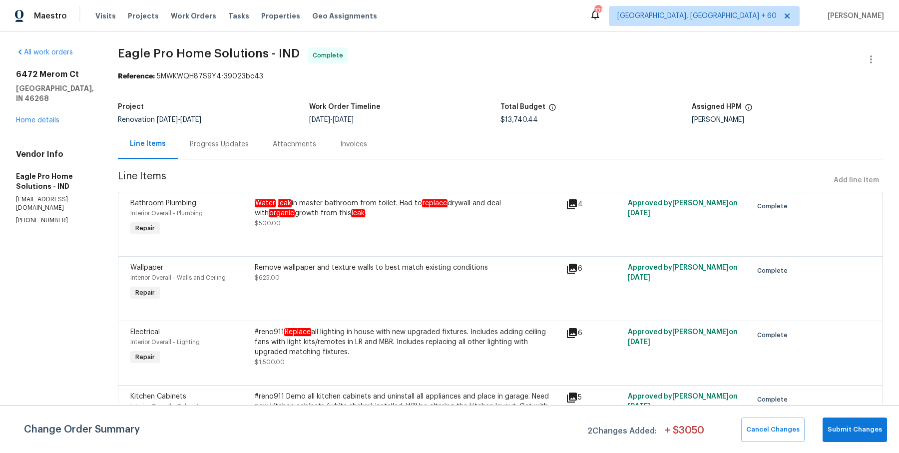
click at [242, 142] on div "Progress Updates" at bounding box center [219, 144] width 59 height 10
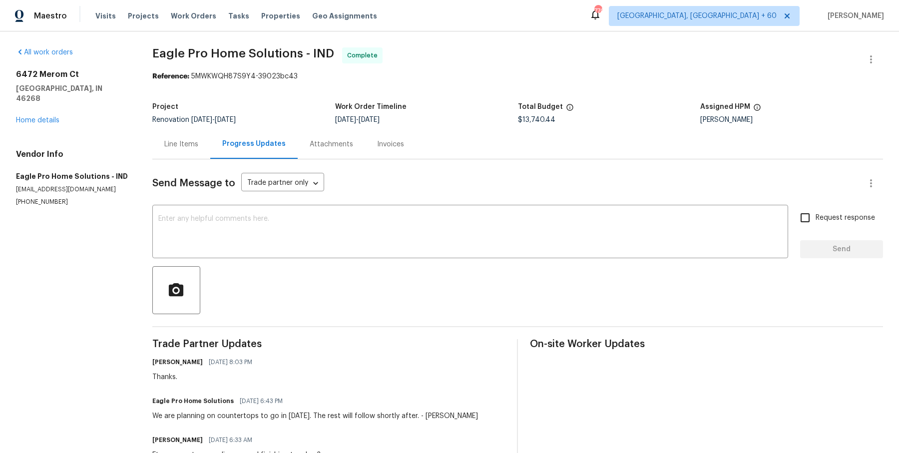
click at [203, 148] on div "Line Items" at bounding box center [181, 143] width 58 height 29
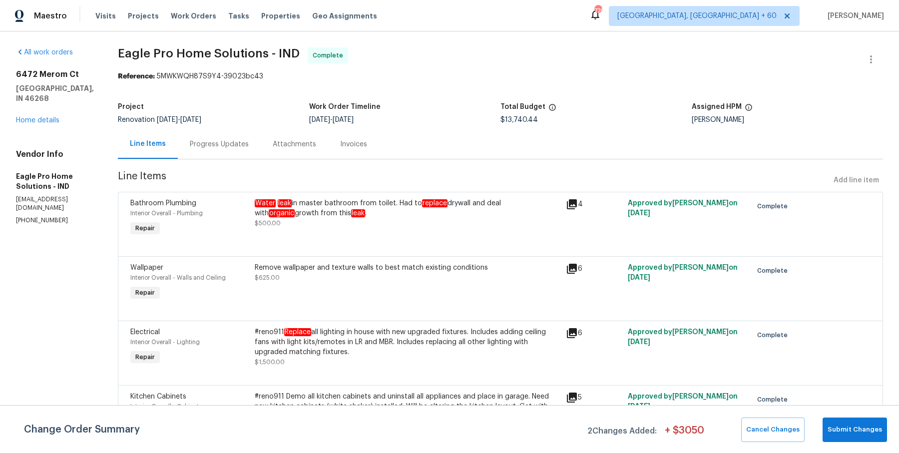
click at [367, 225] on div "Water leak in master bathroom from toilet. Had to replace drywall and deal with…" at bounding box center [407, 213] width 305 height 30
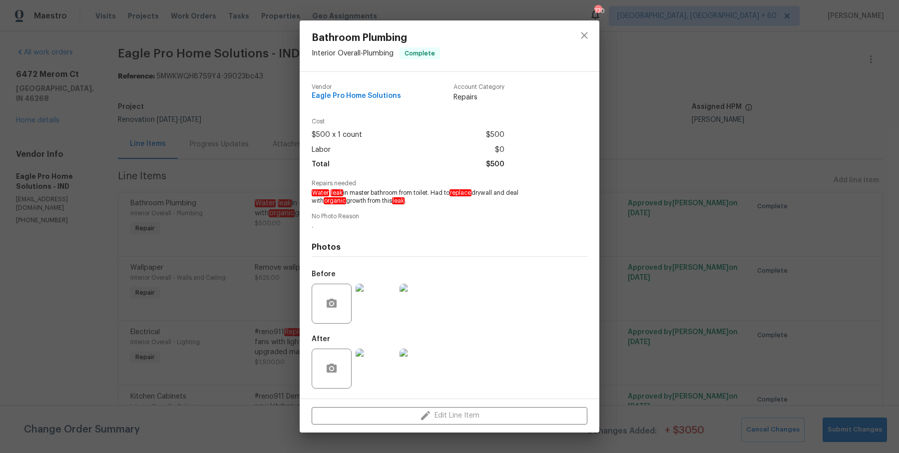
click at [374, 377] on img at bounding box center [376, 369] width 40 height 40
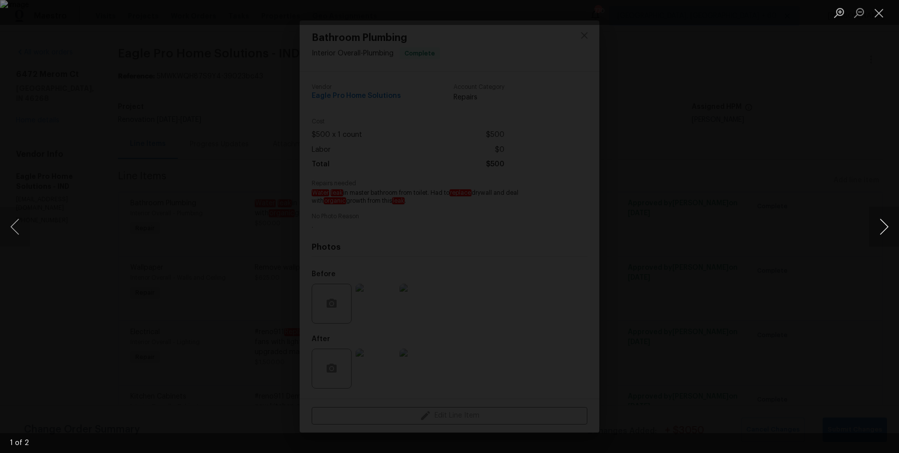
click at [884, 229] on button "Next image" at bounding box center [884, 227] width 30 height 40
click at [838, 191] on div "Lightbox" at bounding box center [449, 226] width 899 height 453
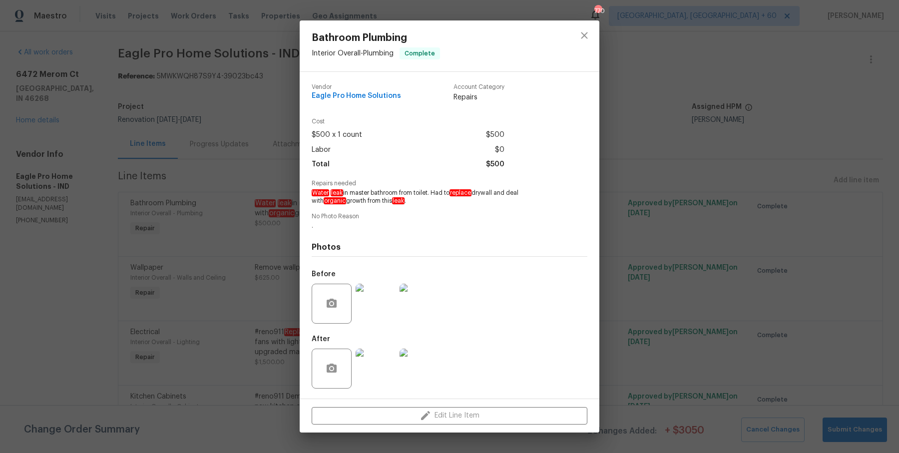
click at [376, 313] on img at bounding box center [376, 304] width 40 height 40
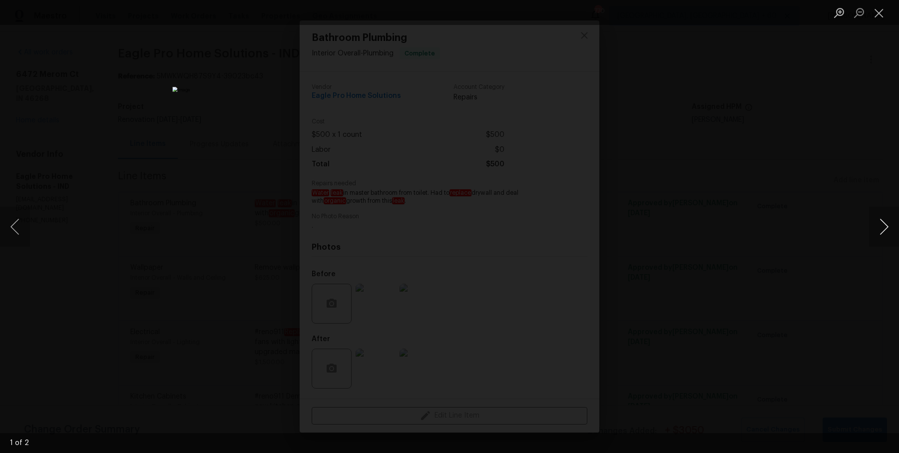
click at [885, 225] on button "Next image" at bounding box center [884, 227] width 30 height 40
click at [885, 227] on button "Next image" at bounding box center [884, 227] width 30 height 40
click at [847, 213] on div "Lightbox" at bounding box center [449, 226] width 899 height 453
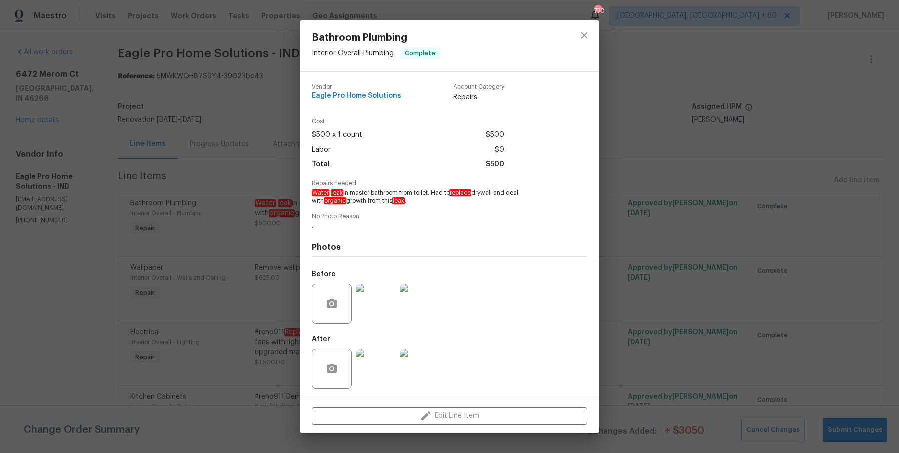
click at [847, 213] on div "Bathroom Plumbing Interior Overall - Plumbing Complete Vendor Eagle Pro Home So…" at bounding box center [449, 226] width 899 height 453
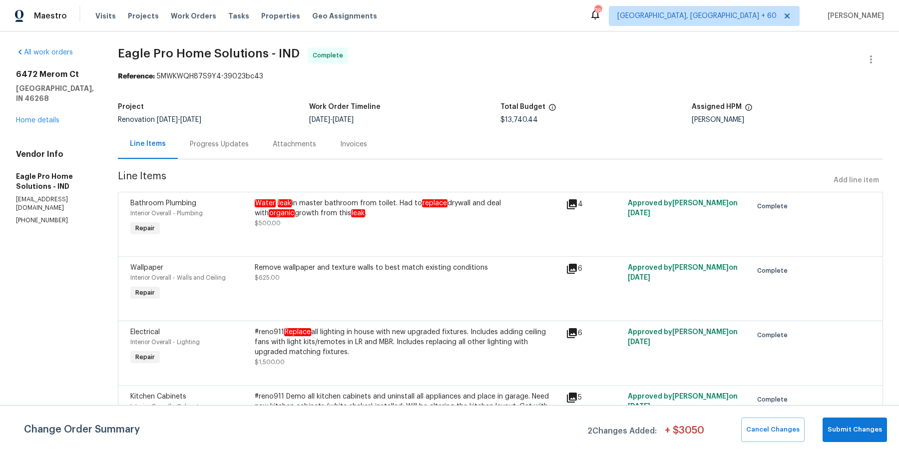
click at [241, 144] on div "Progress Updates" at bounding box center [219, 144] width 59 height 10
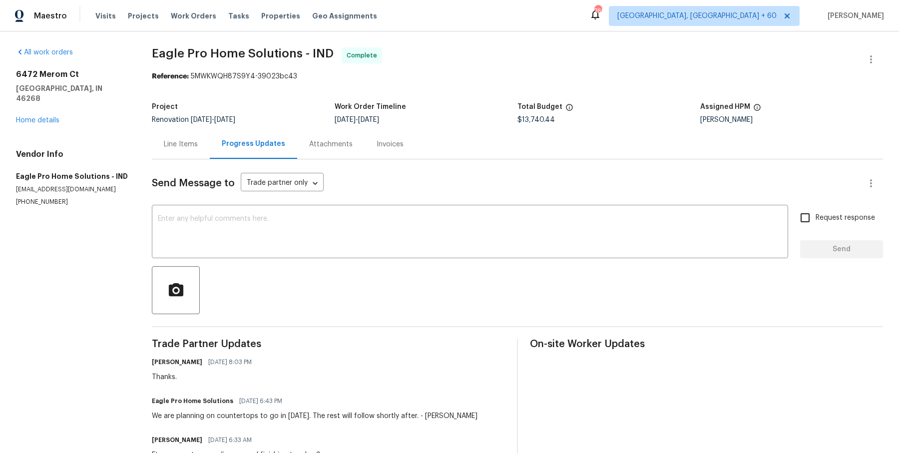
scroll to position [183, 0]
